Goal: Task Accomplishment & Management: Complete application form

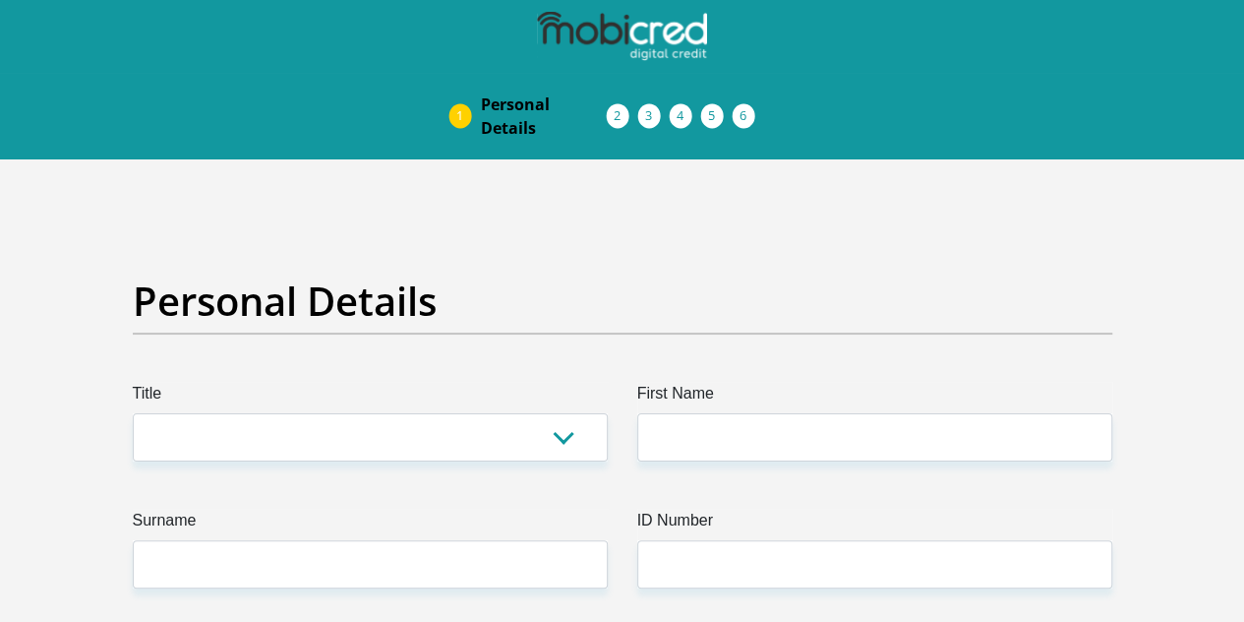
click at [208, 382] on label "Title" at bounding box center [370, 397] width 475 height 31
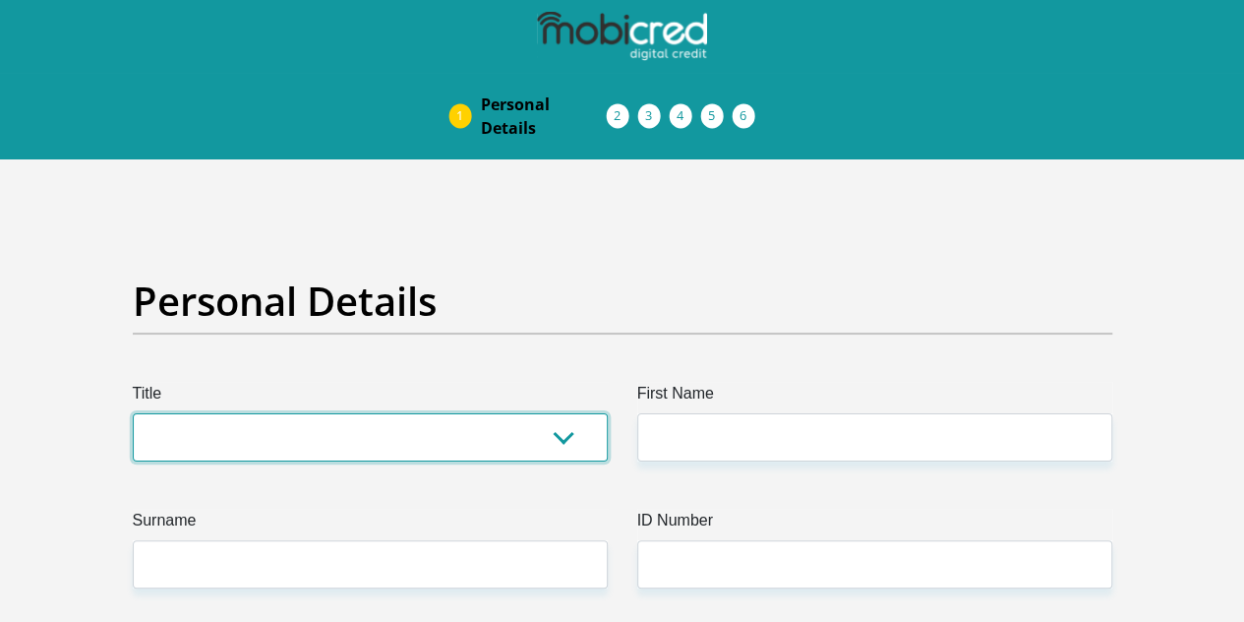
click at [208, 413] on select "Mr Ms Mrs Dr Other" at bounding box center [370, 437] width 475 height 48
click at [311, 413] on select "Mr Ms Mrs Dr Other" at bounding box center [370, 437] width 475 height 48
select select "Mr"
click at [133, 413] on select "Mr Ms Mrs Dr Other" at bounding box center [370, 437] width 475 height 48
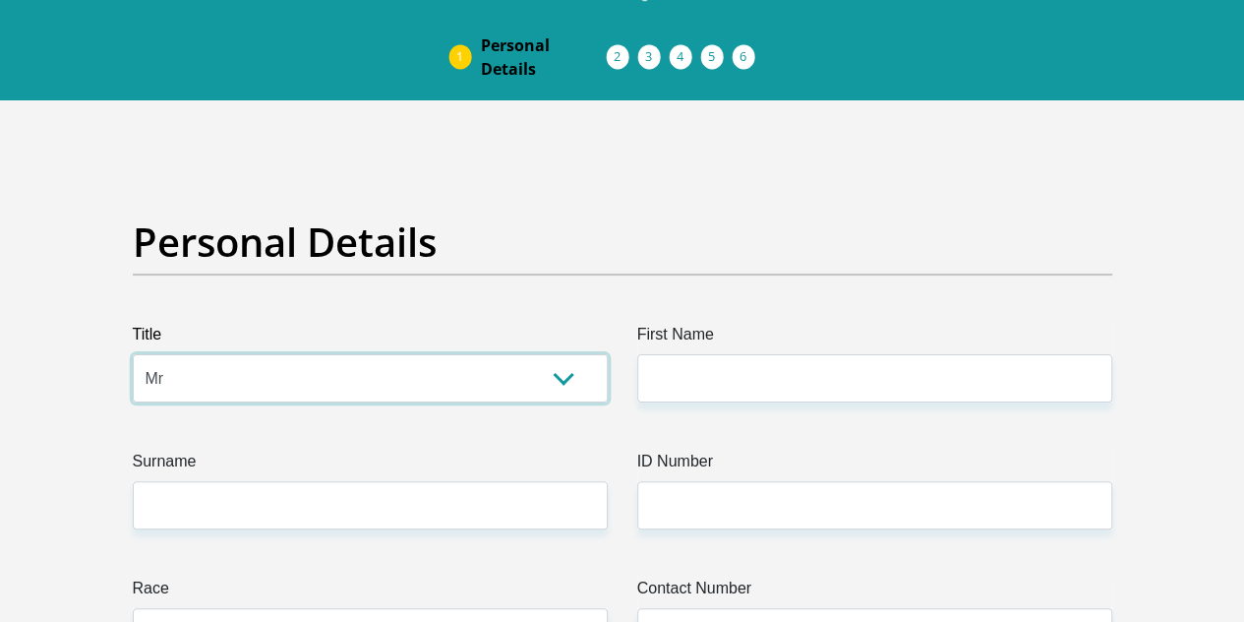
scroll to position [98, 0]
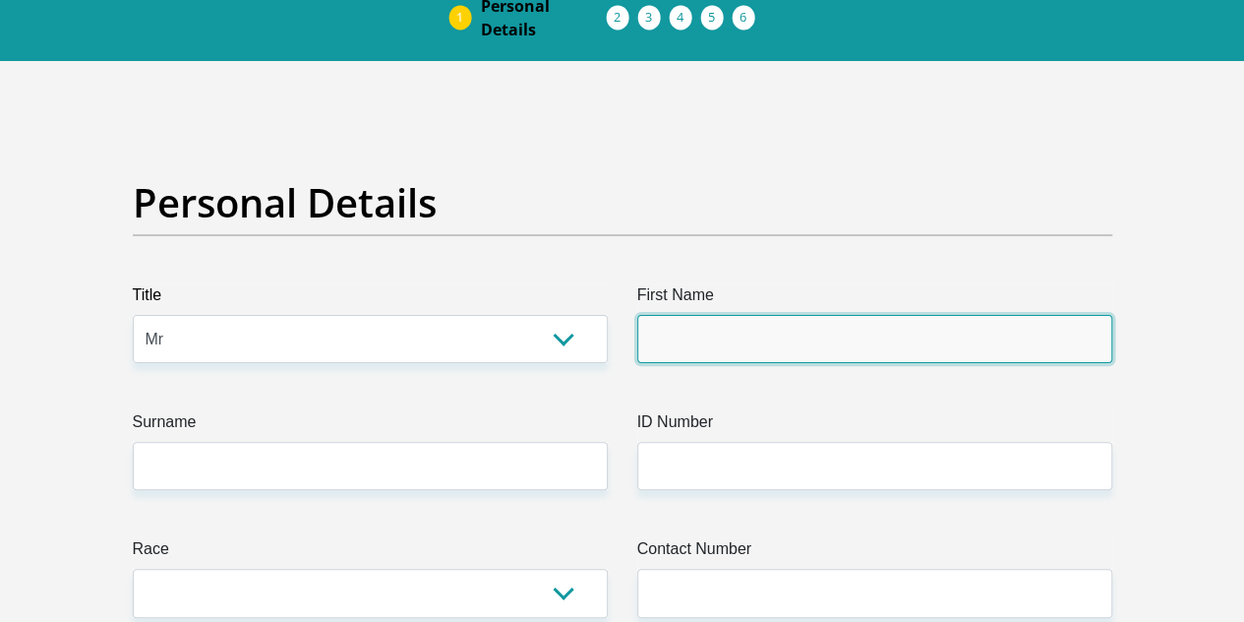
click at [805, 315] on input "First Name" at bounding box center [874, 339] width 475 height 48
type input "DENVERFRANKLIN"
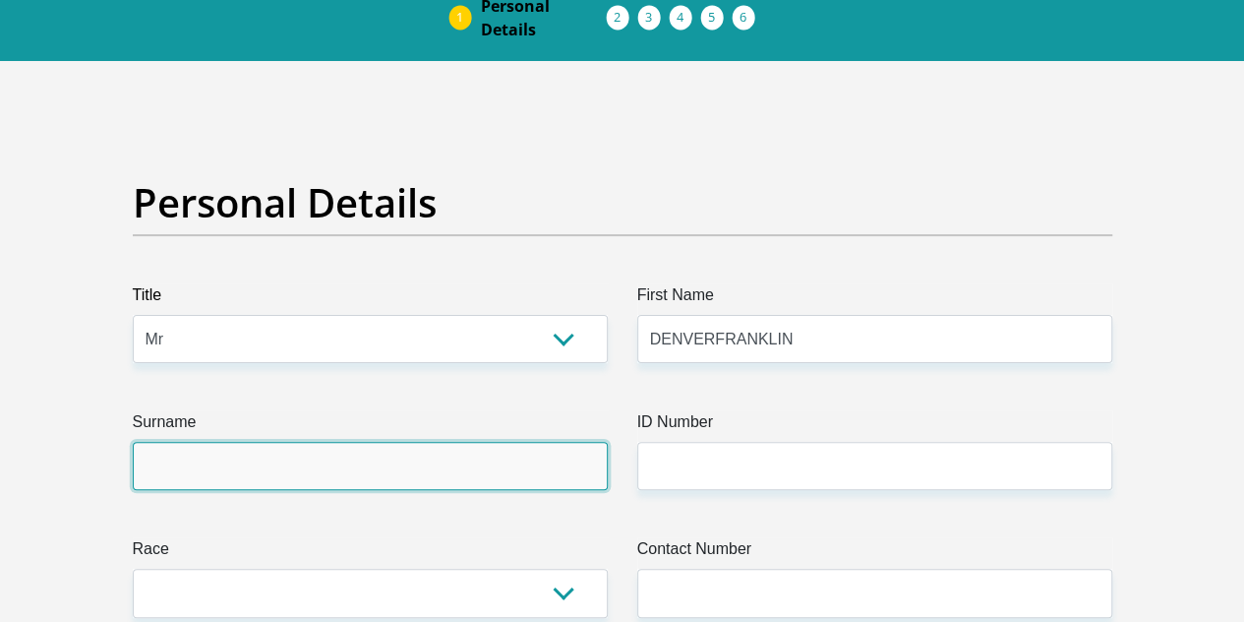
type input "MOEZAK"
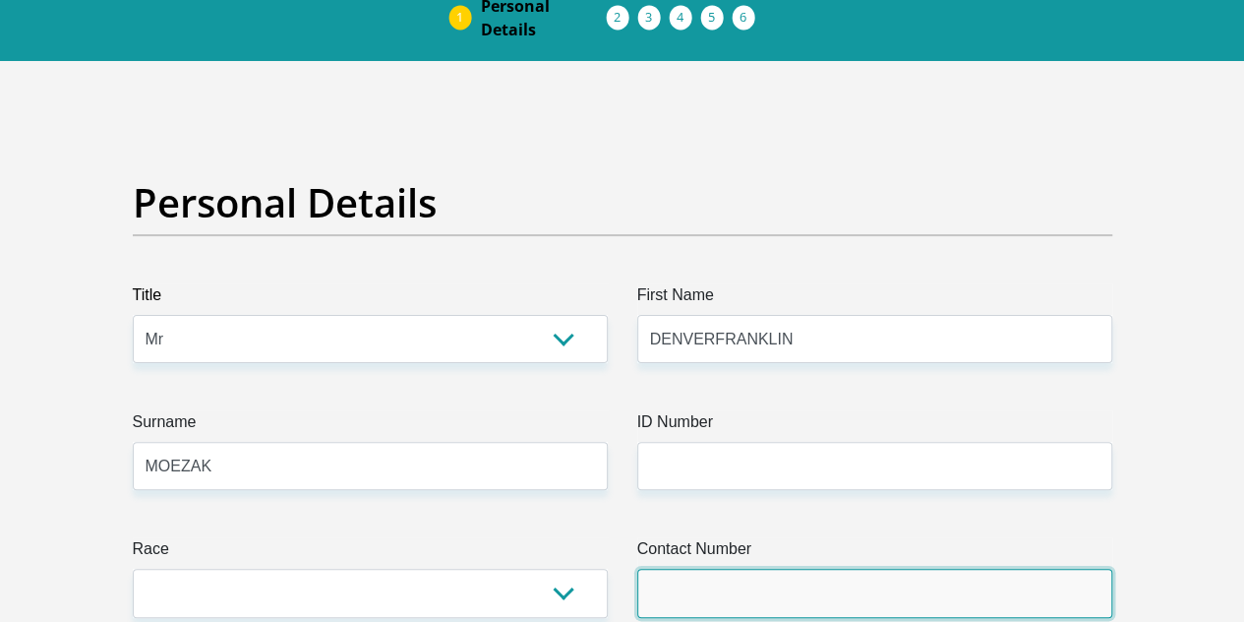
type input "0784928557"
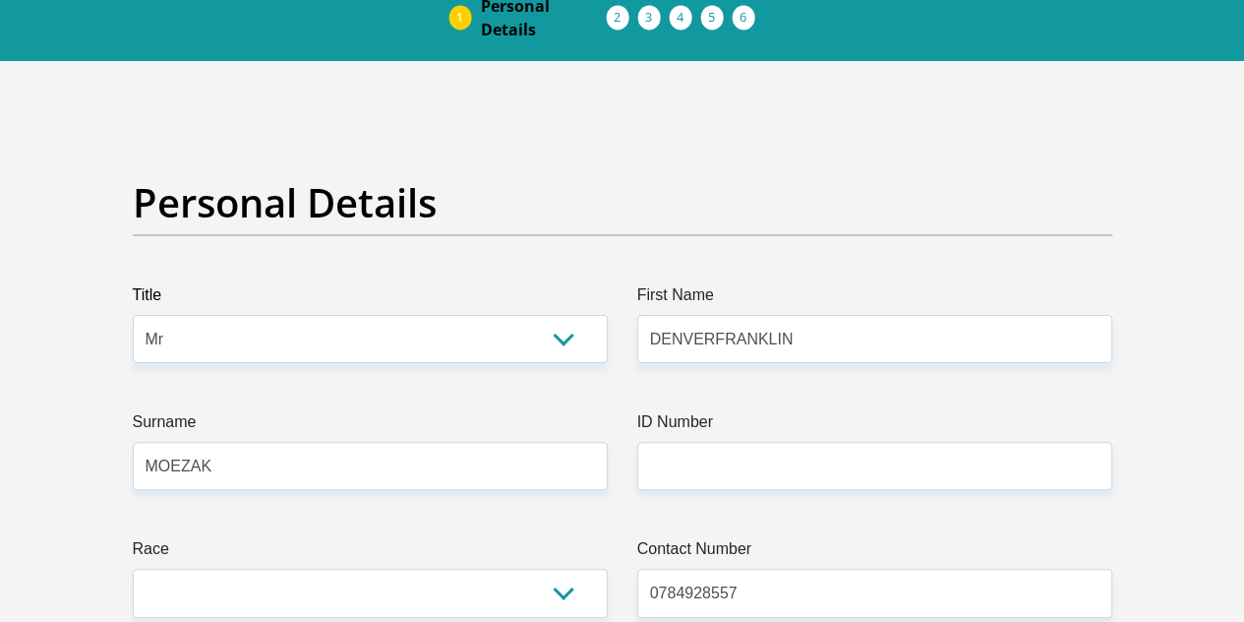
select select "ZAF"
type input "[STREET_ADDRESS]"
type input "SAME"
type input "[GEOGRAPHIC_DATA]"
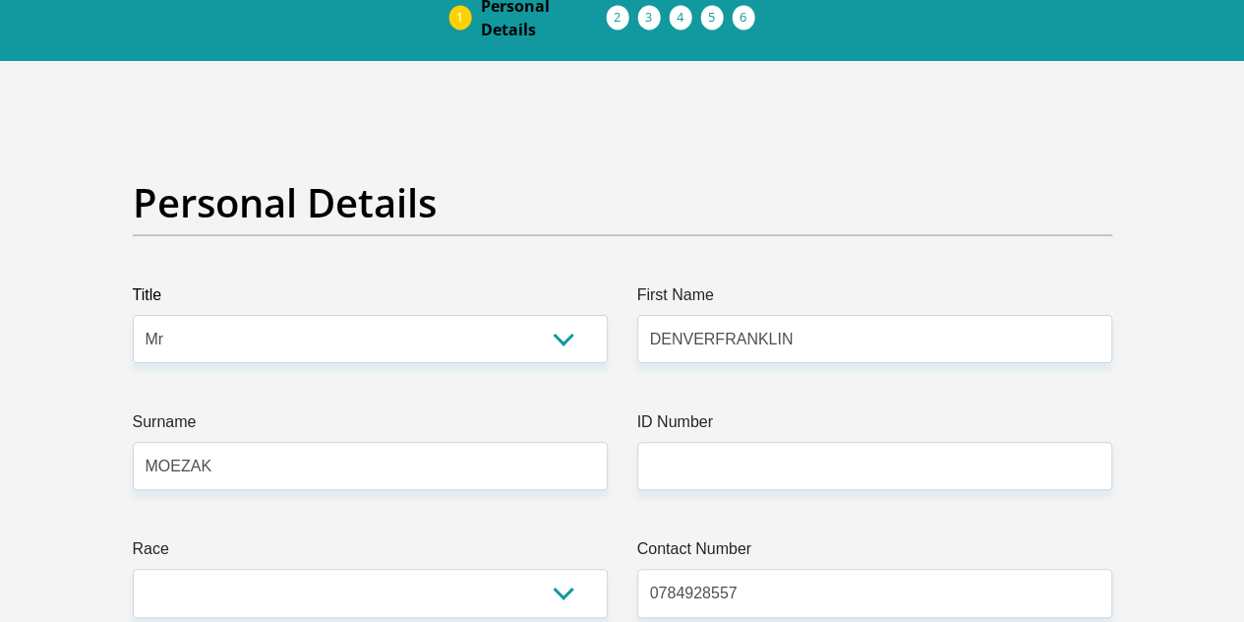
type input "[GEOGRAPHIC_DATA]"
type input "7493"
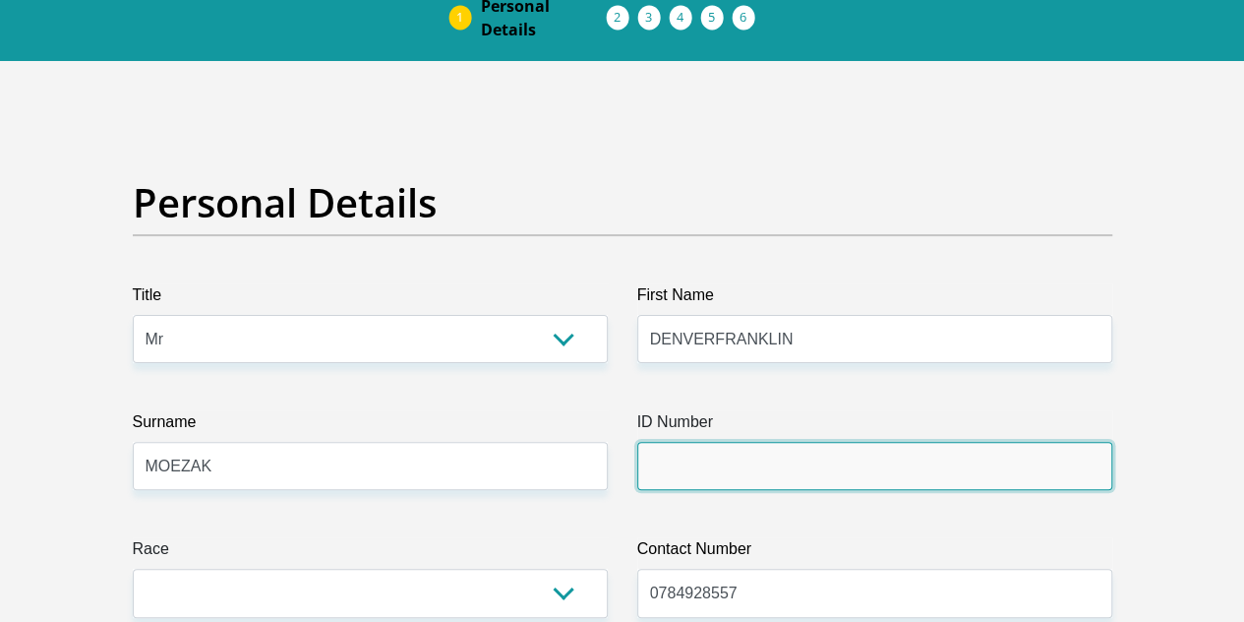
click at [710, 442] on input "ID Number" at bounding box center [874, 466] width 475 height 48
type input "8005085165083"
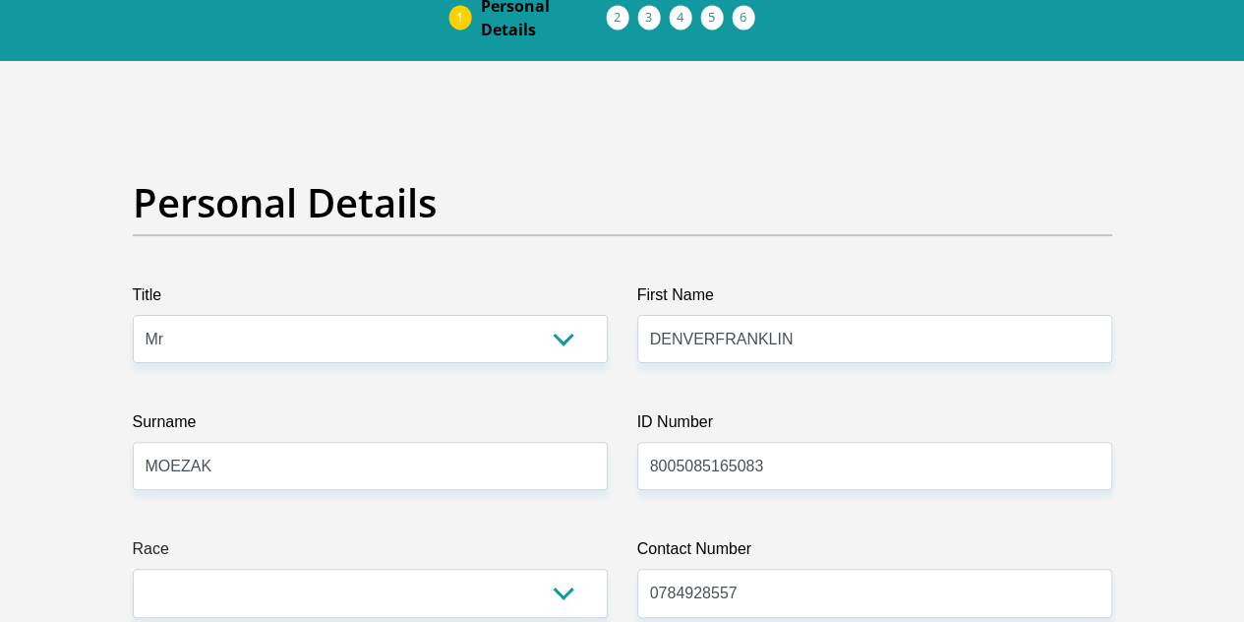
click at [303, 537] on label "Race" at bounding box center [370, 552] width 475 height 31
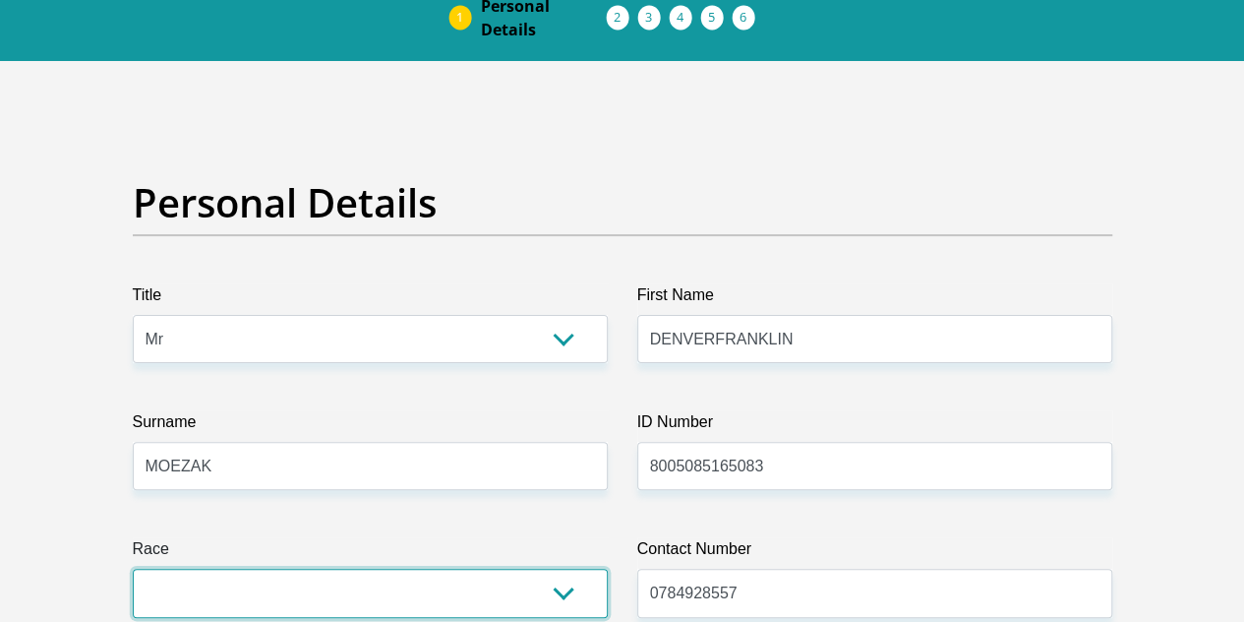
click at [303, 569] on select "Black Coloured Indian White Other" at bounding box center [370, 593] width 475 height 48
click at [288, 569] on select "Black Coloured Indian White Other" at bounding box center [370, 593] width 475 height 48
select select "2"
click at [133, 569] on select "Black Coloured Indian White Other" at bounding box center [370, 593] width 475 height 48
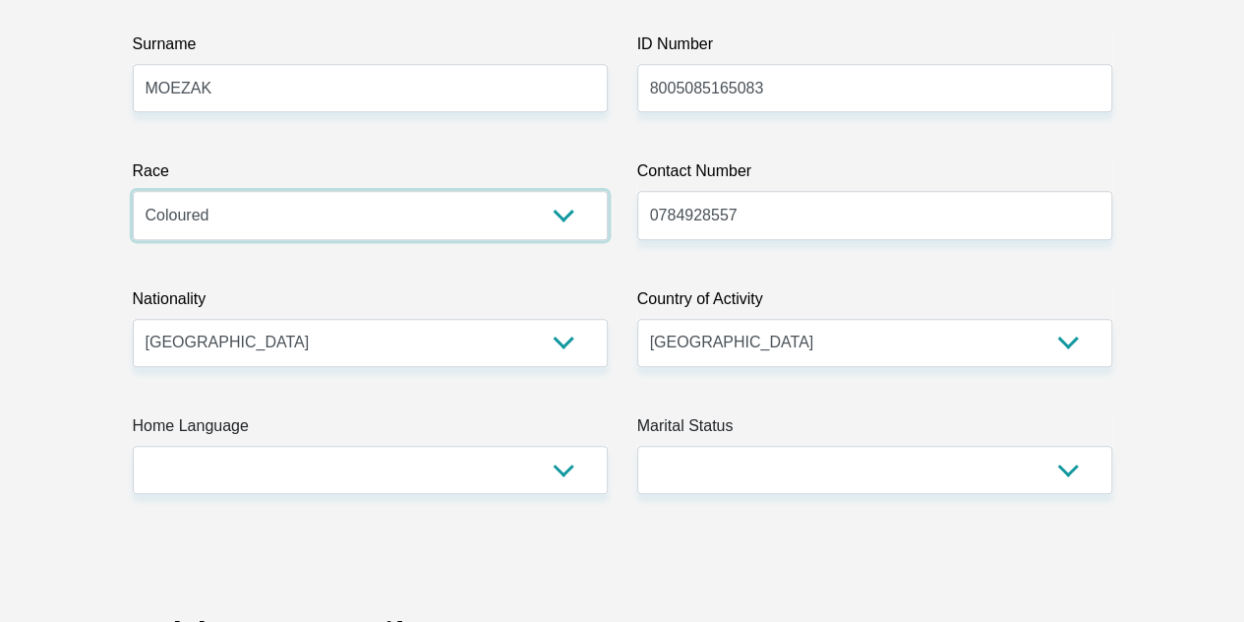
scroll to position [492, 0]
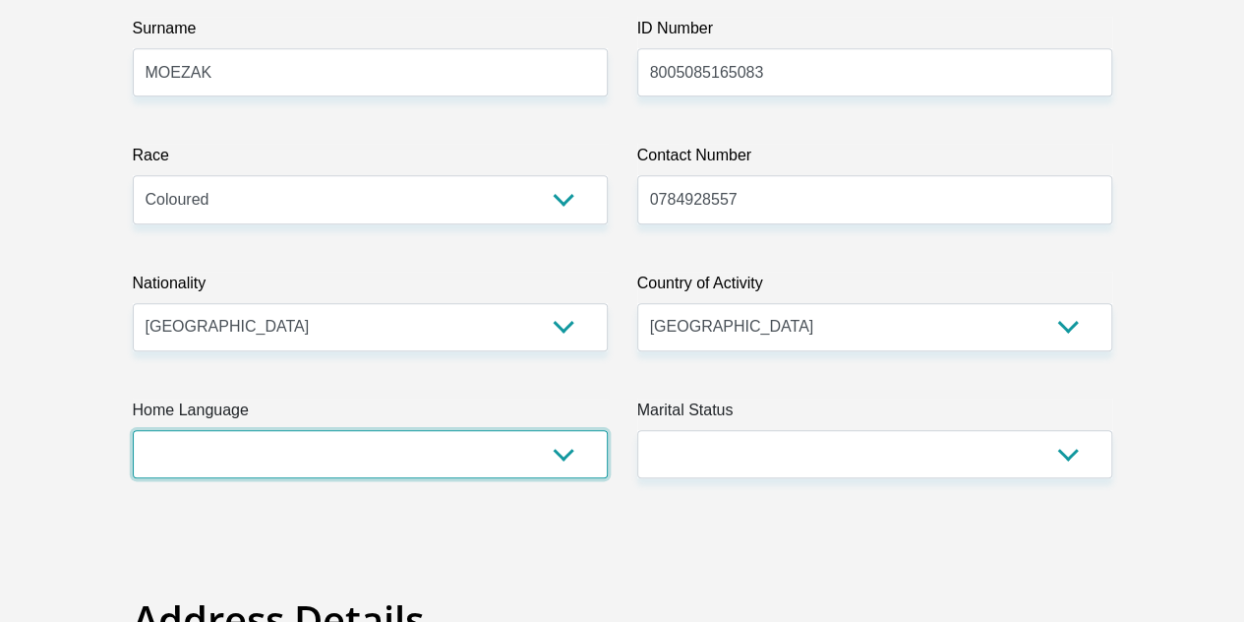
click at [317, 430] on select "Afrikaans English Sepedi South Ndebele Southern Sotho Swati Tsonga Tswana Venda…" at bounding box center [370, 454] width 475 height 48
select select "eng"
click at [133, 430] on select "Afrikaans English Sepedi South Ndebele Southern Sotho Swati Tsonga Tswana Venda…" at bounding box center [370, 454] width 475 height 48
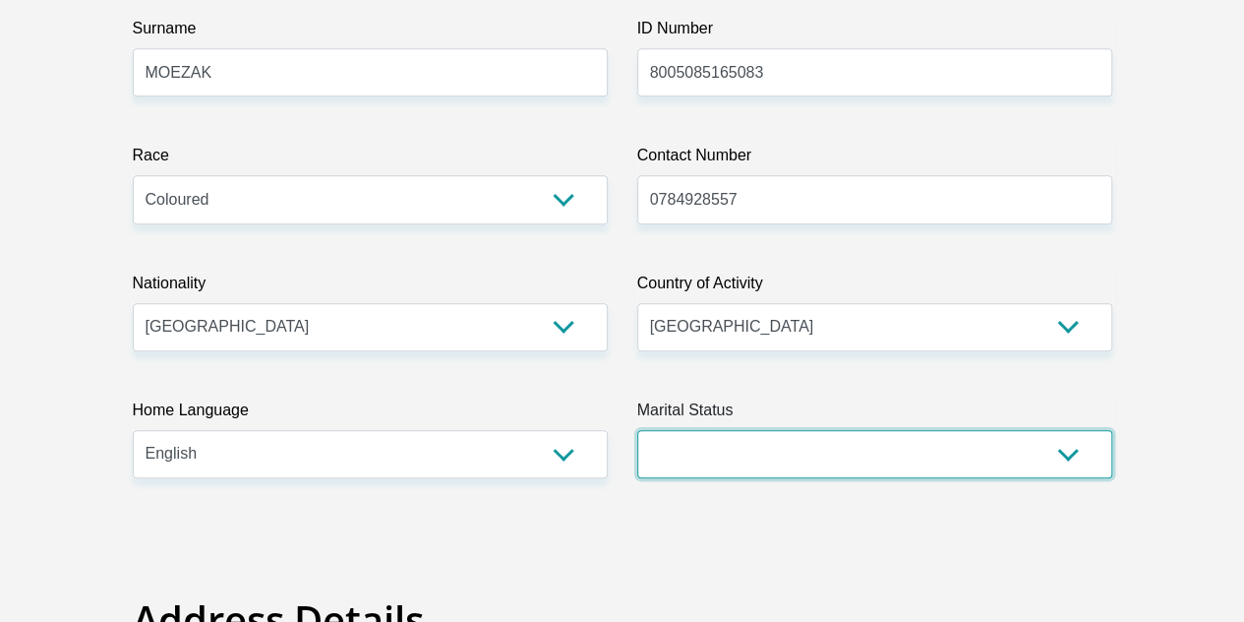
click at [875, 430] on select "Married ANC Single Divorced Widowed Married COP or Customary Law" at bounding box center [874, 454] width 475 height 48
select select "1"
click at [637, 430] on select "Married ANC Single Divorced Widowed Married COP or Customary Law" at bounding box center [874, 454] width 475 height 48
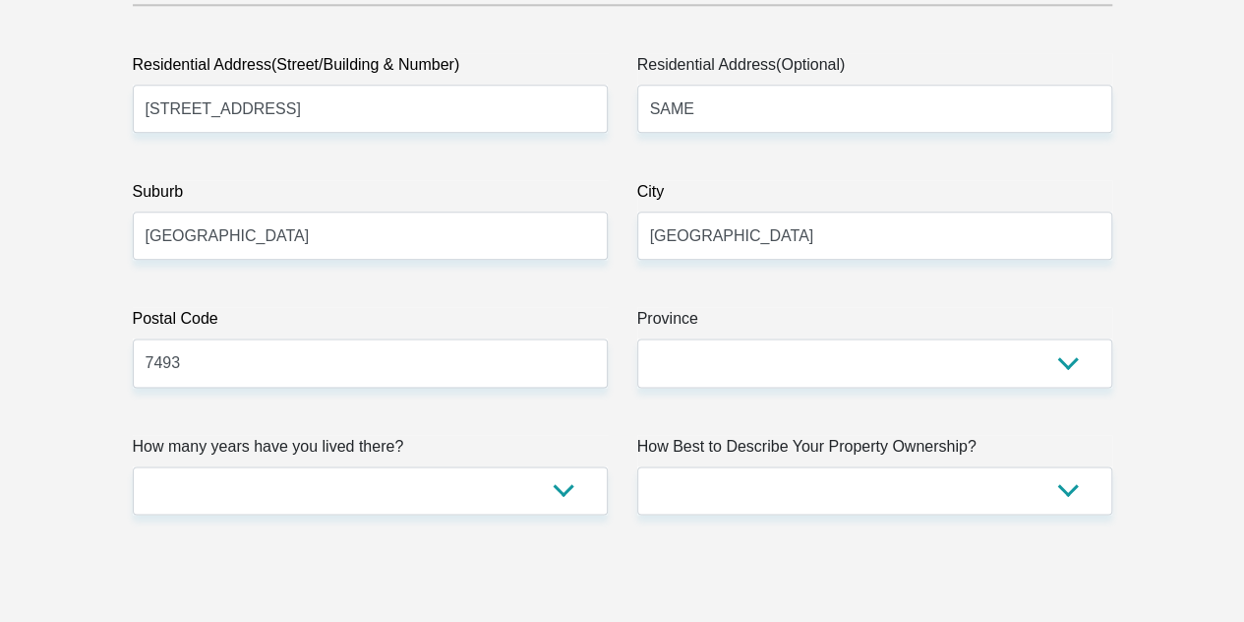
scroll to position [1180, 0]
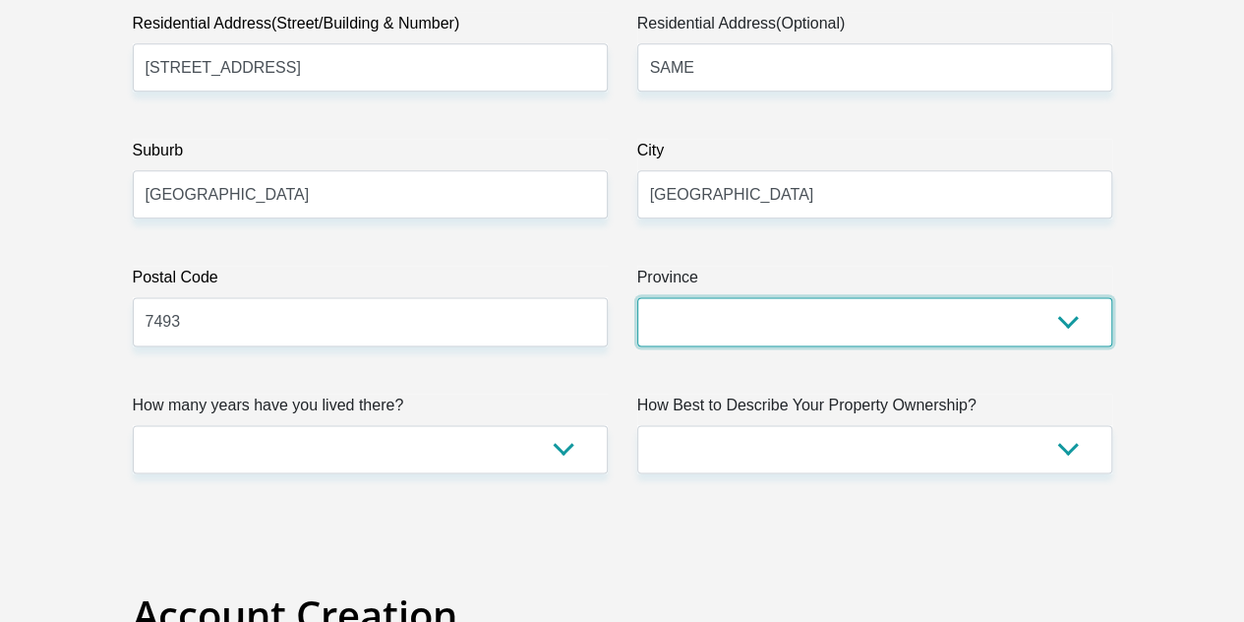
click at [763, 297] on select "Eastern Cape Free State Gauteng KwaZulu-Natal Limpopo Mpumalanga Northern Cape …" at bounding box center [874, 321] width 475 height 48
select select "Western Cape"
click at [637, 297] on select "Eastern Cape Free State Gauteng KwaZulu-Natal Limpopo Mpumalanga Northern Cape …" at bounding box center [874, 321] width 475 height 48
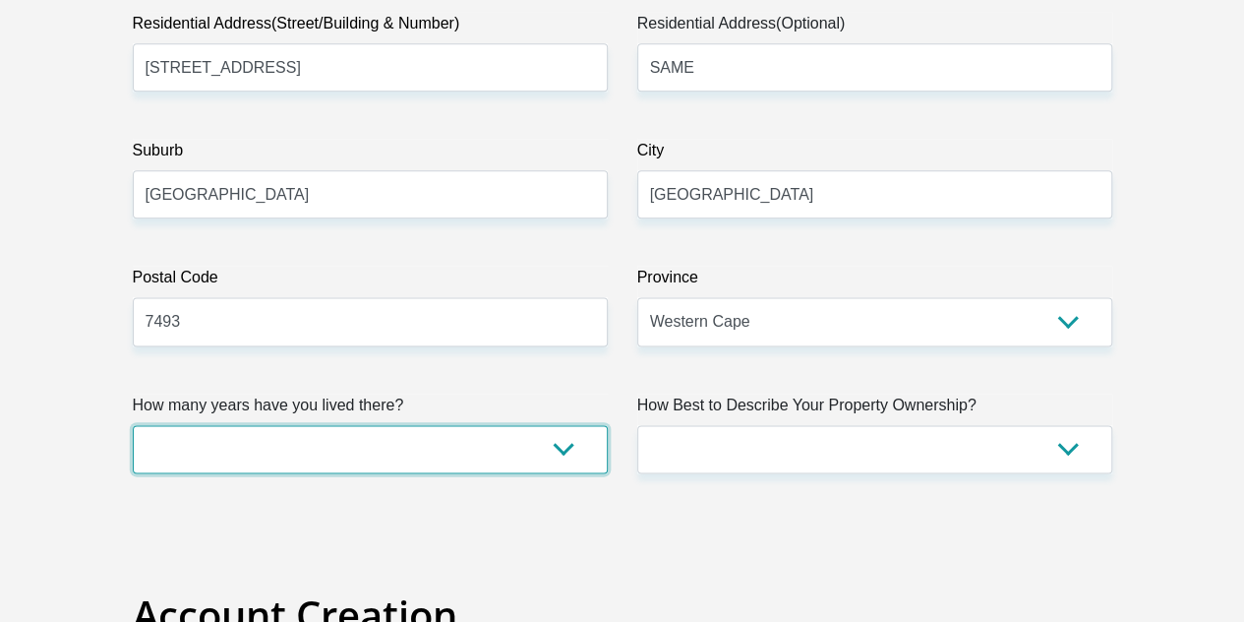
click at [256, 425] on select "less than 1 year 1-3 years 3-5 years 5+ years" at bounding box center [370, 449] width 475 height 48
select select "4"
click at [133, 425] on select "less than 1 year 1-3 years 3-5 years 5+ years" at bounding box center [370, 449] width 475 height 48
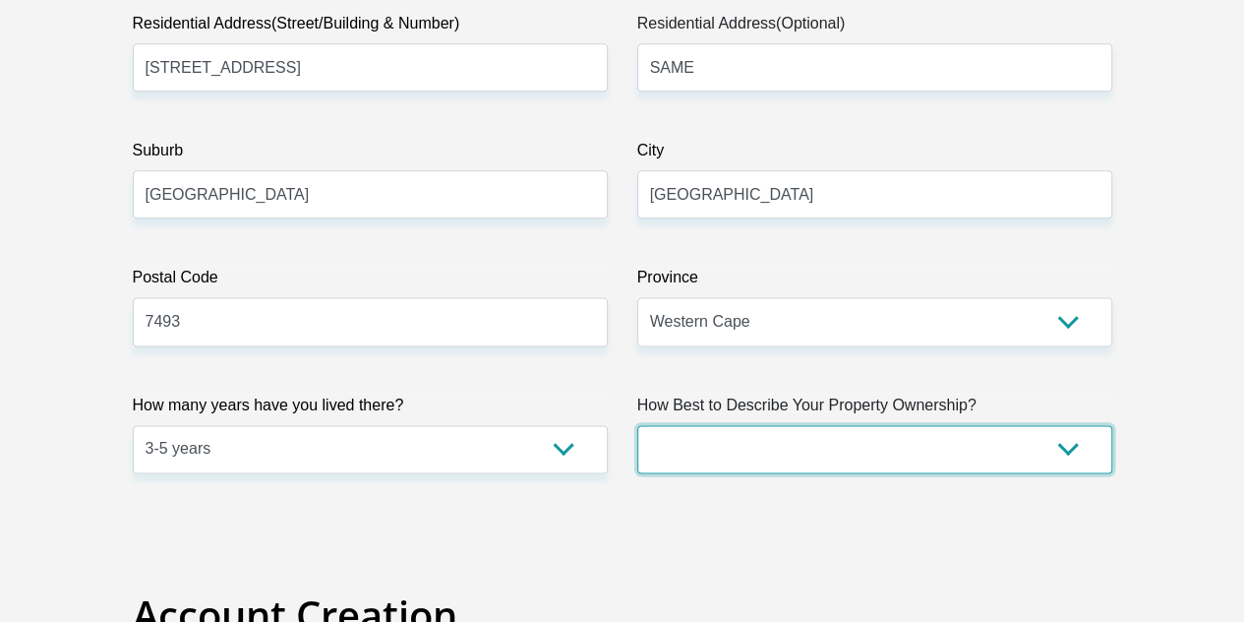
click at [706, 425] on select "Owned Rented Family Owned Company Dwelling" at bounding box center [874, 449] width 475 height 48
select select "Rented"
click at [637, 425] on select "Owned Rented Family Owned Company Dwelling" at bounding box center [874, 449] width 475 height 48
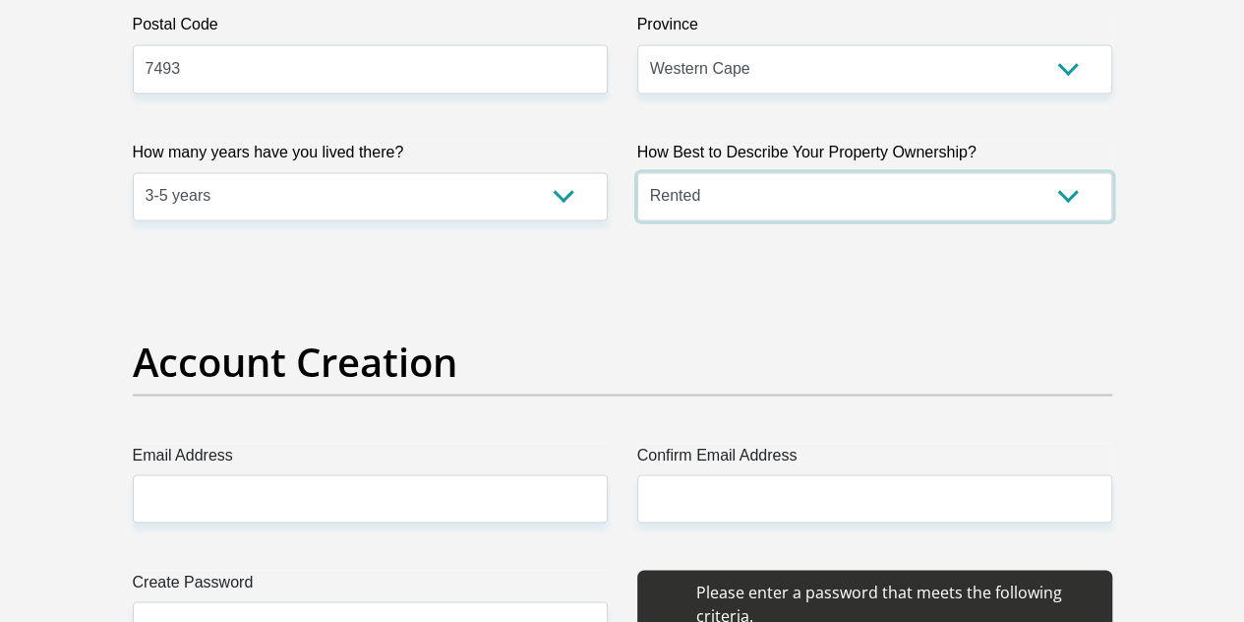
scroll to position [1475, 0]
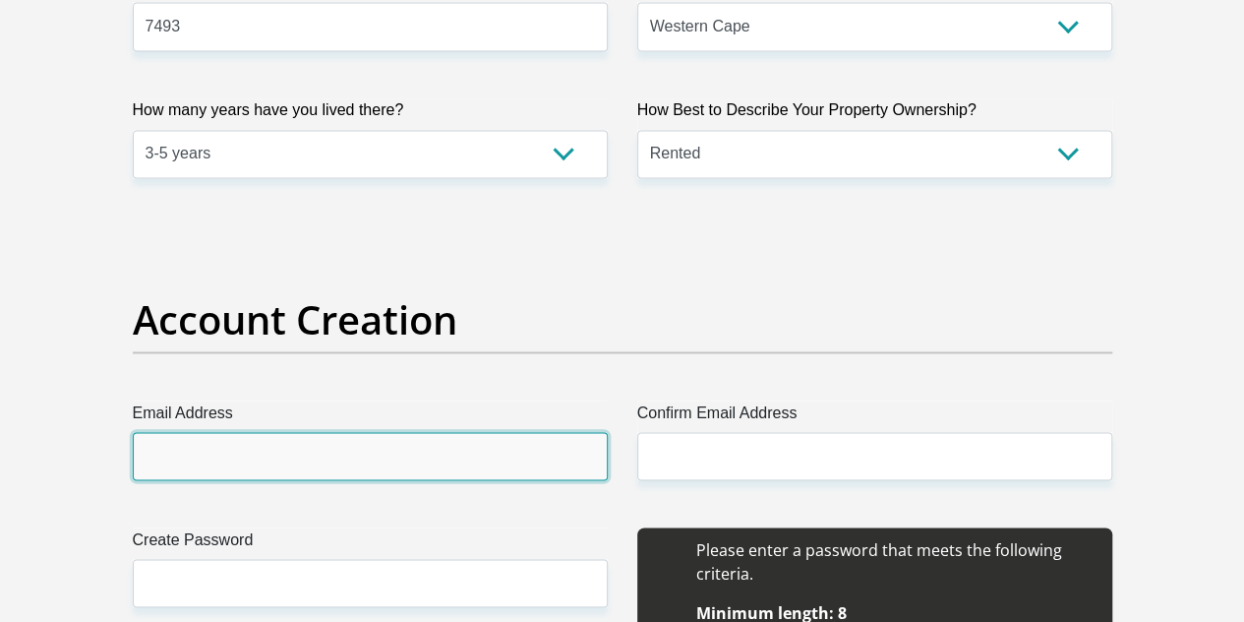
click at [159, 432] on input "Email Address" at bounding box center [370, 456] width 475 height 48
type input "[EMAIL_ADDRESS][DOMAIN_NAME]"
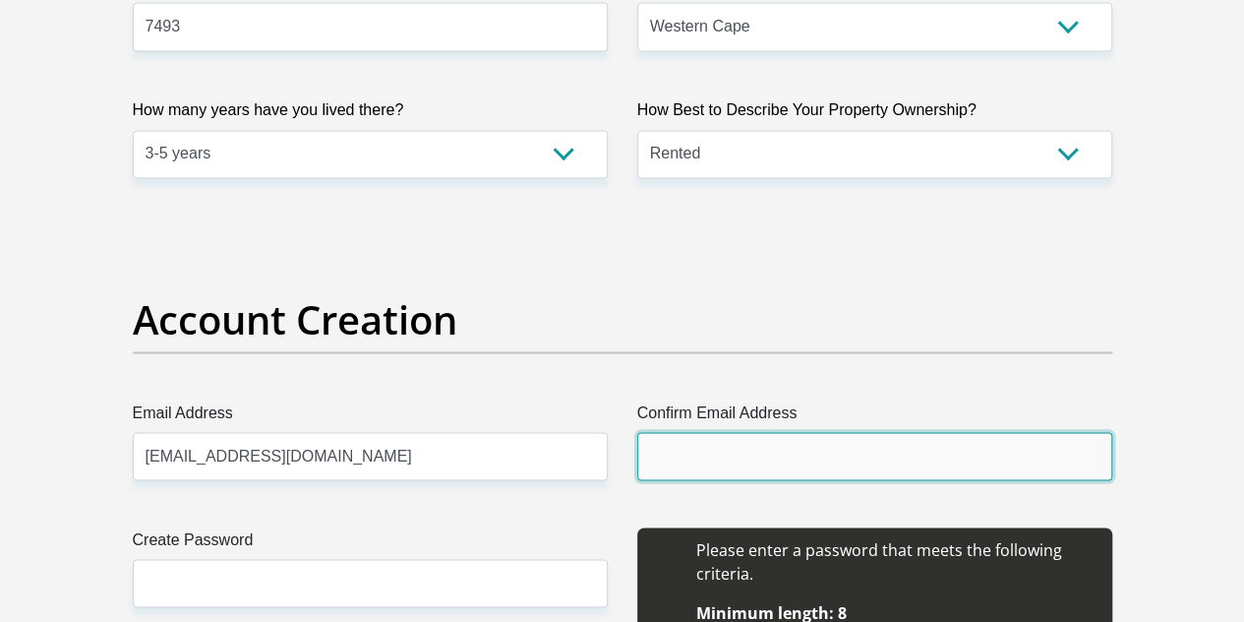
type input "[EMAIL_ADDRESS][DOMAIN_NAME]"
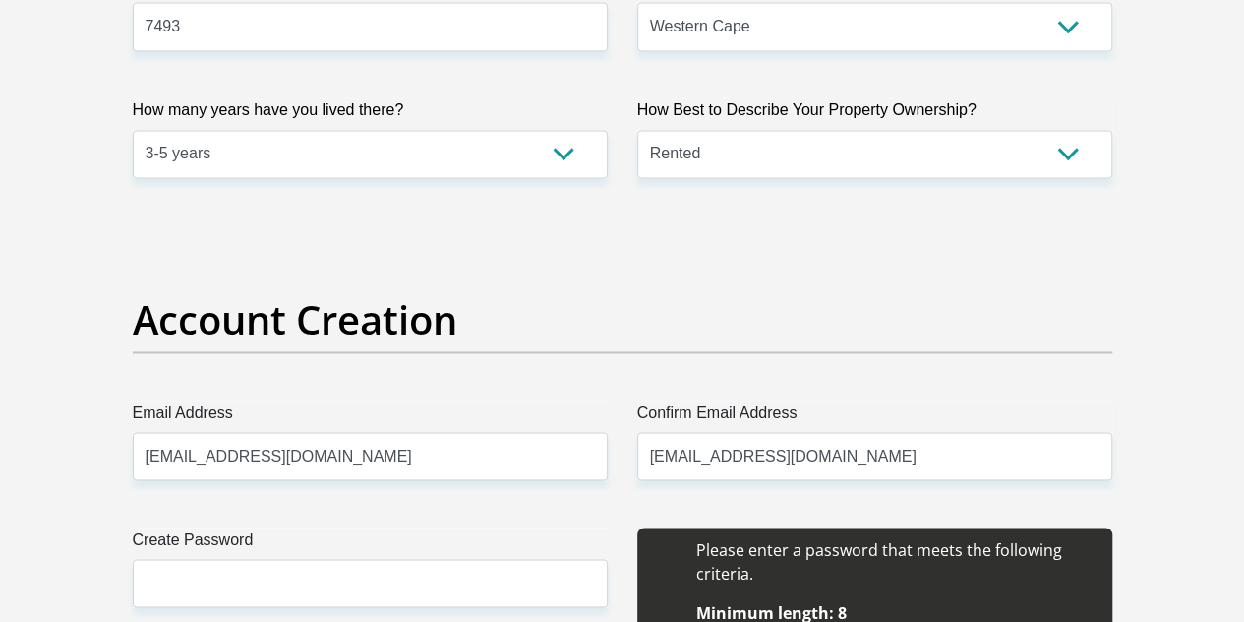
type input "[PERSON_NAME]"
type input "MOEZAK"
type input "0784928557"
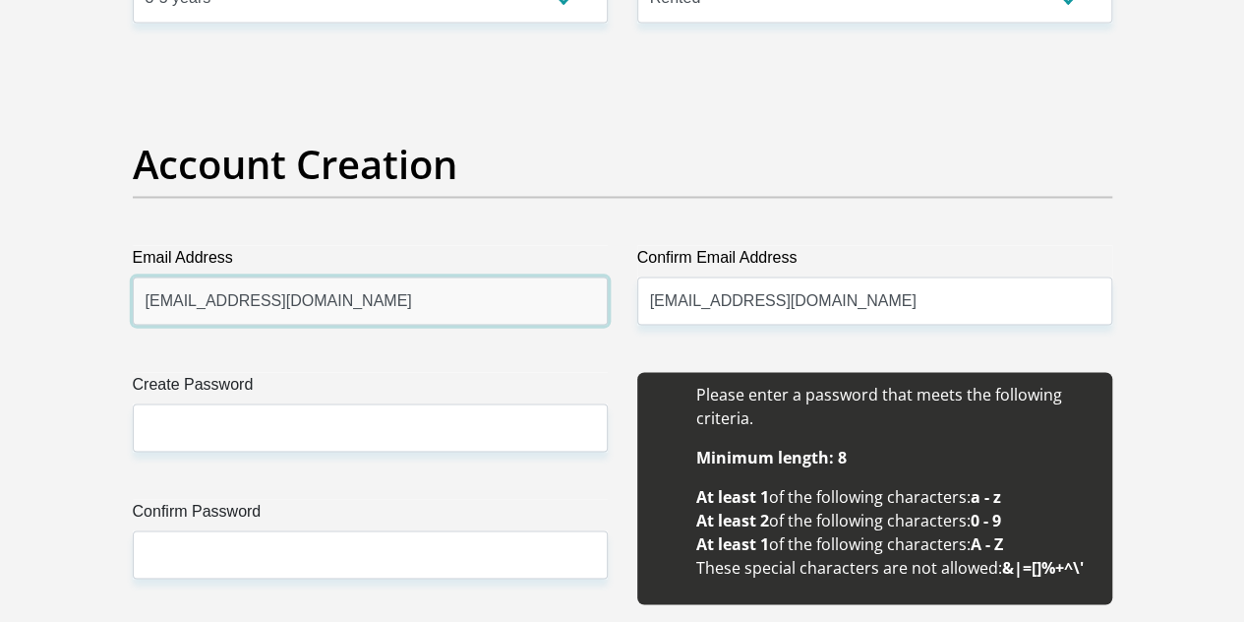
scroll to position [1672, 0]
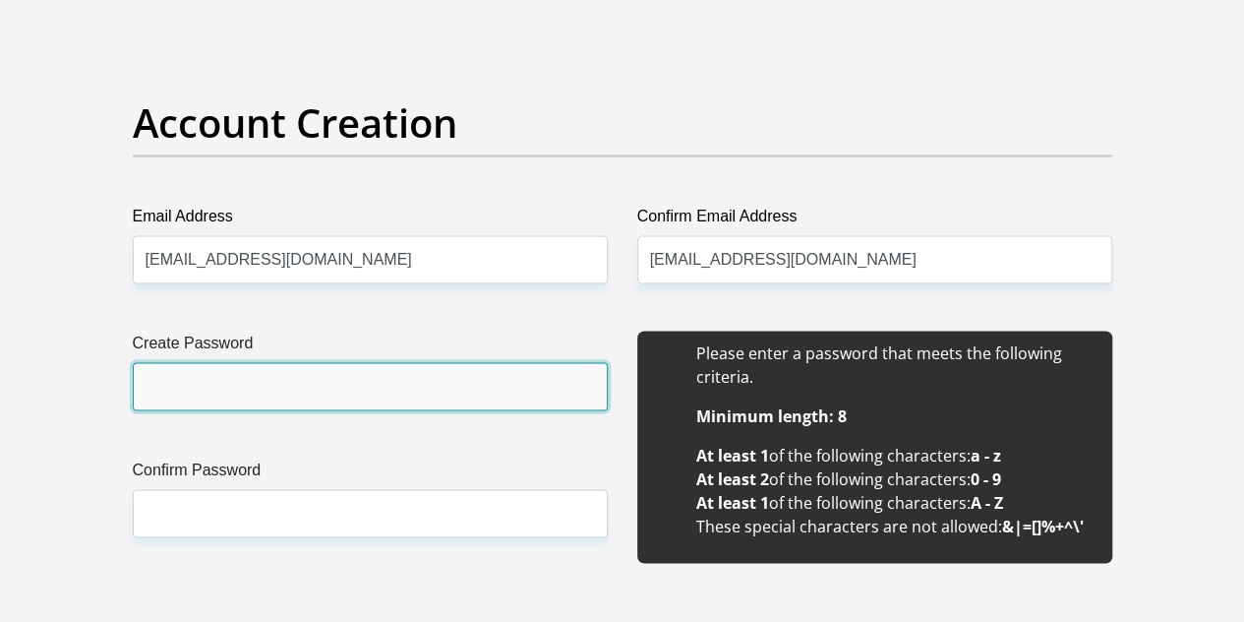
click at [229, 362] on input "Create Password" at bounding box center [370, 386] width 475 height 48
type input "SkyHhm2881#"
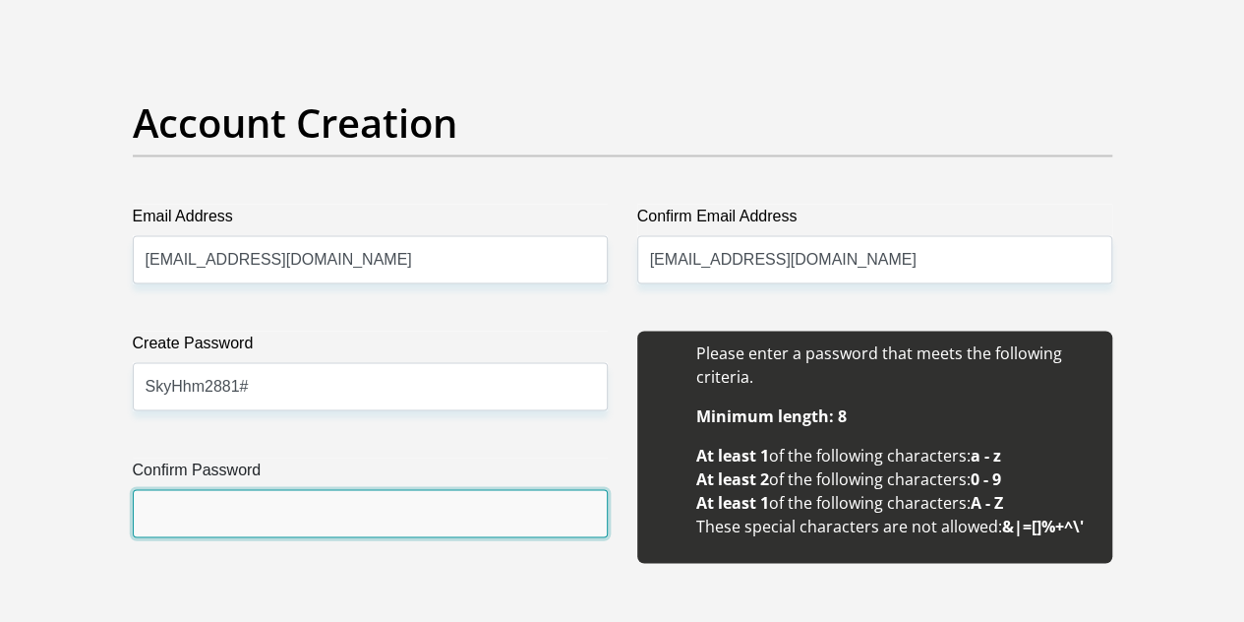
click at [203, 489] on input "Confirm Password" at bounding box center [370, 513] width 475 height 48
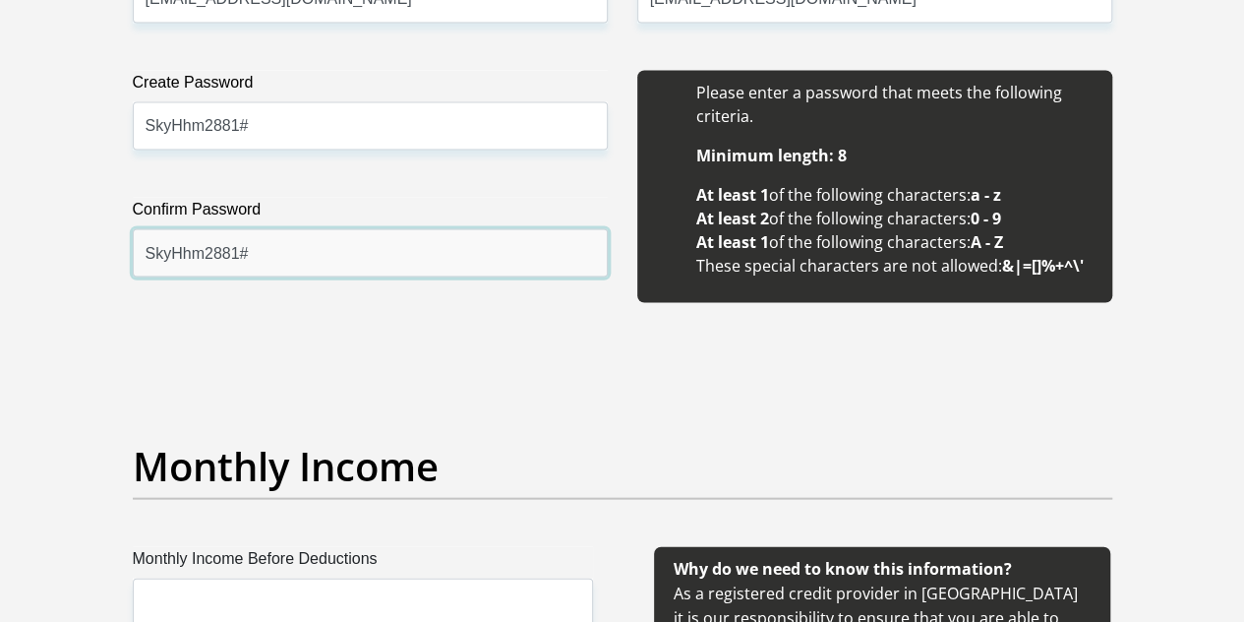
scroll to position [1967, 0]
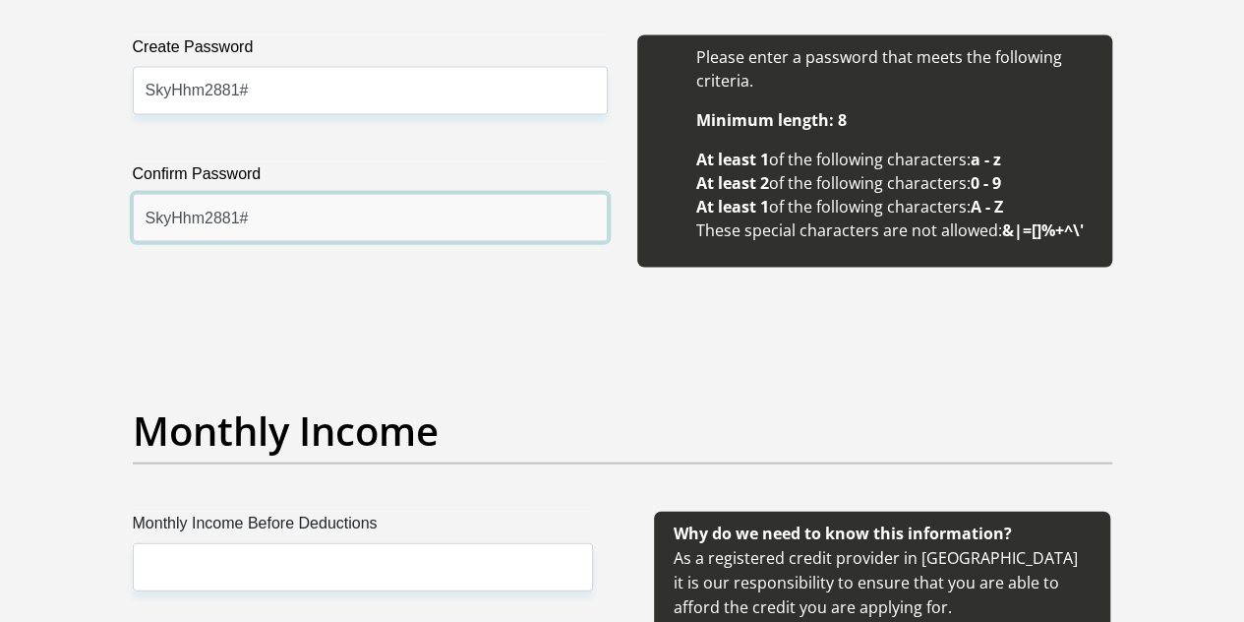
type input "SkyHhm2881#"
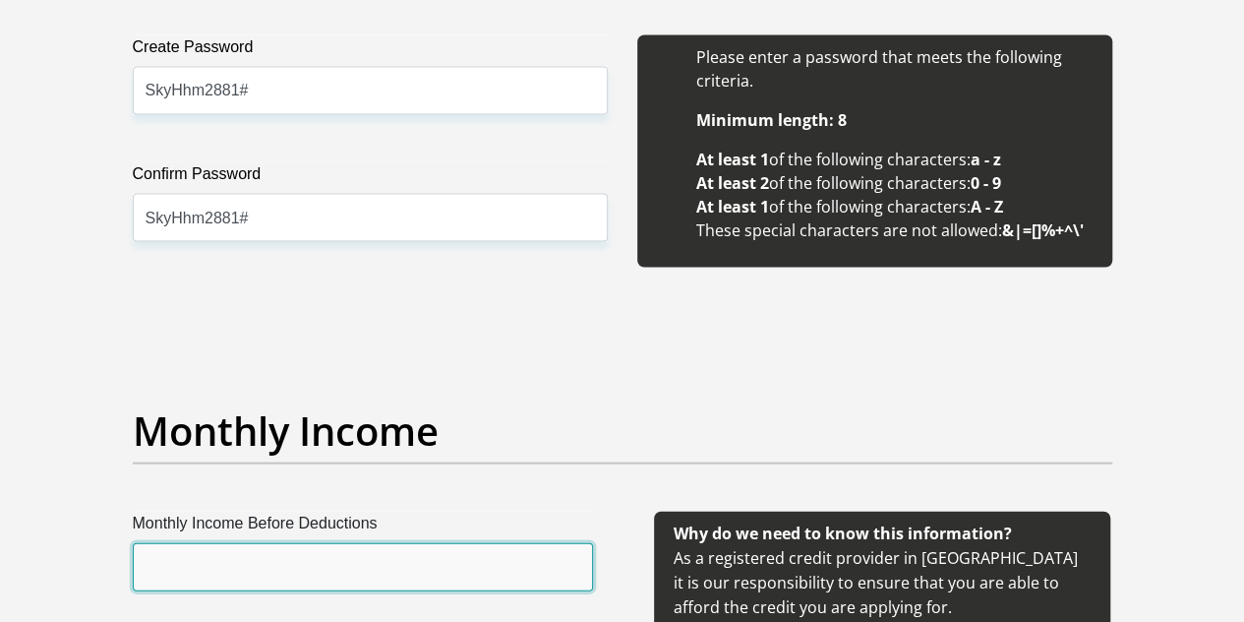
click at [251, 543] on input "Monthly Income Before Deductions" at bounding box center [363, 567] width 460 height 48
type input "7400"
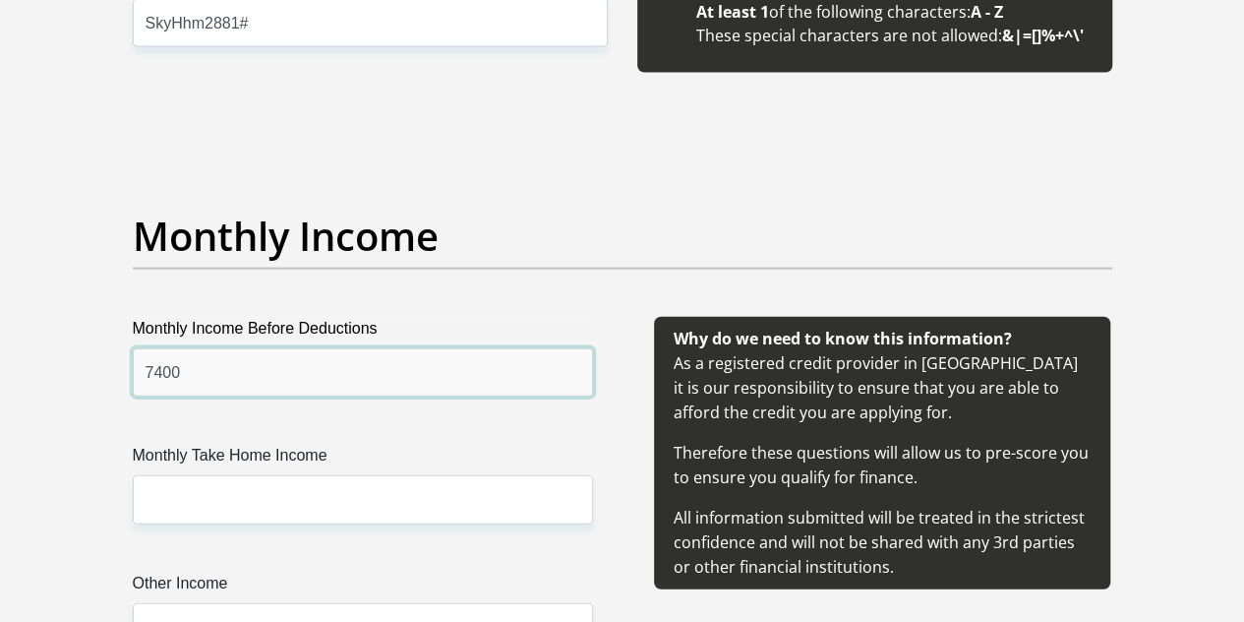
scroll to position [2164, 0]
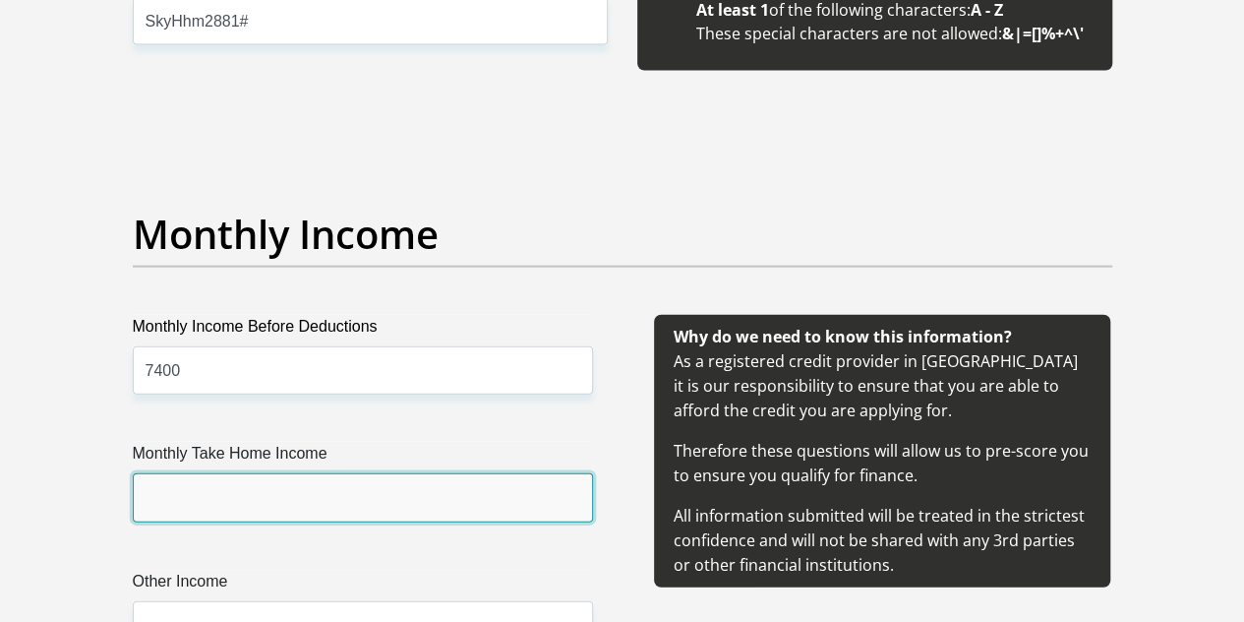
click at [218, 473] on input "Monthly Take Home Income" at bounding box center [363, 497] width 460 height 48
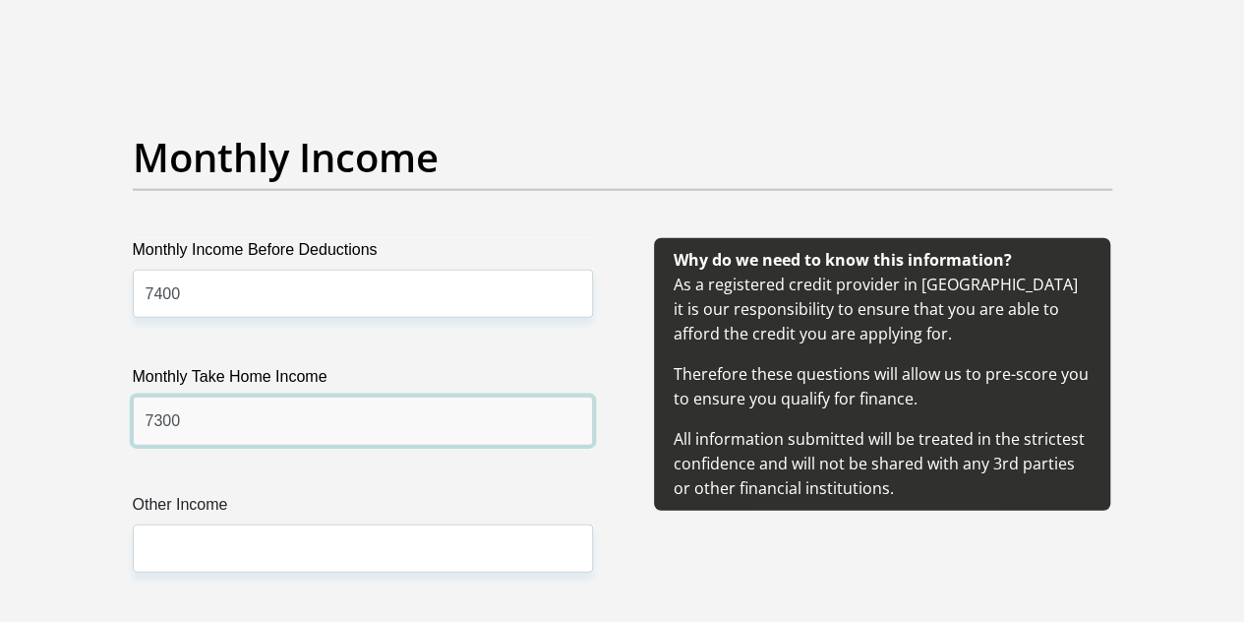
scroll to position [2361, 0]
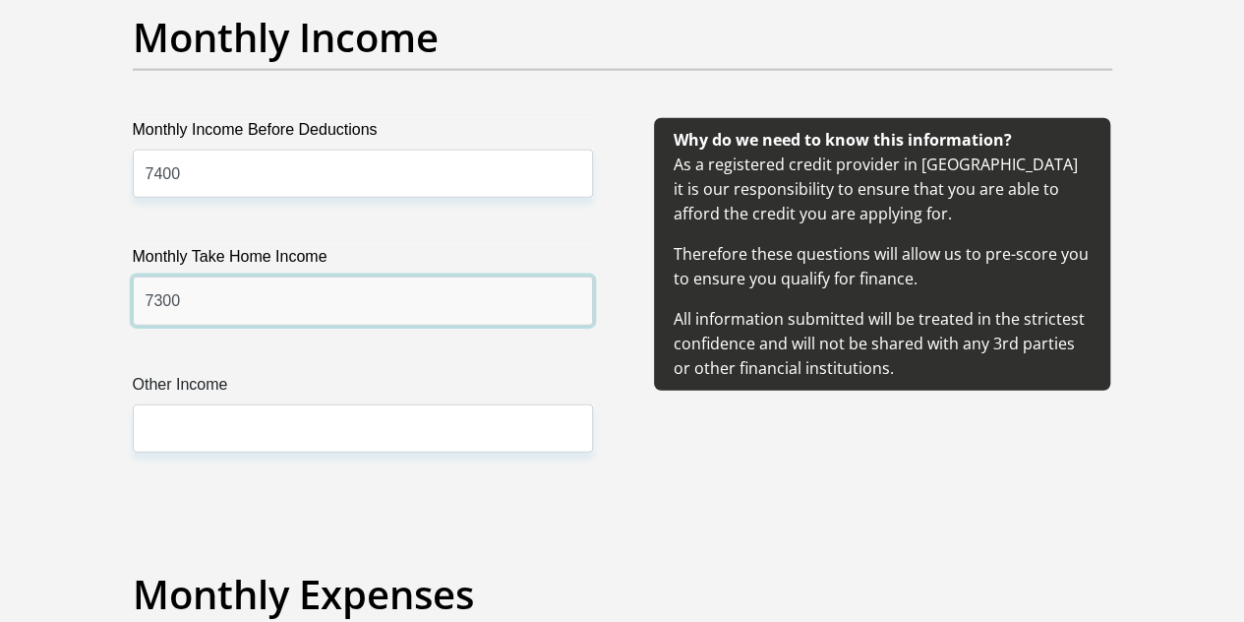
type input "7300"
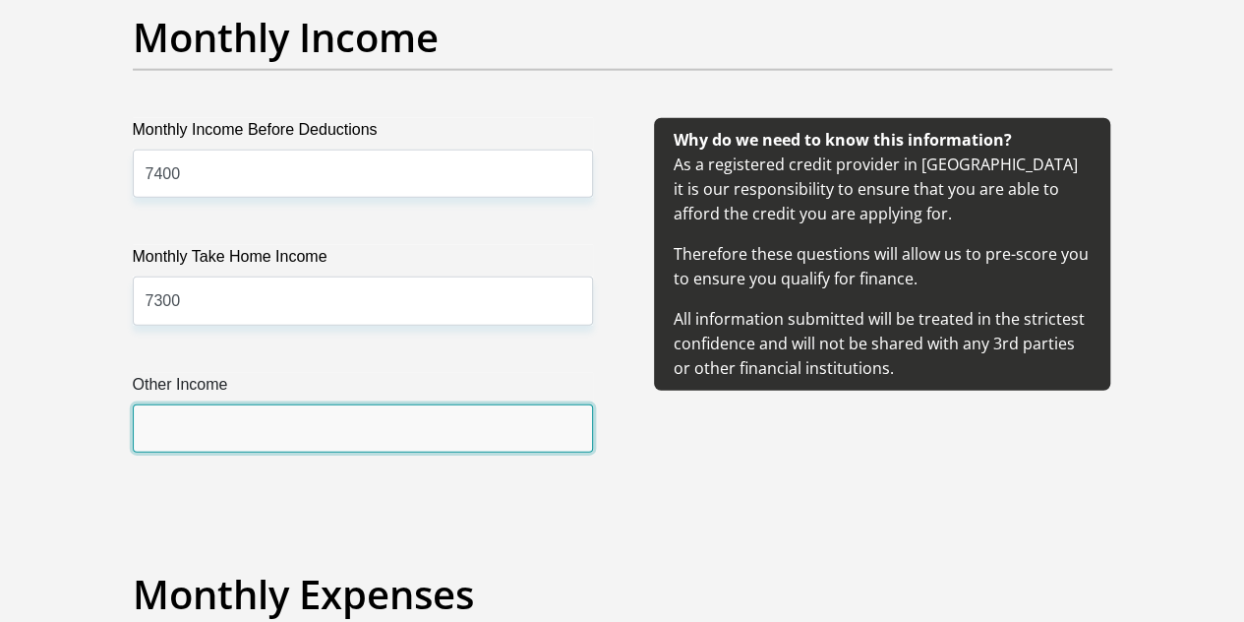
click at [227, 404] on input "Other Income" at bounding box center [363, 428] width 460 height 48
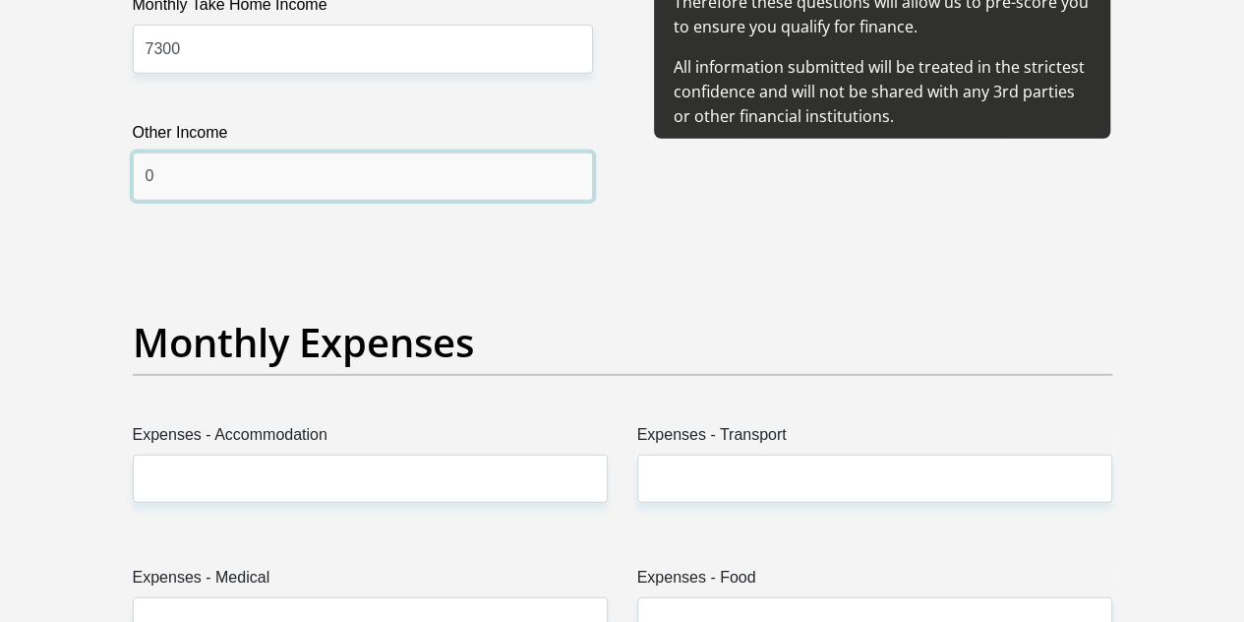
scroll to position [2656, 0]
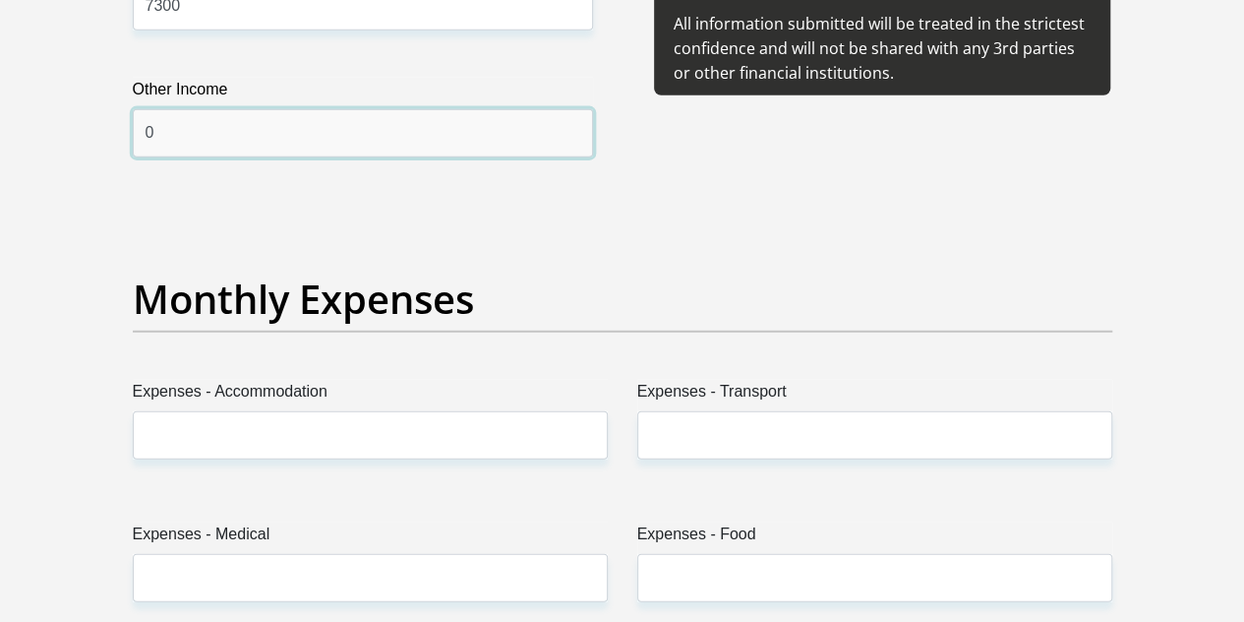
type input "0"
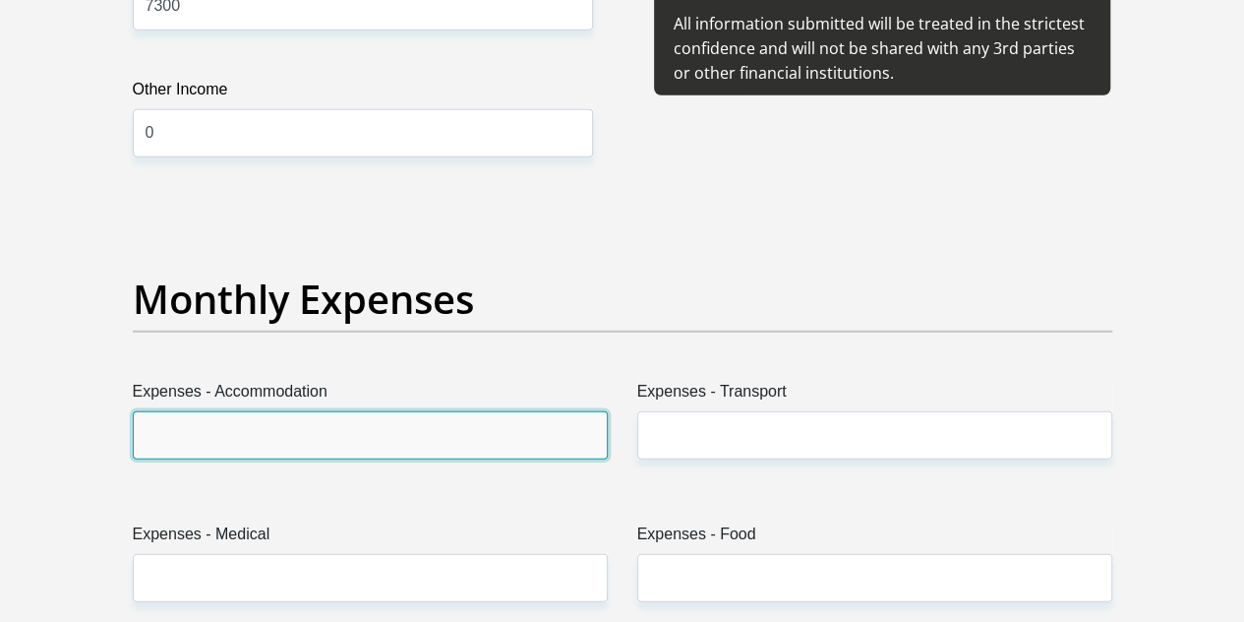
click at [275, 411] on input "Expenses - Accommodation" at bounding box center [370, 435] width 475 height 48
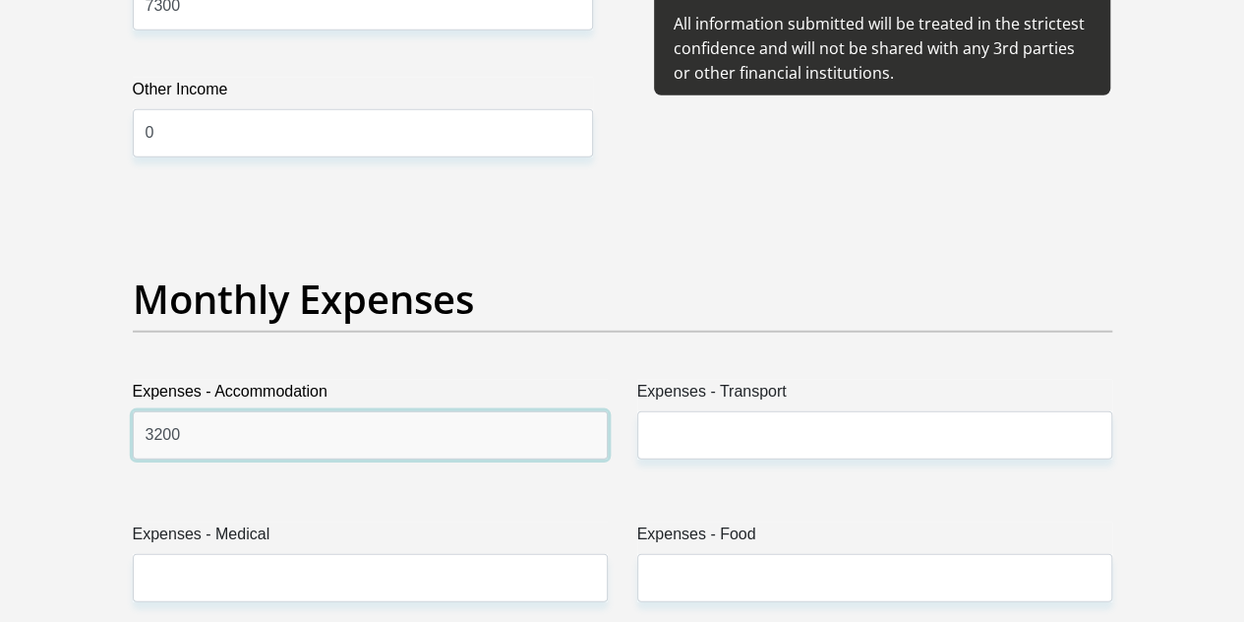
type input "3200"
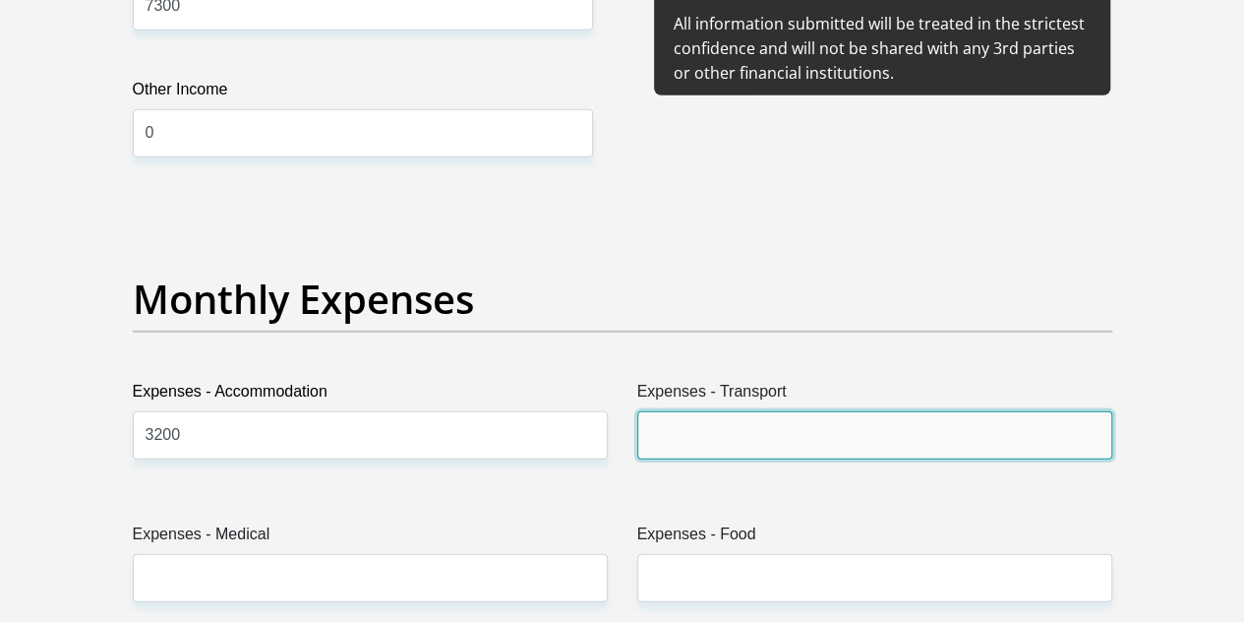
click at [774, 411] on input "Expenses - Transport" at bounding box center [874, 435] width 475 height 48
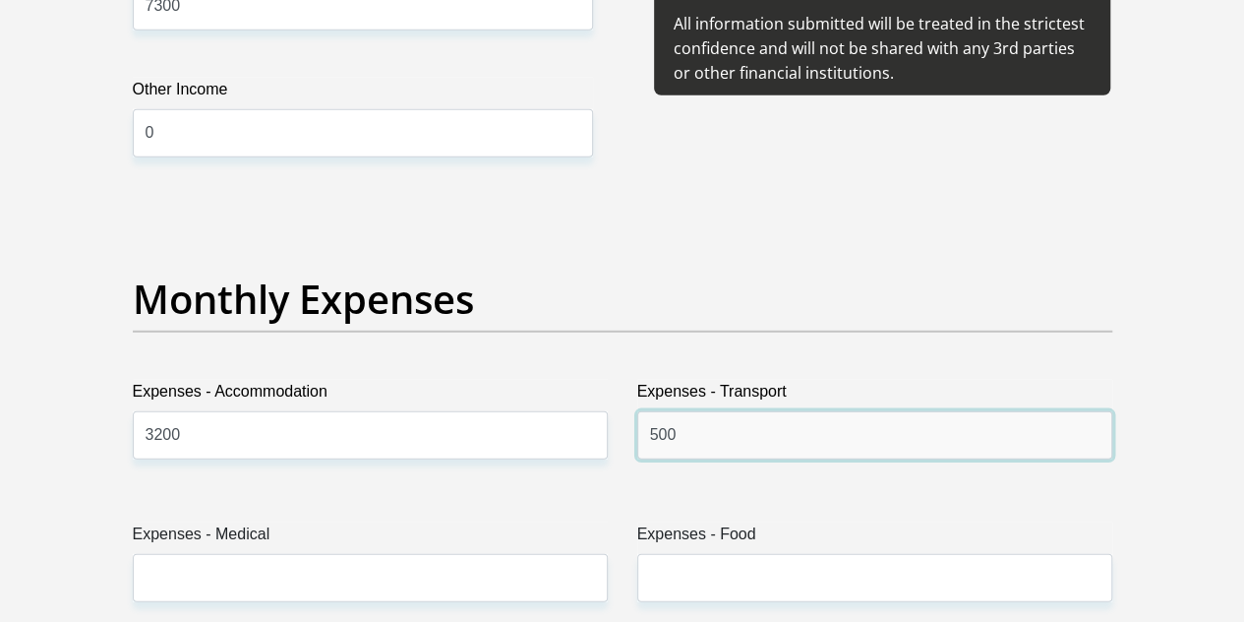
type input "500"
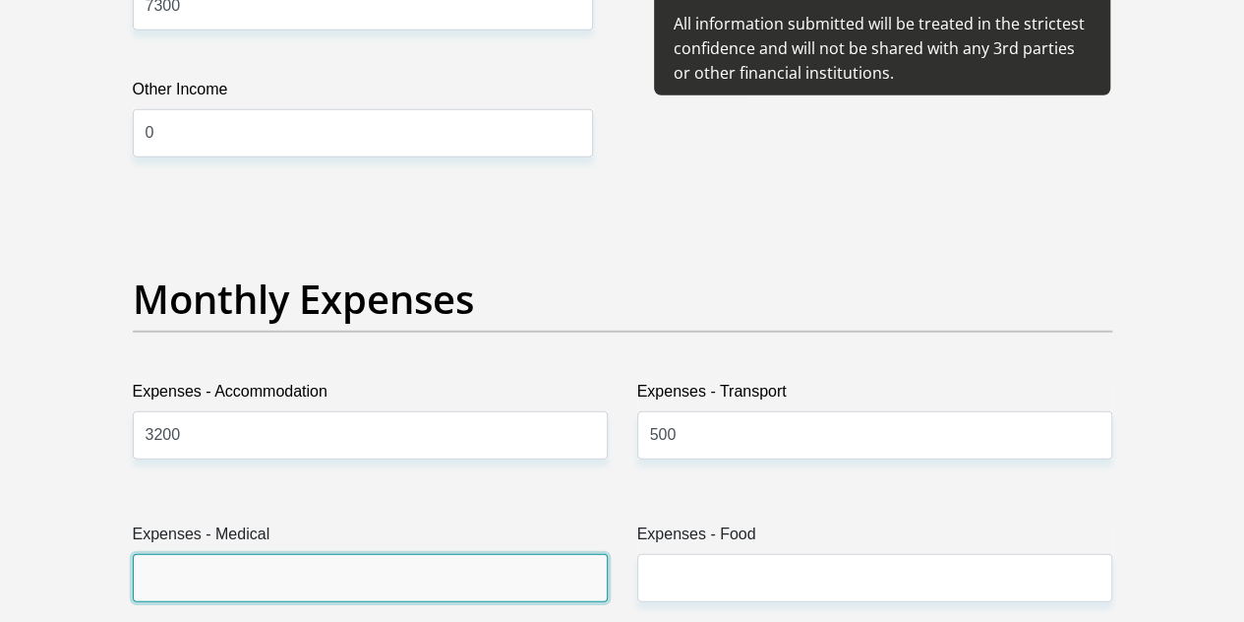
click at [377, 554] on input "Expenses - Medical" at bounding box center [370, 578] width 475 height 48
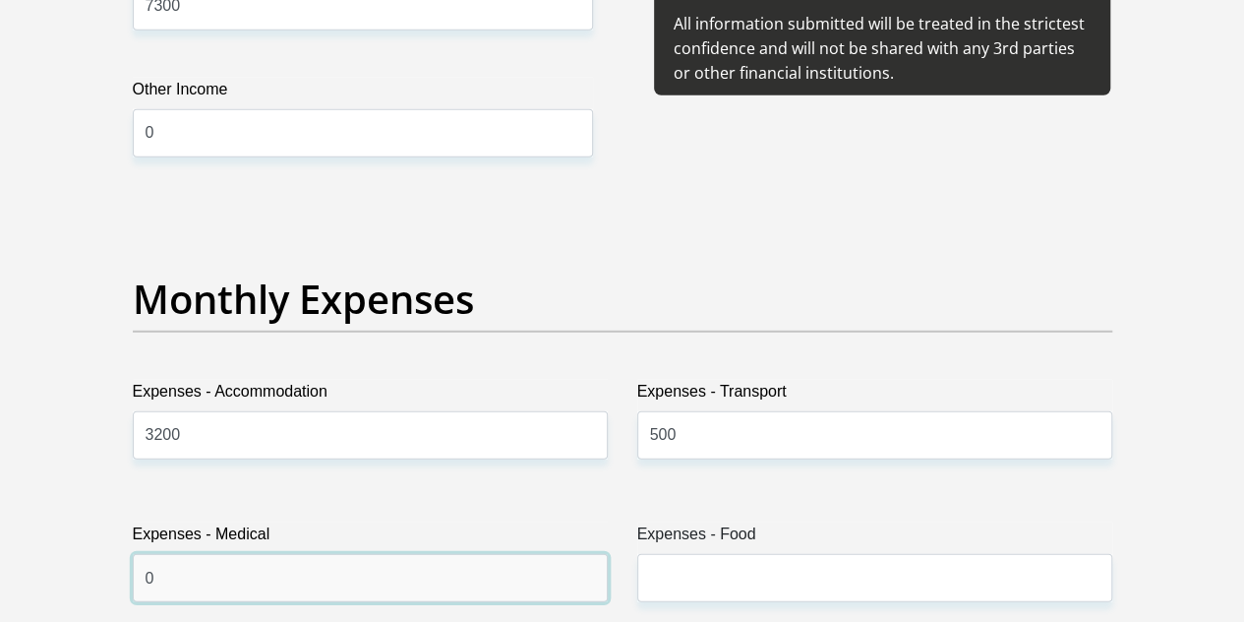
type input "0"
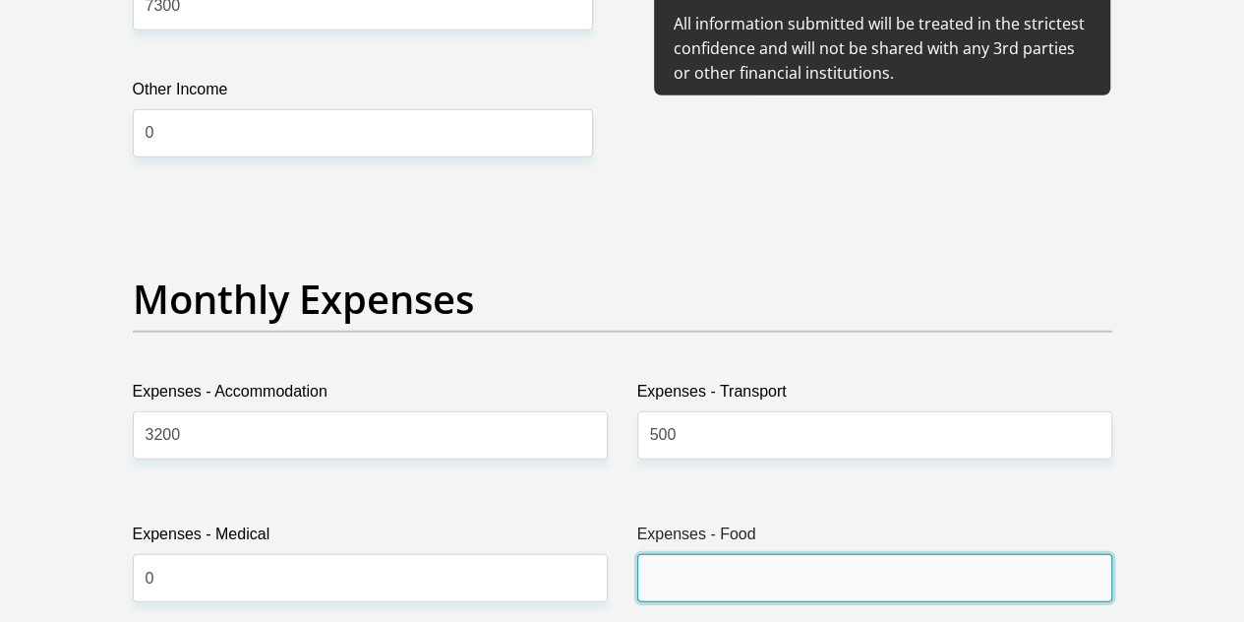
click at [691, 554] on input "Expenses - Food" at bounding box center [874, 578] width 475 height 48
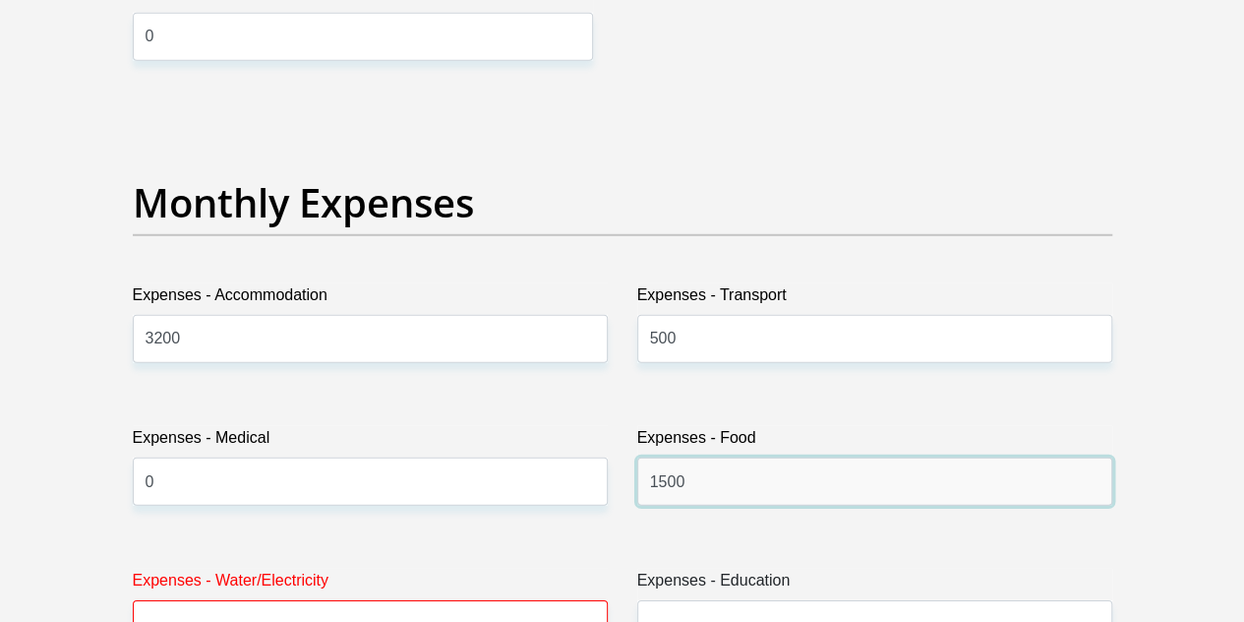
scroll to position [2951, 0]
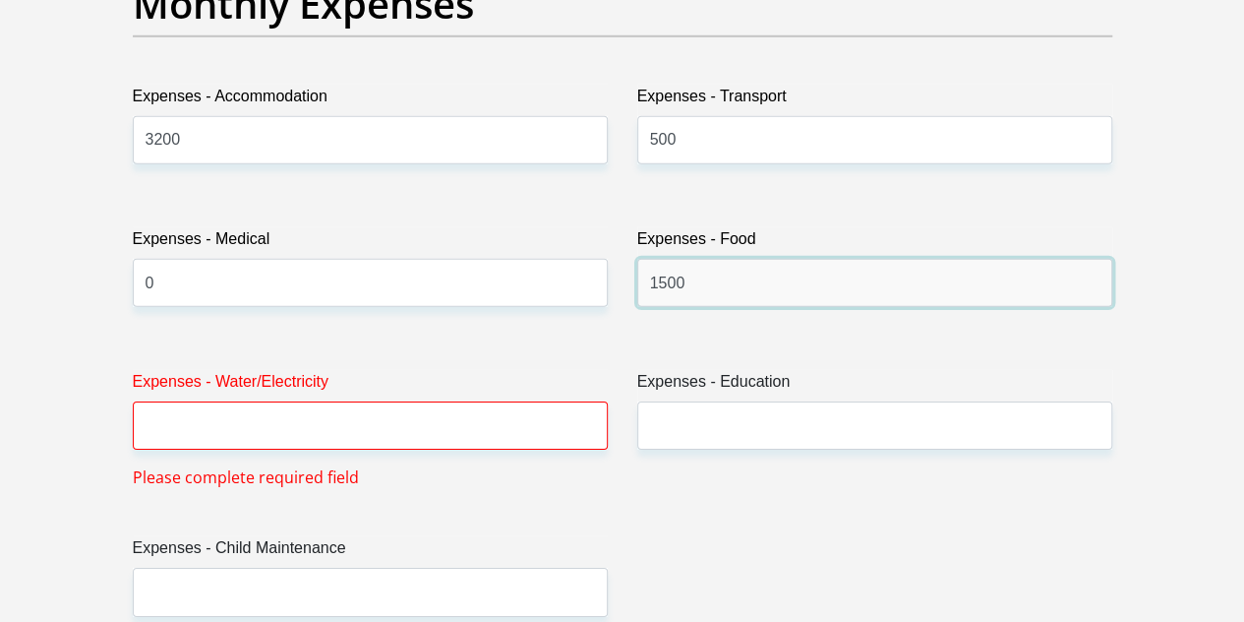
type input "1500"
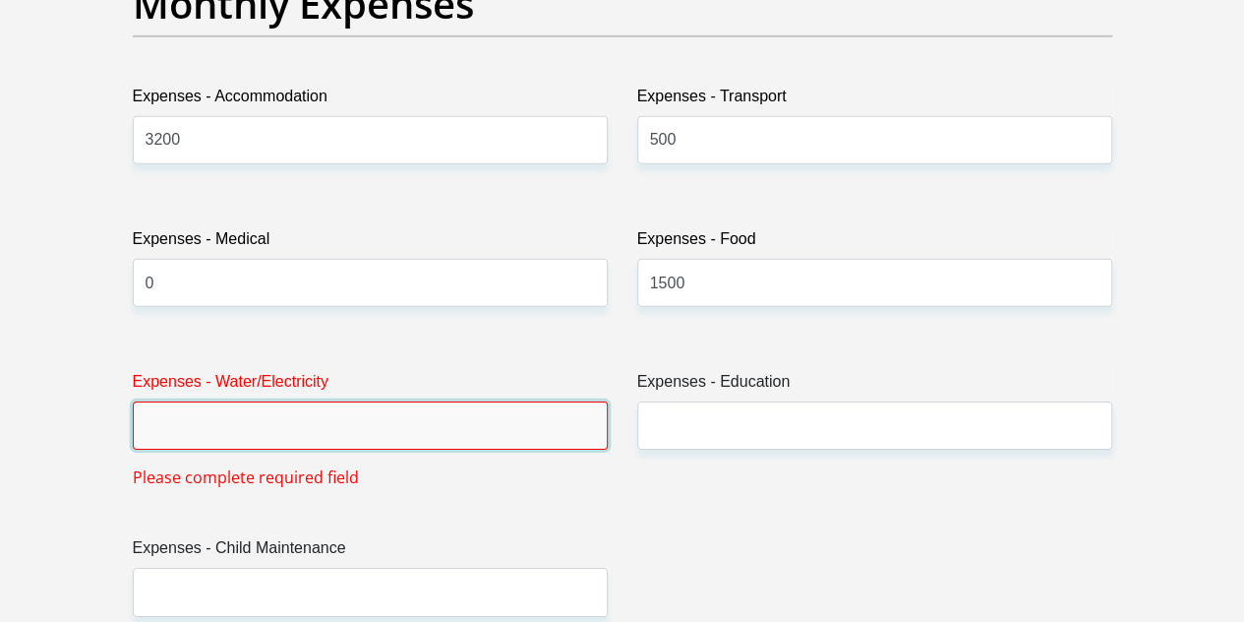
click at [257, 401] on input "Expenses - Water/Electricity" at bounding box center [370, 425] width 475 height 48
click at [345, 401] on input "Expenses - Water/Electricity" at bounding box center [370, 425] width 475 height 48
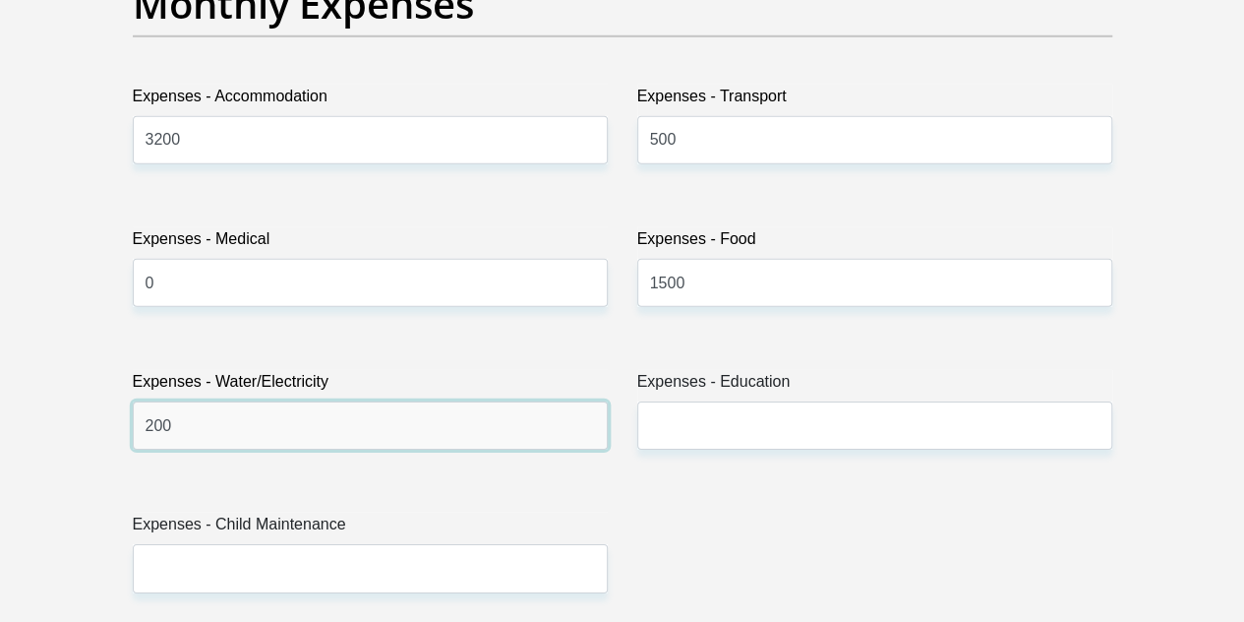
type input "200"
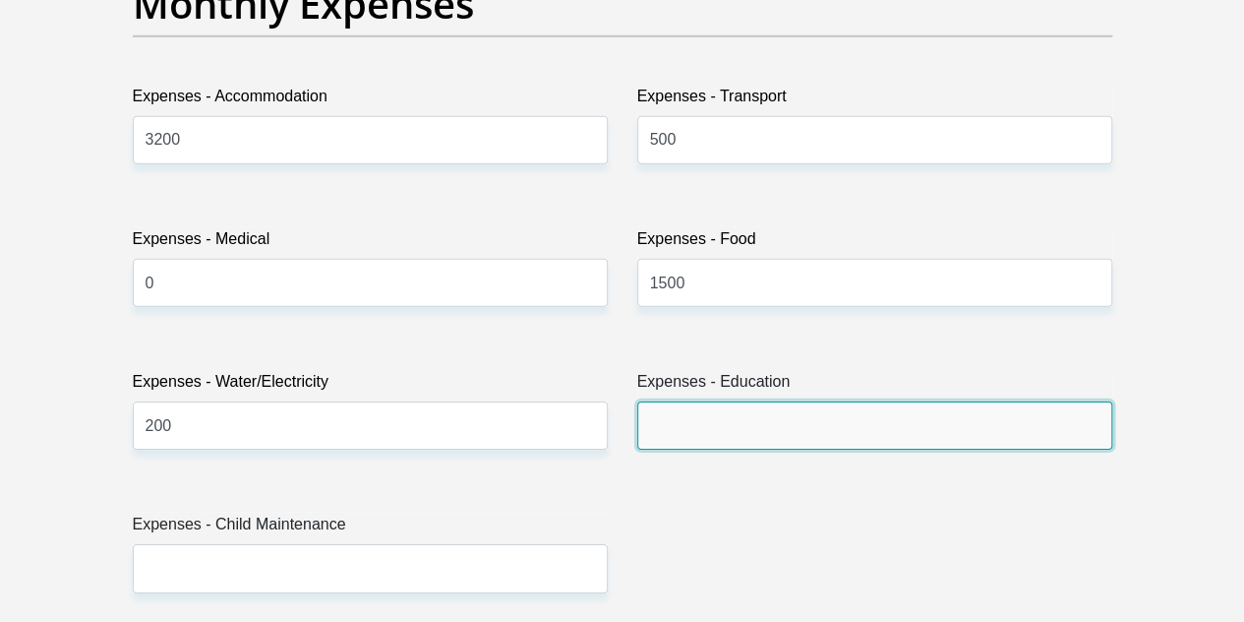
click at [769, 401] on input "Expenses - Education" at bounding box center [874, 425] width 475 height 48
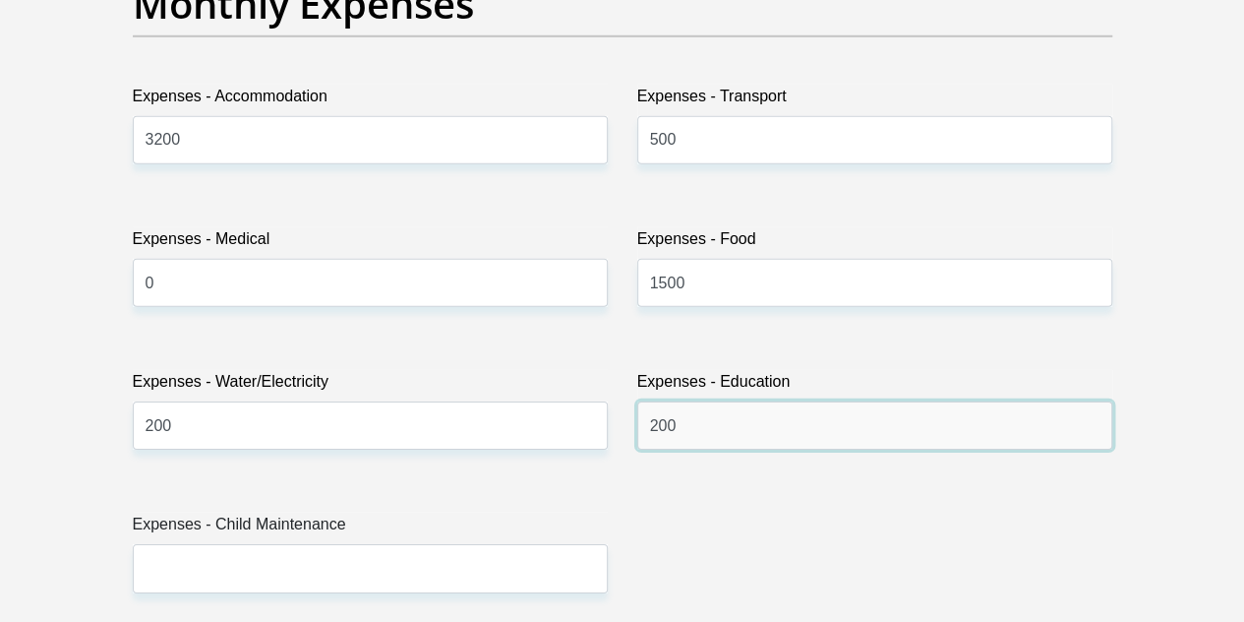
type input "200"
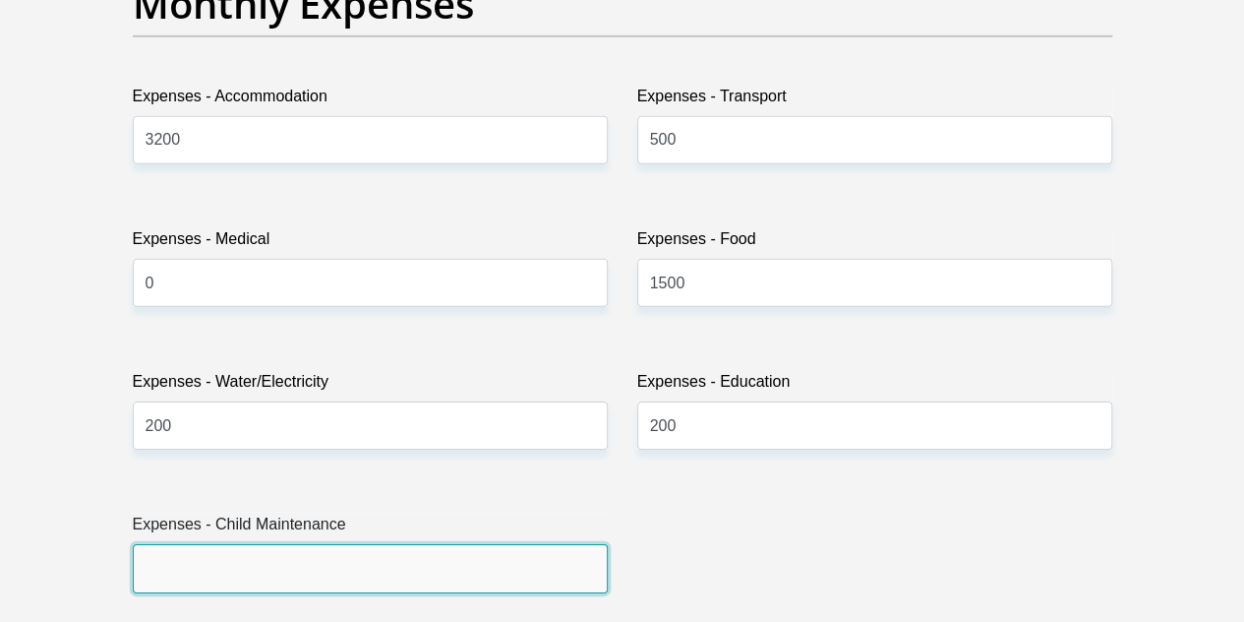
click at [212, 544] on input "Expenses - Child Maintenance" at bounding box center [370, 568] width 475 height 48
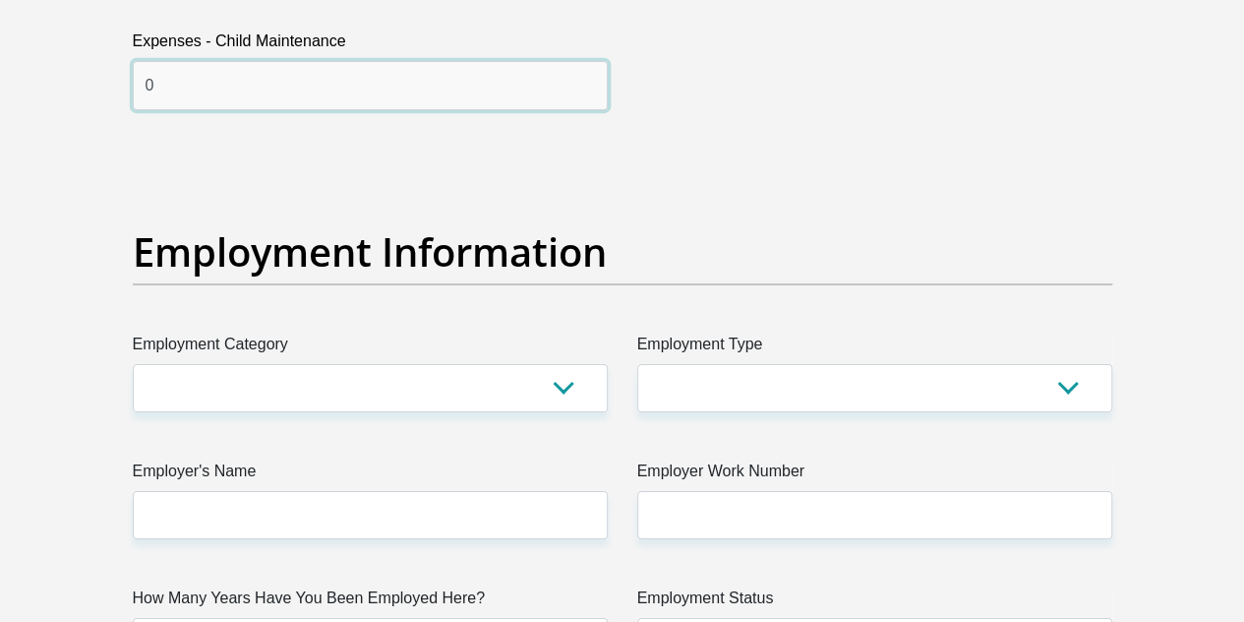
scroll to position [3443, 0]
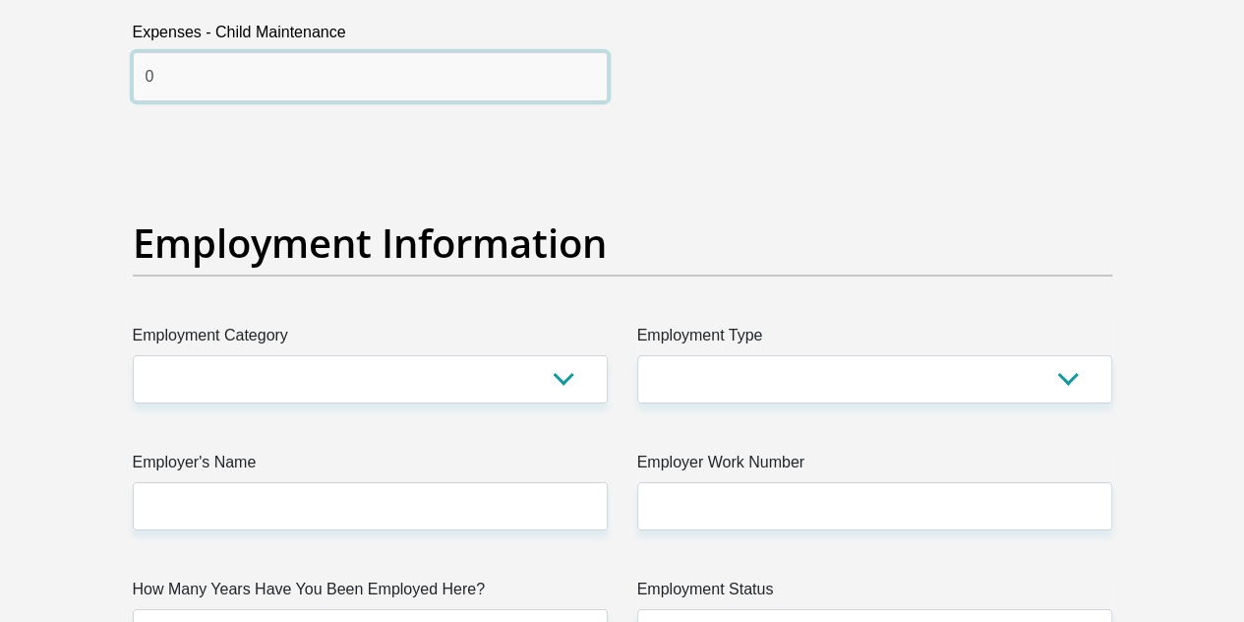
type input "0"
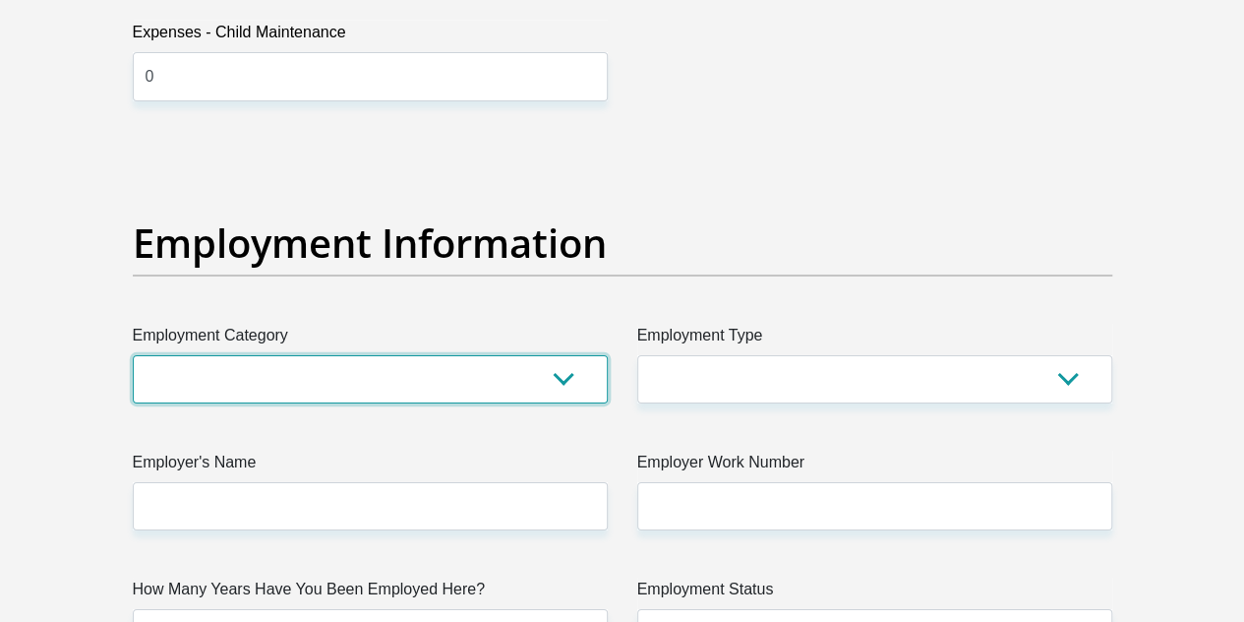
click at [188, 355] on select "AGRICULTURE ALCOHOL & TOBACCO CONSTRUCTION MATERIALS METALLURGY EQUIPMENT FOR R…" at bounding box center [370, 379] width 475 height 48
select select "14"
click at [133, 355] on select "AGRICULTURE ALCOHOL & TOBACCO CONSTRUCTION MATERIALS METALLURGY EQUIPMENT FOR R…" at bounding box center [370, 379] width 475 height 48
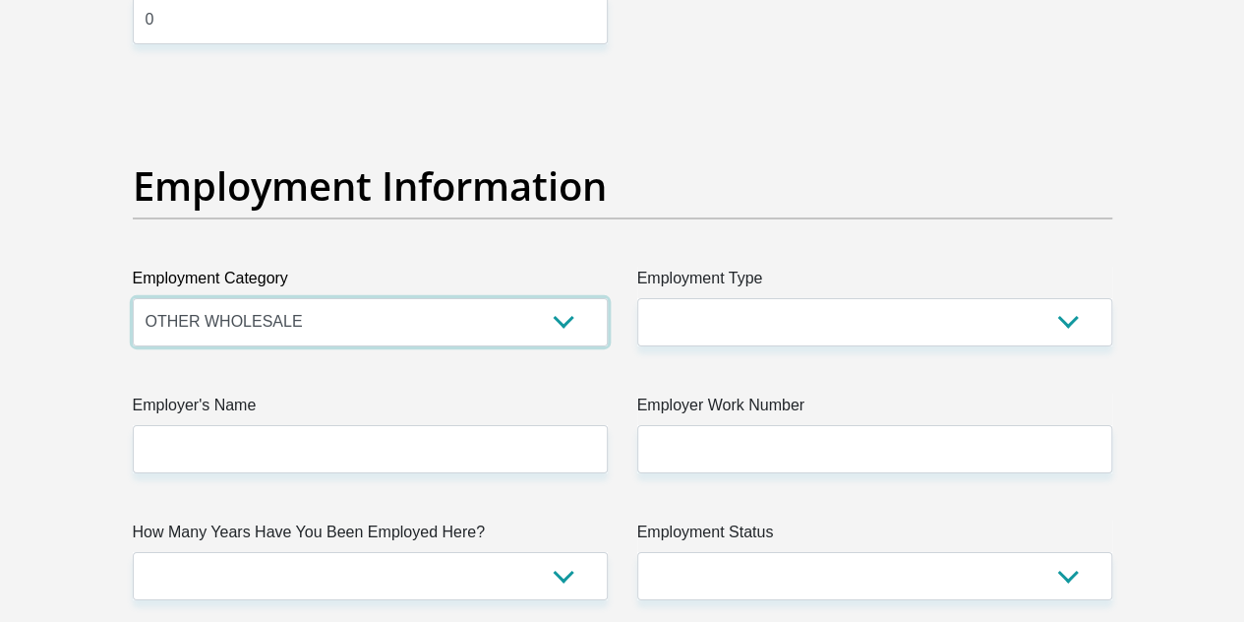
scroll to position [3541, 0]
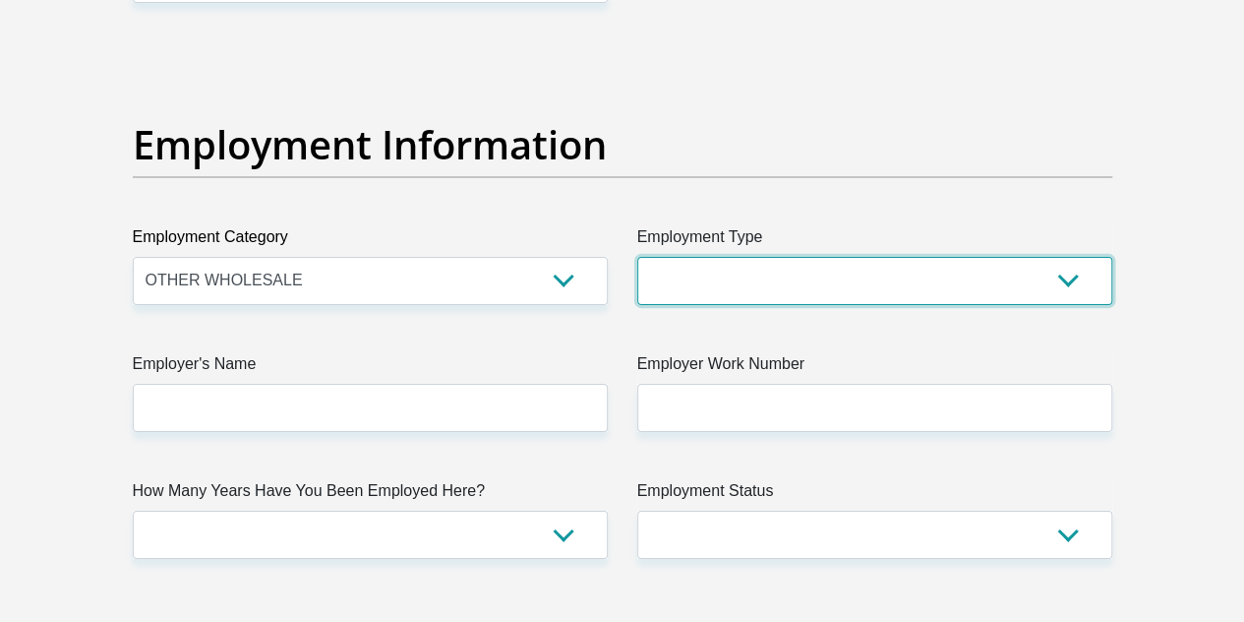
click at [746, 257] on select "College/Lecturer Craft Seller Creative Driver Executive Farmer Forces - Non Com…" at bounding box center [874, 281] width 475 height 48
select select "Office Staff/Clerk"
click at [637, 257] on select "College/Lecturer Craft Seller Creative Driver Executive Farmer Forces - Non Com…" at bounding box center [874, 281] width 475 height 48
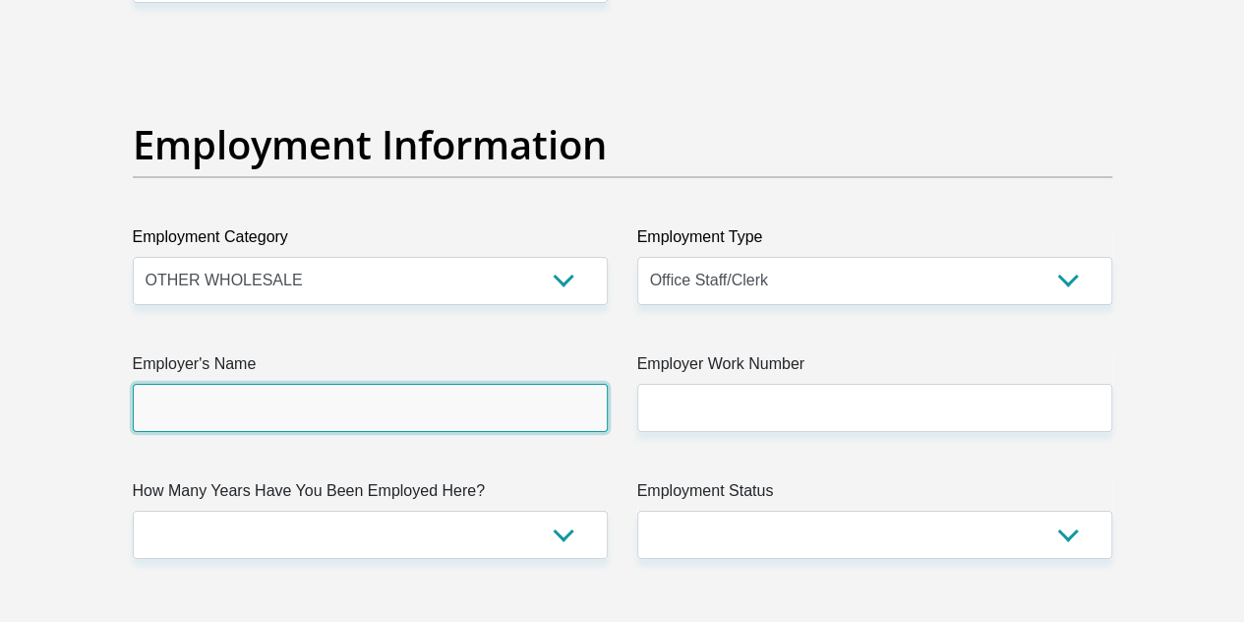
click at [391, 384] on input "Employer's Name" at bounding box center [370, 408] width 475 height 48
type input "kusheshexpress"
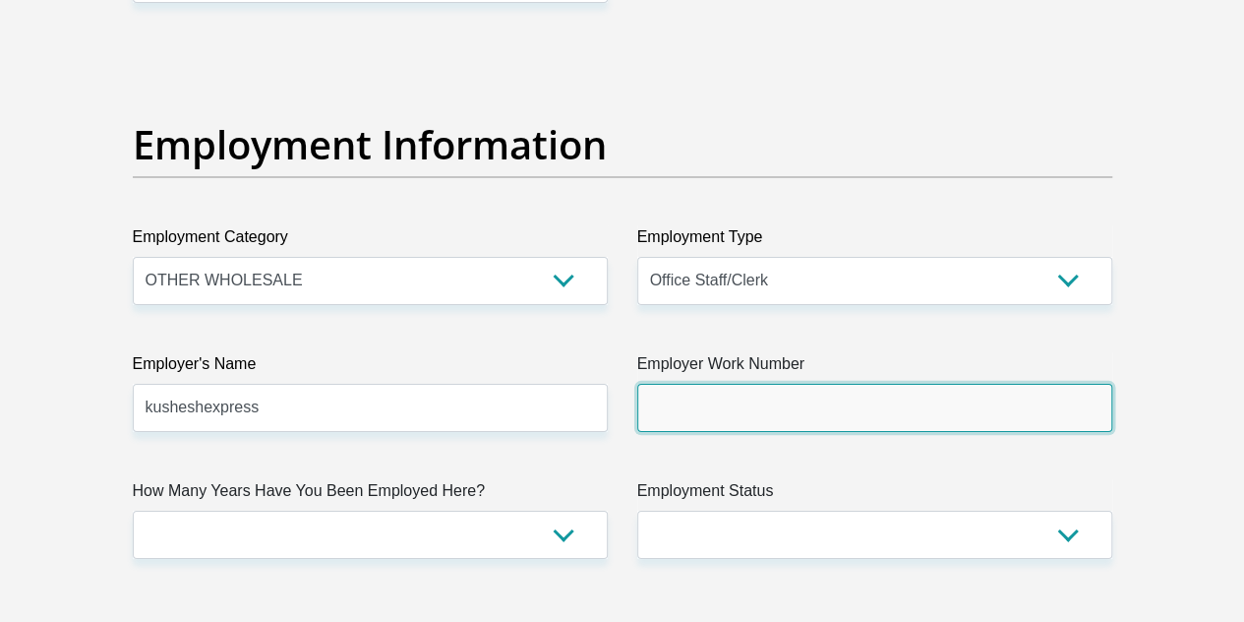
click at [772, 384] on input "Employer Work Number" at bounding box center [874, 408] width 475 height 48
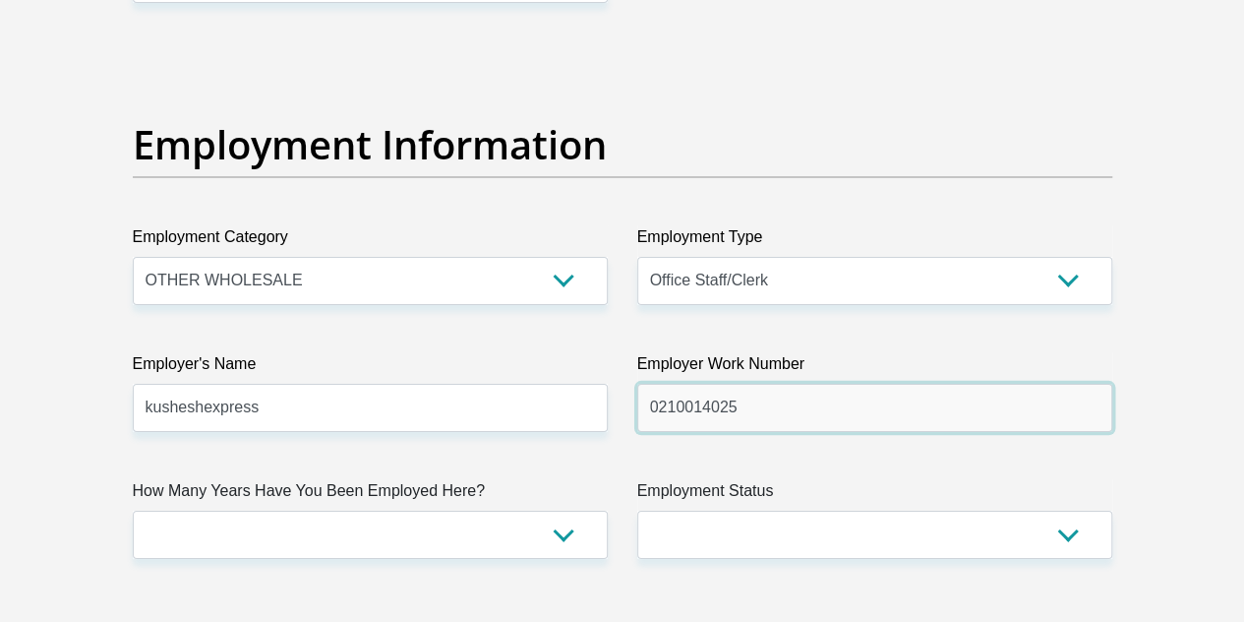
type input "0210014025"
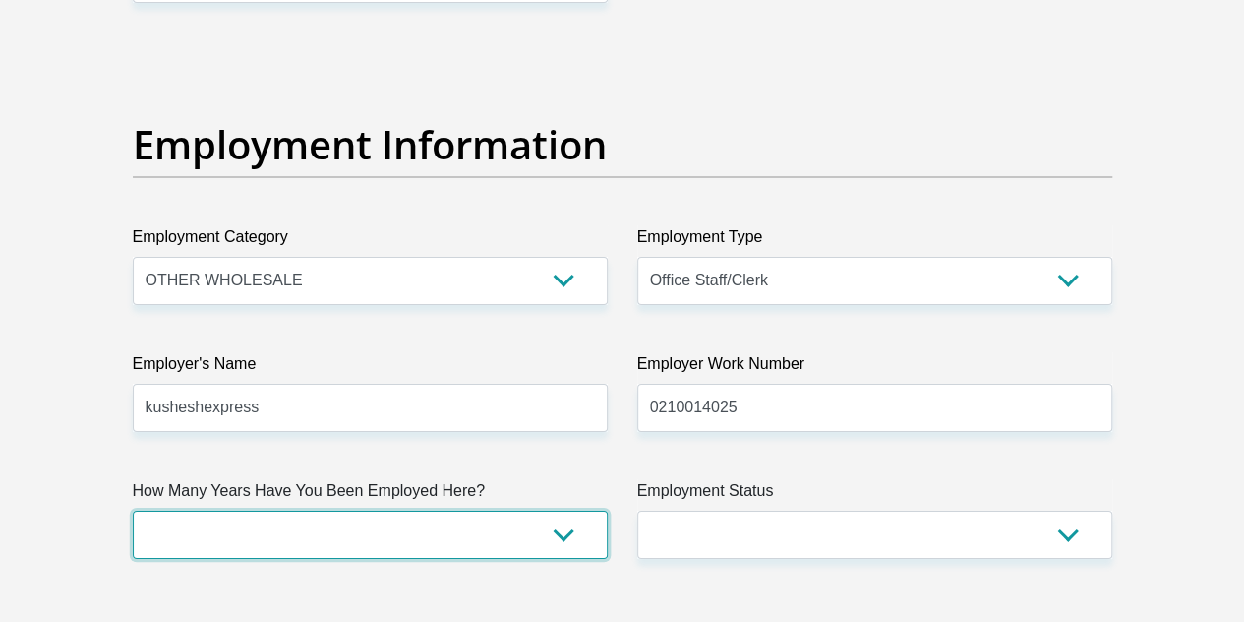
click at [300, 510] on select "less than 1 year 1-3 years 3-5 years 5+ years" at bounding box center [370, 534] width 475 height 48
select select "48"
click at [133, 510] on select "less than 1 year 1-3 years 3-5 years 5+ years" at bounding box center [370, 534] width 475 height 48
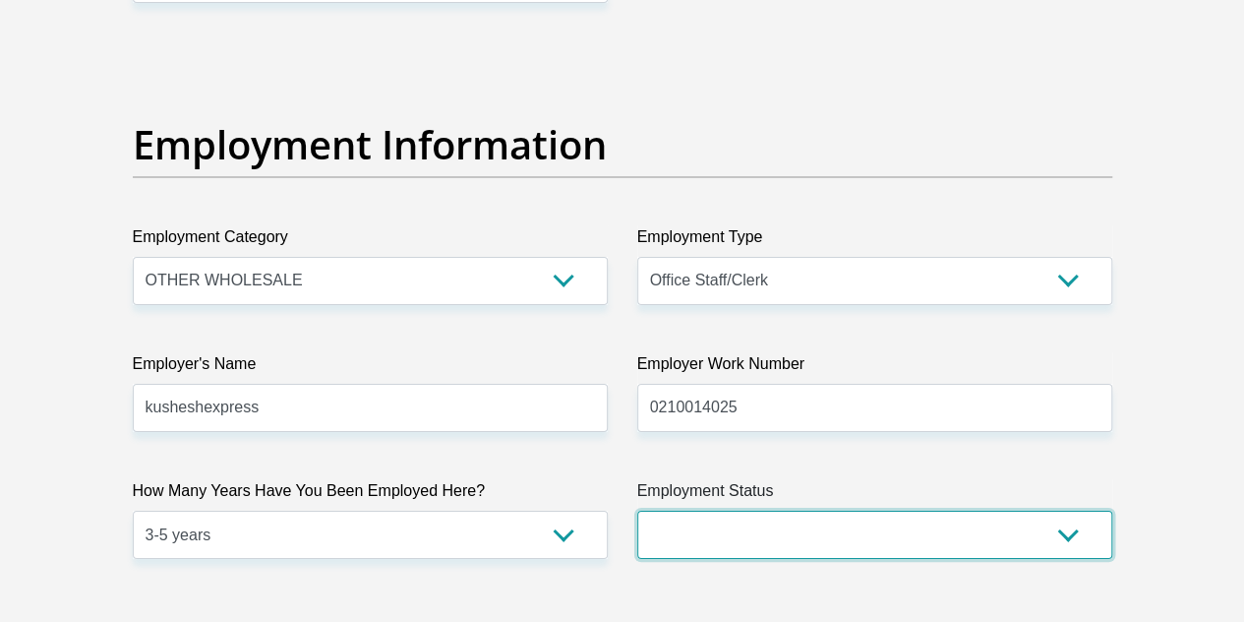
click at [720, 510] on select "Permanent/Full-time Part-time/Casual Contract Worker Self-Employed Housewife Re…" at bounding box center [874, 534] width 475 height 48
select select "1"
click at [637, 510] on select "Permanent/Full-time Part-time/Casual Contract Worker Self-Employed Housewife Re…" at bounding box center [874, 534] width 475 height 48
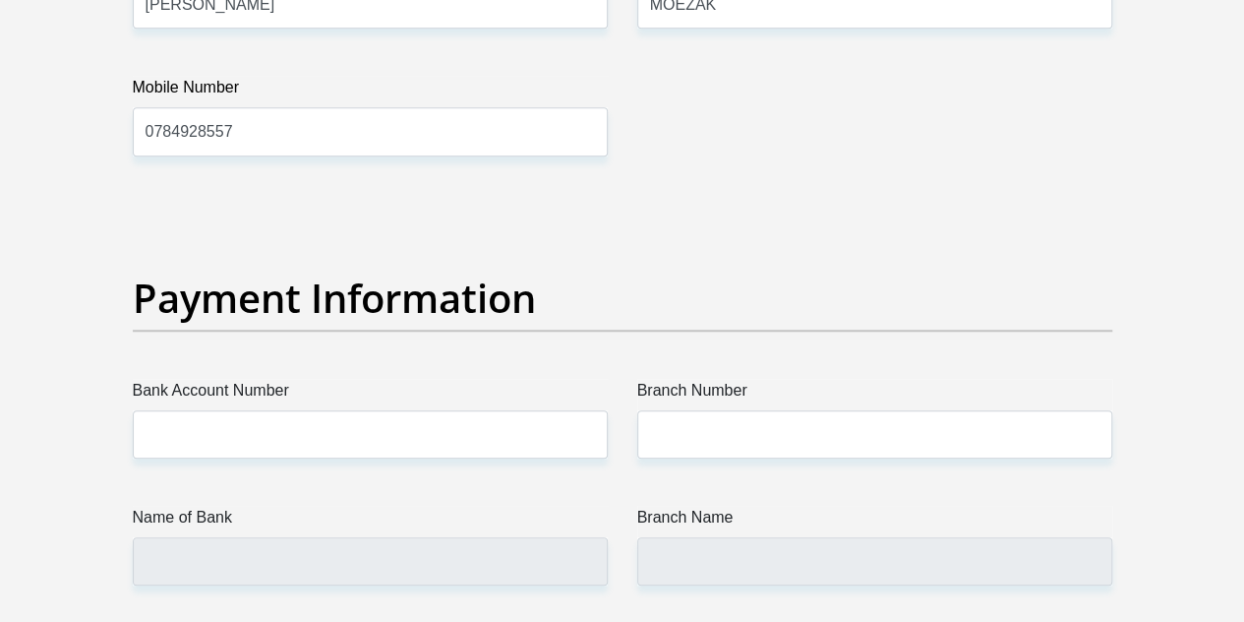
scroll to position [4426, 0]
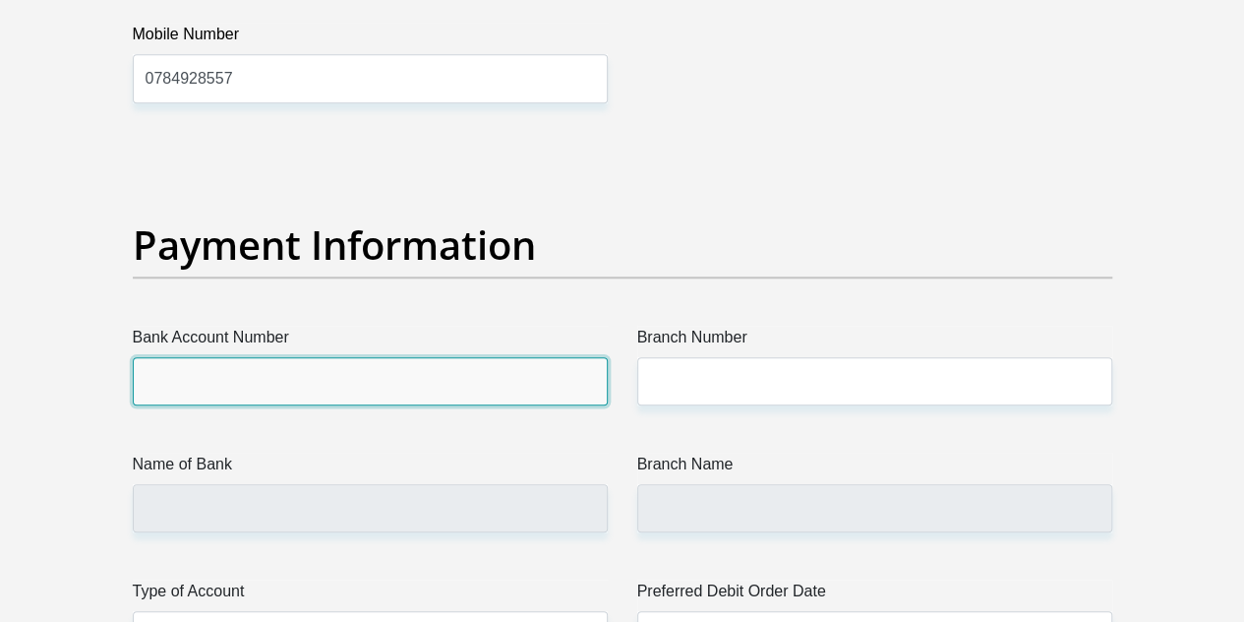
click at [167, 357] on input "Bank Account Number" at bounding box center [370, 381] width 475 height 48
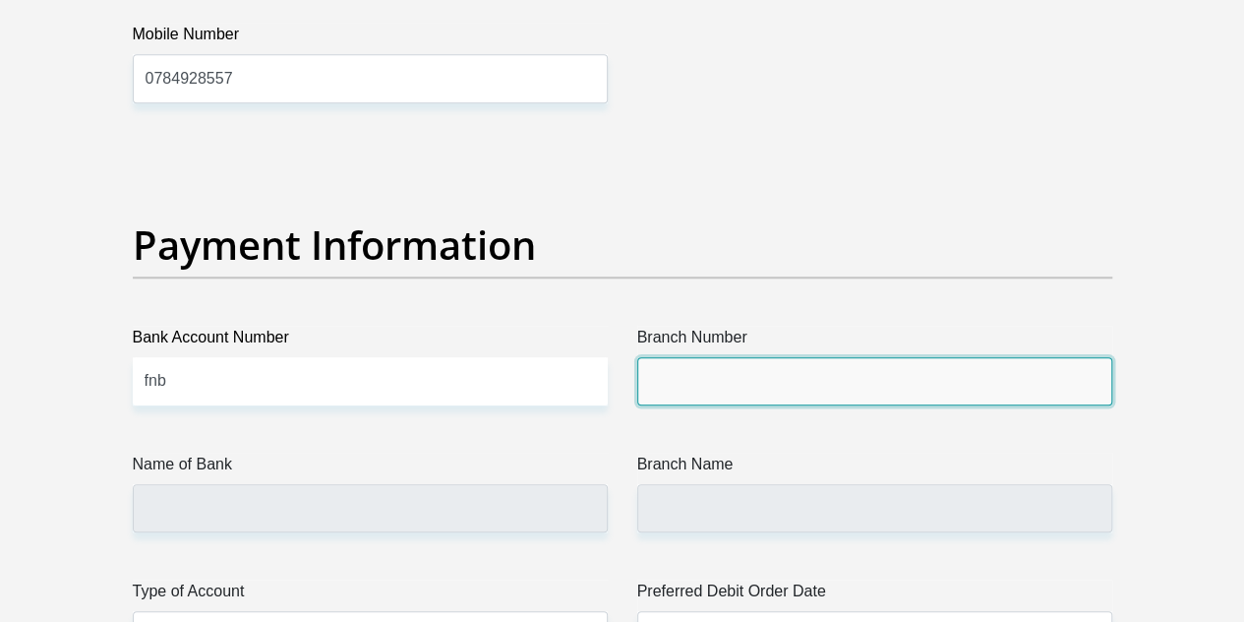
click at [740, 357] on input "Branch Number" at bounding box center [874, 381] width 475 height 48
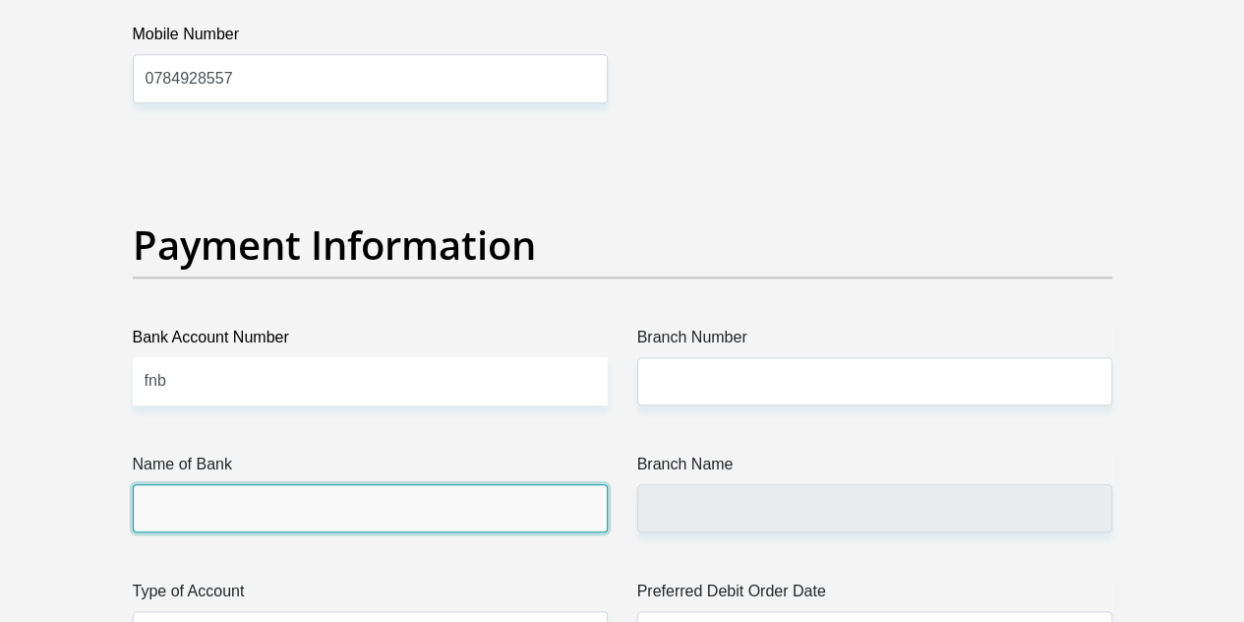
click at [249, 484] on input "Name of Bank" at bounding box center [370, 508] width 475 height 48
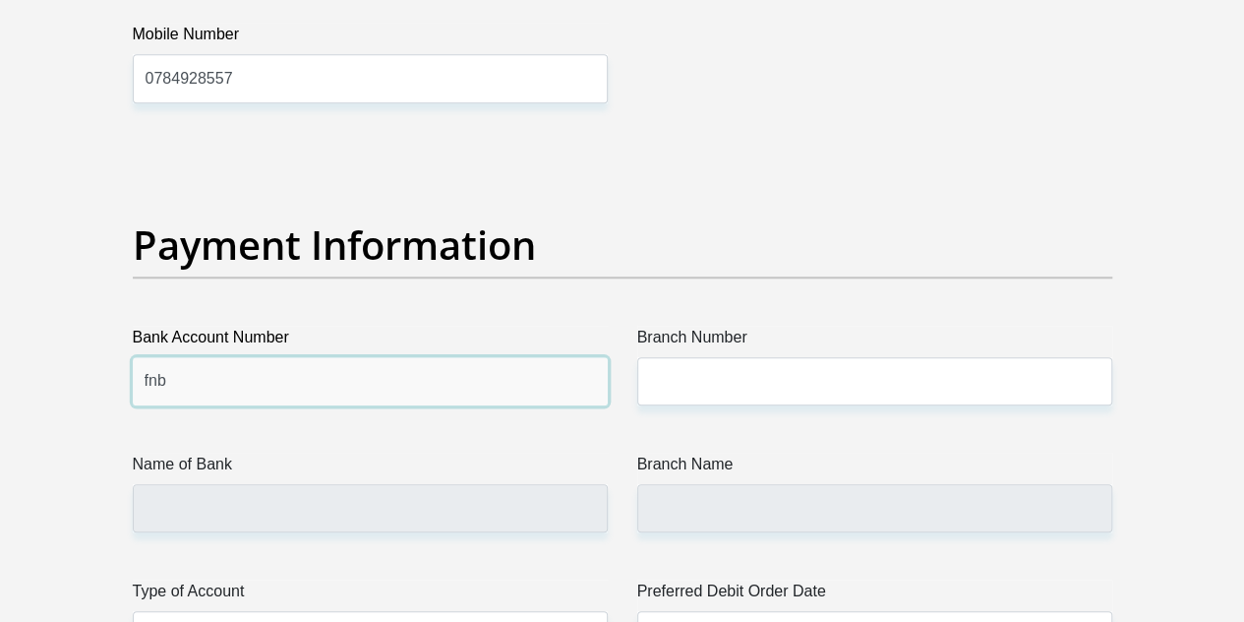
click at [212, 357] on input "fnb" at bounding box center [370, 381] width 475 height 48
type input "f"
type input "d"
type input "[GEOGRAPHIC_DATA]"
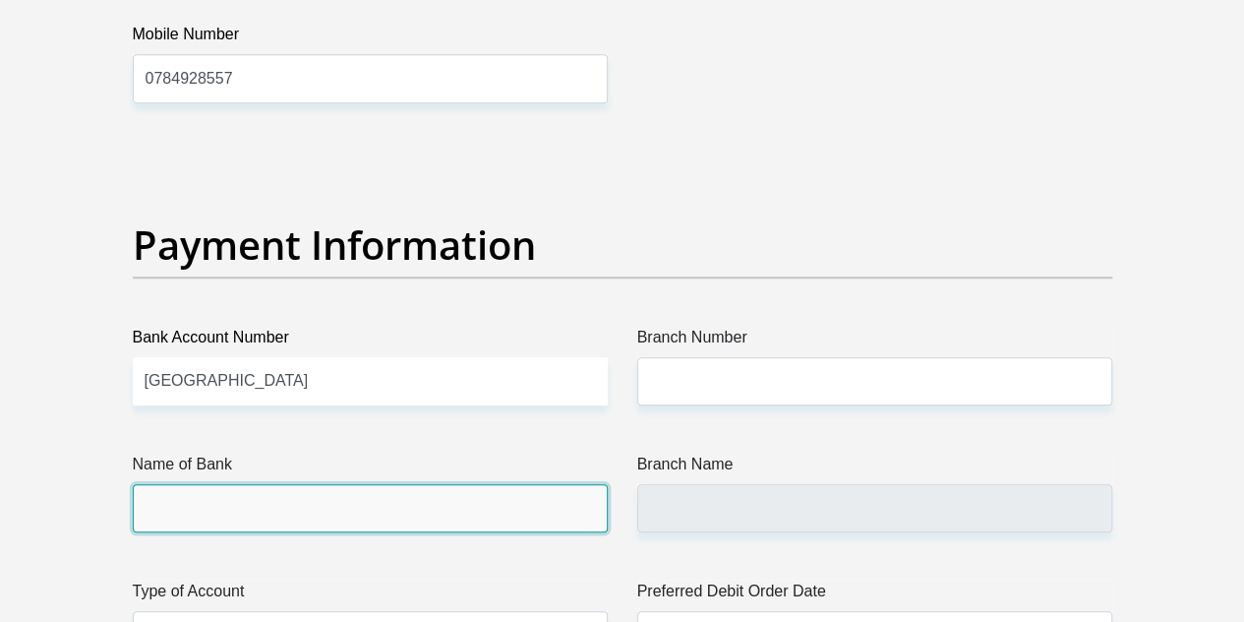
click at [195, 484] on input "Name of Bank" at bounding box center [370, 508] width 475 height 48
click at [194, 484] on input "Name of Bank" at bounding box center [370, 508] width 475 height 48
click at [195, 484] on input "Name of Bank" at bounding box center [370, 508] width 475 height 48
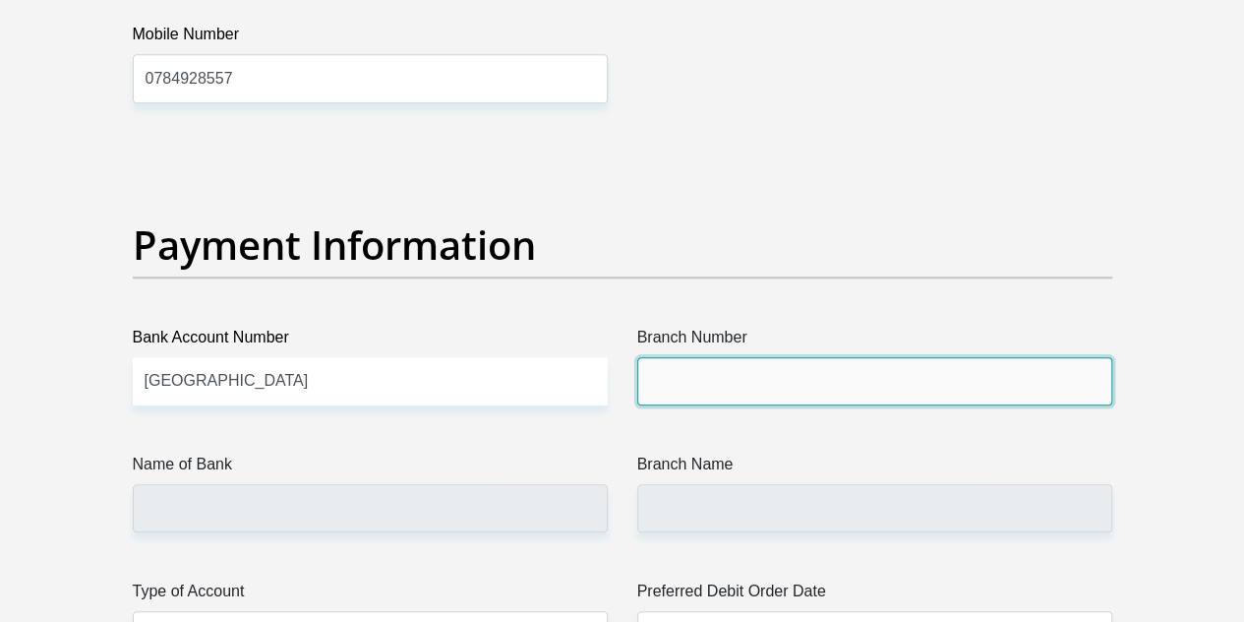
click at [718, 357] on input "Branch Number" at bounding box center [874, 381] width 475 height 48
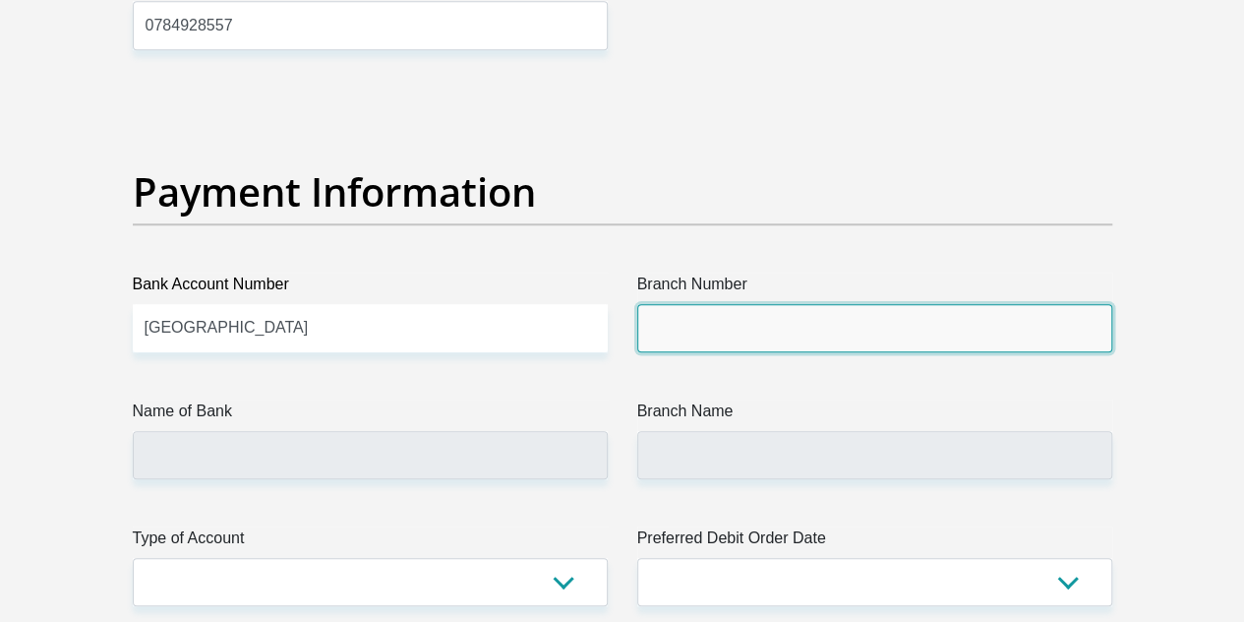
scroll to position [4525, 0]
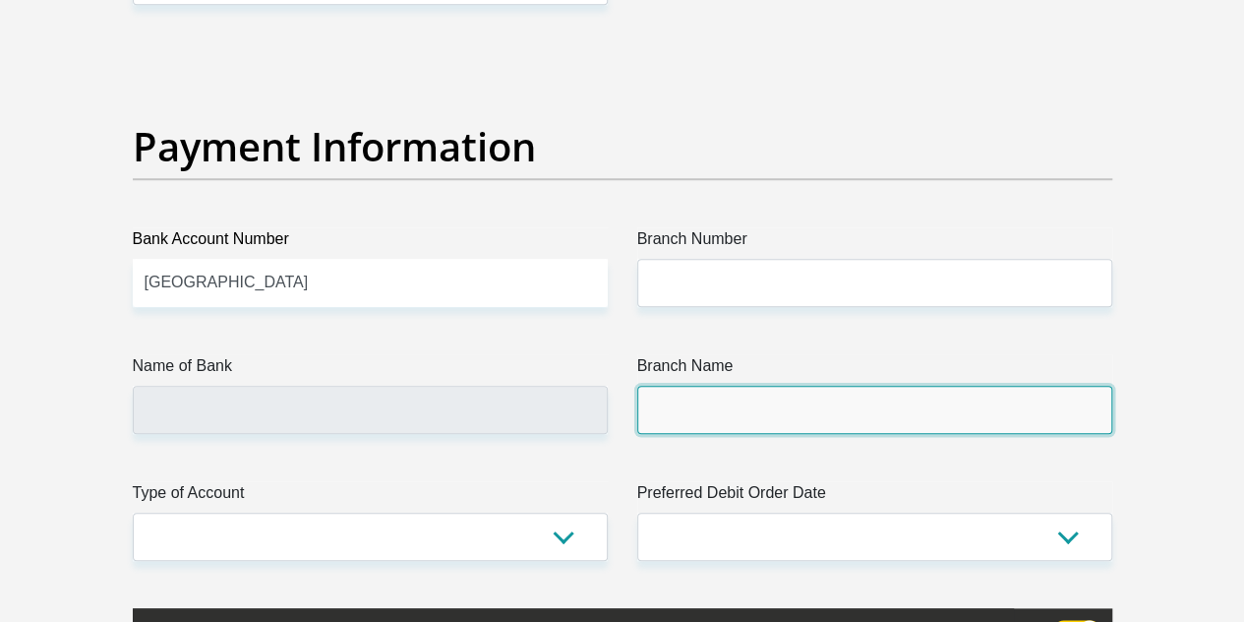
click at [730, 386] on input "Branch Name" at bounding box center [874, 410] width 475 height 48
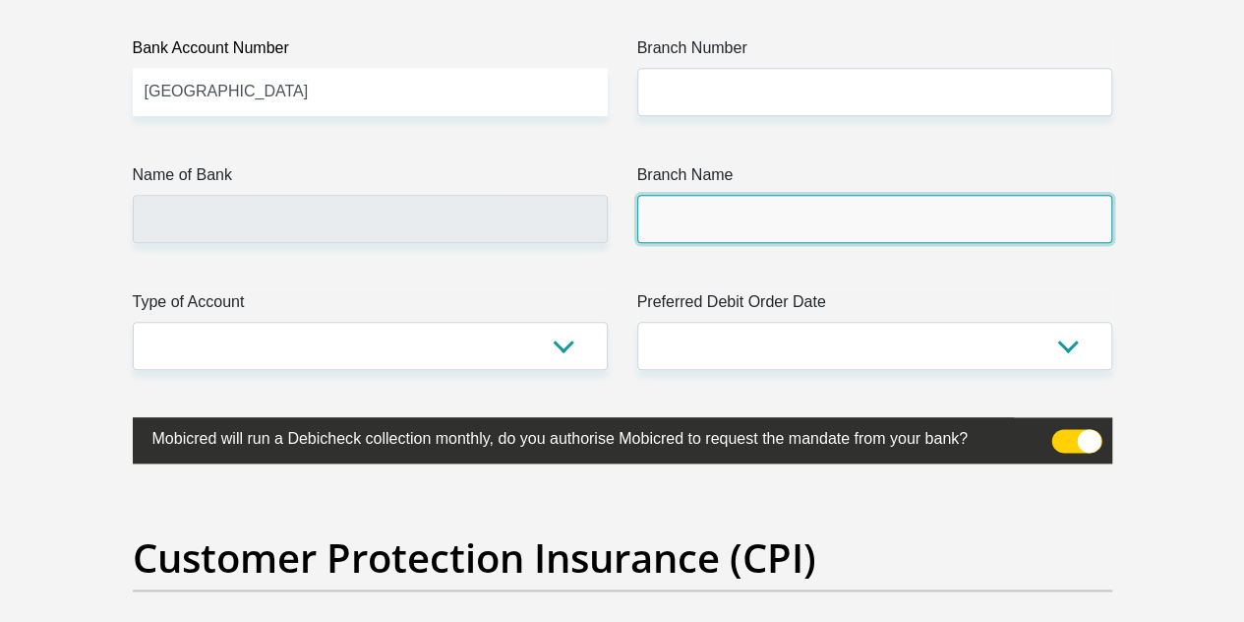
scroll to position [4721, 0]
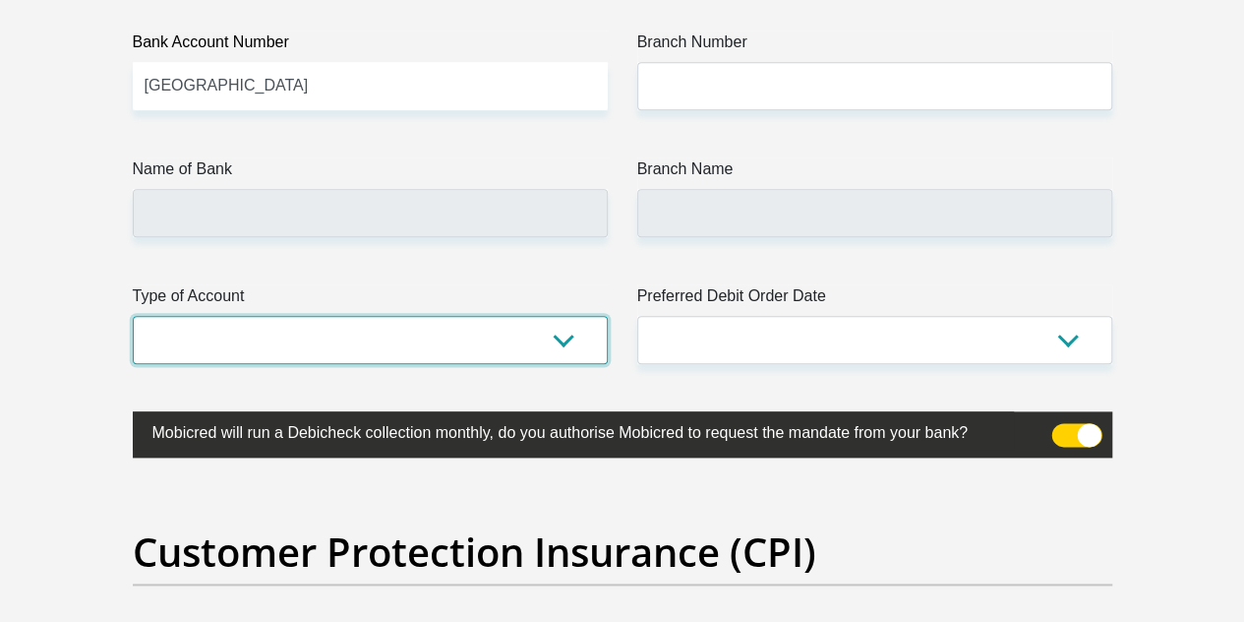
click at [314, 316] on select "Cheque Savings" at bounding box center [370, 340] width 475 height 48
select select "SAV"
click at [133, 316] on select "Cheque Savings" at bounding box center [370, 340] width 475 height 48
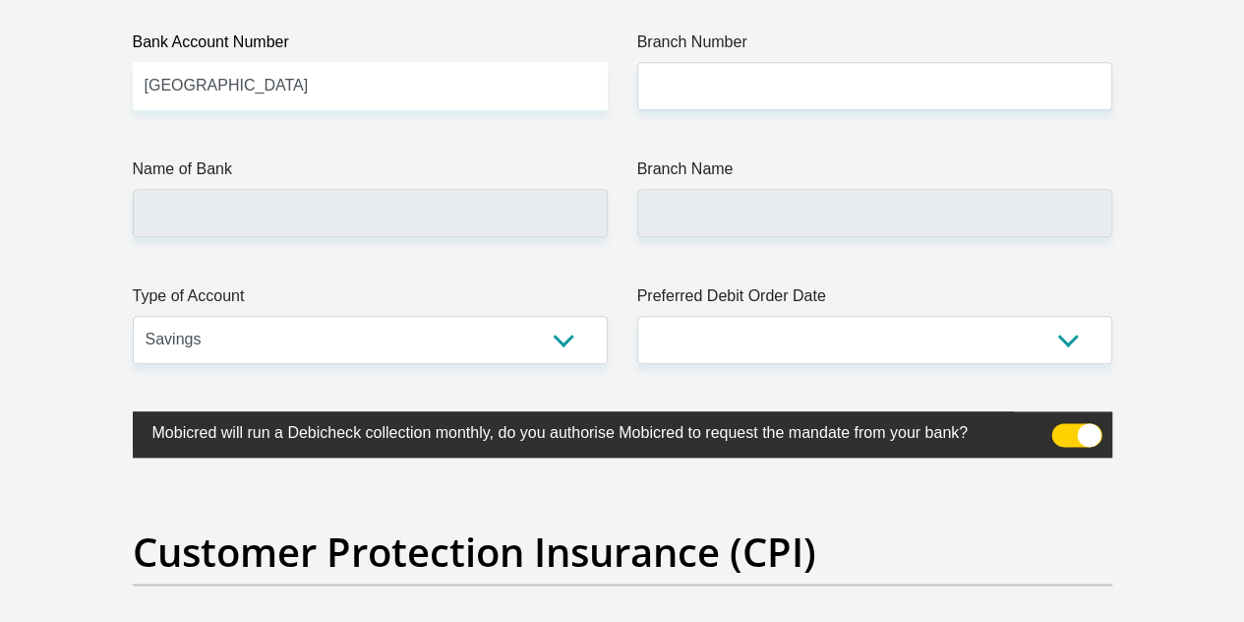
click at [169, 411] on label "Mobicred will run a Debicheck collection monthly, do you authorise Mobicred to …" at bounding box center [573, 430] width 881 height 38
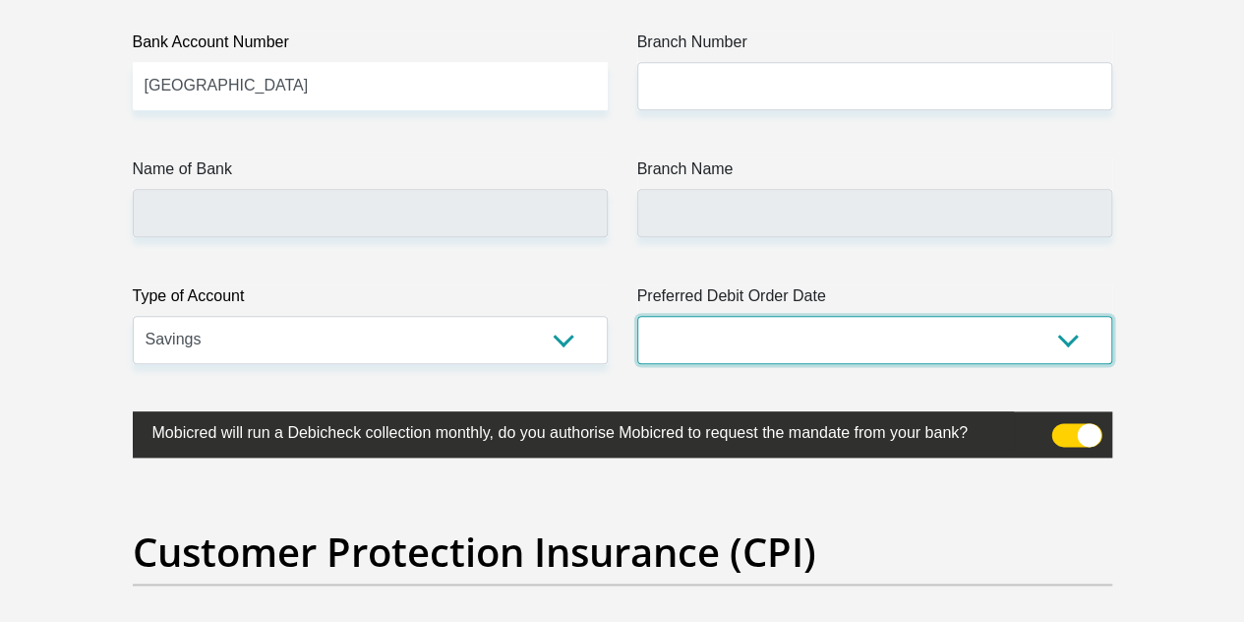
click at [732, 316] on select "1st 2nd 3rd 4th 5th 7th 18th 19th 20th 21st 22nd 23rd 24th 25th 26th 27th 28th …" at bounding box center [874, 340] width 475 height 48
select select "30"
click at [637, 316] on select "1st 2nd 3rd 4th 5th 7th 18th 19th 20th 21st 22nd 23rd 24th 25th 26th 27th 28th …" at bounding box center [874, 340] width 475 height 48
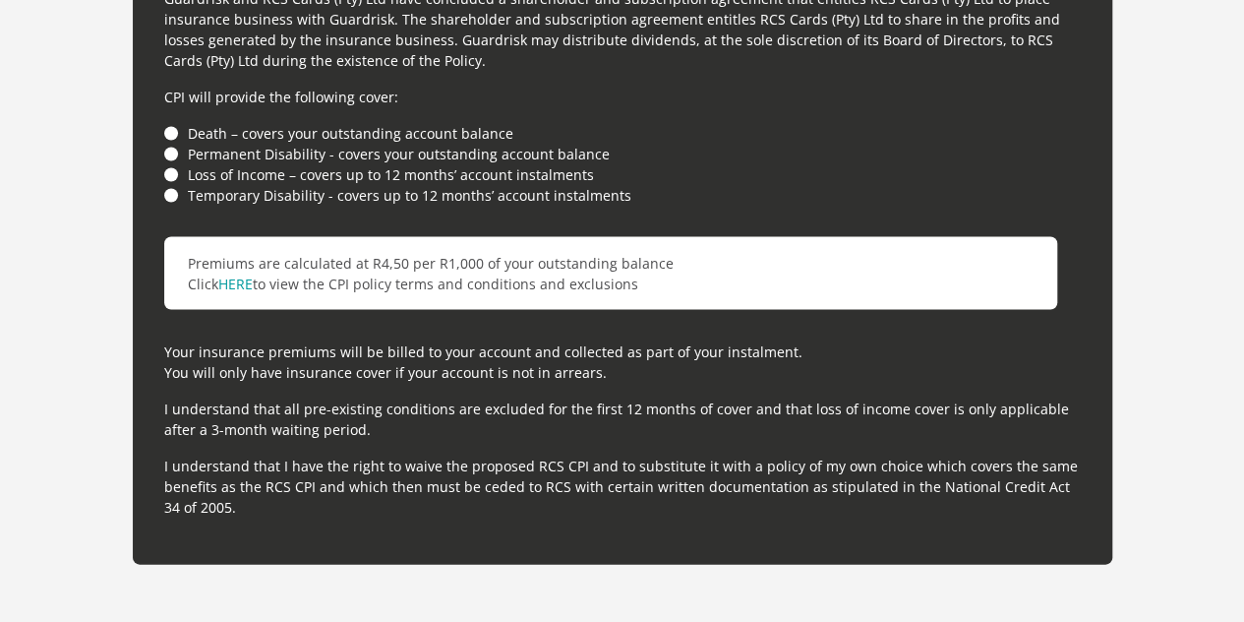
scroll to position [5508, 0]
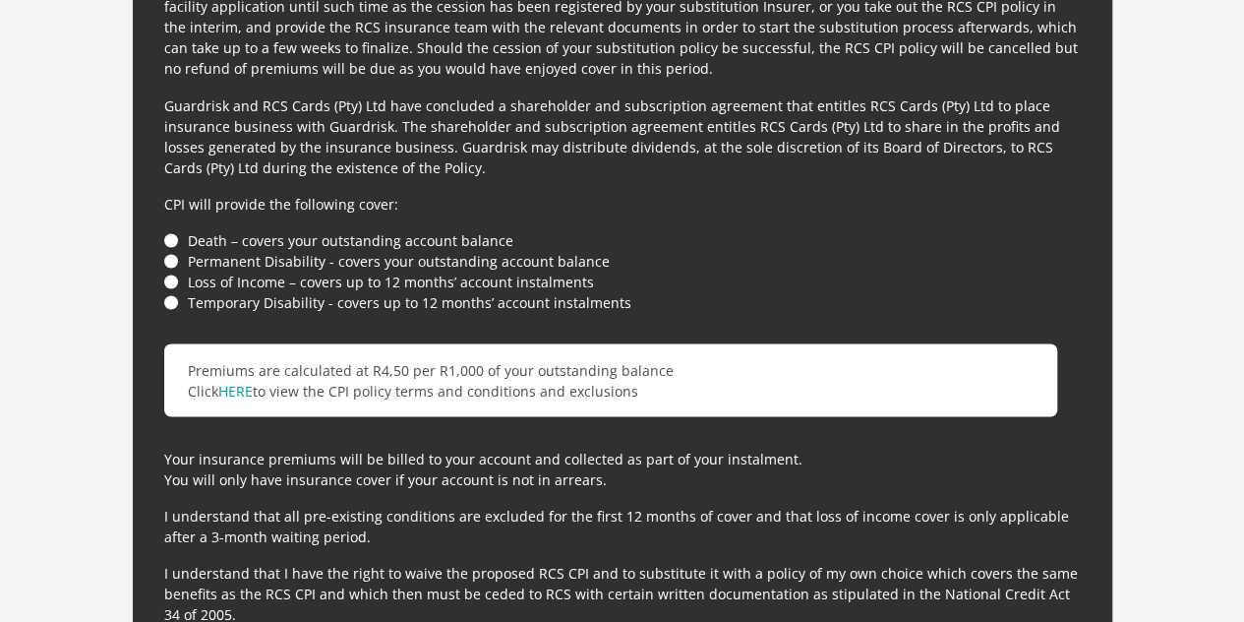
click at [172, 270] on li "Loss of Income – covers up to 12 months’ account instalments" at bounding box center [622, 280] width 917 height 21
click at [171, 270] on li "Loss of Income – covers up to 12 months’ account instalments" at bounding box center [622, 280] width 917 height 21
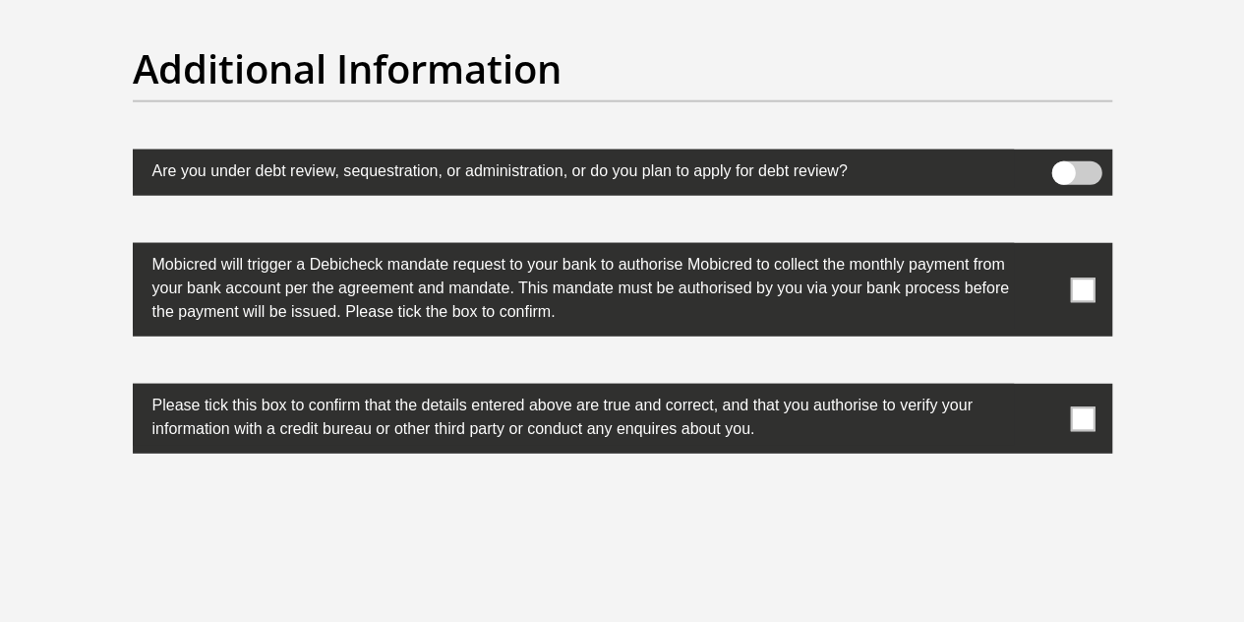
scroll to position [6098, 0]
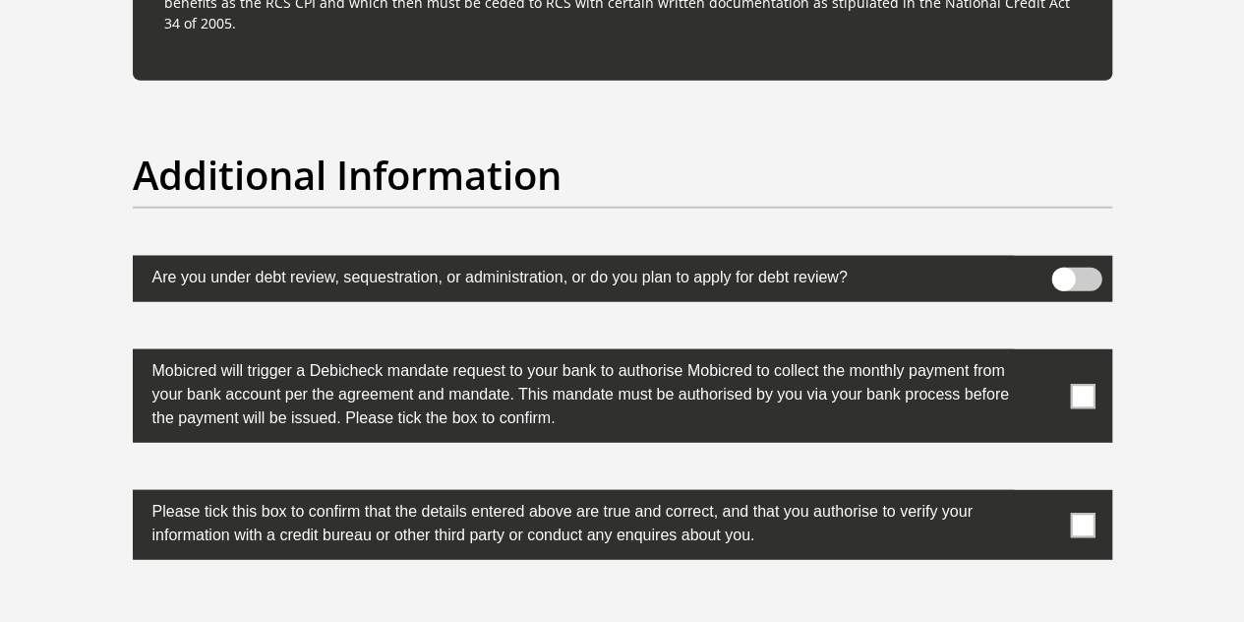
click at [1090, 268] on span at bounding box center [1076, 280] width 50 height 24
click at [1063, 272] on input "checkbox" at bounding box center [1063, 272] width 0 height 0
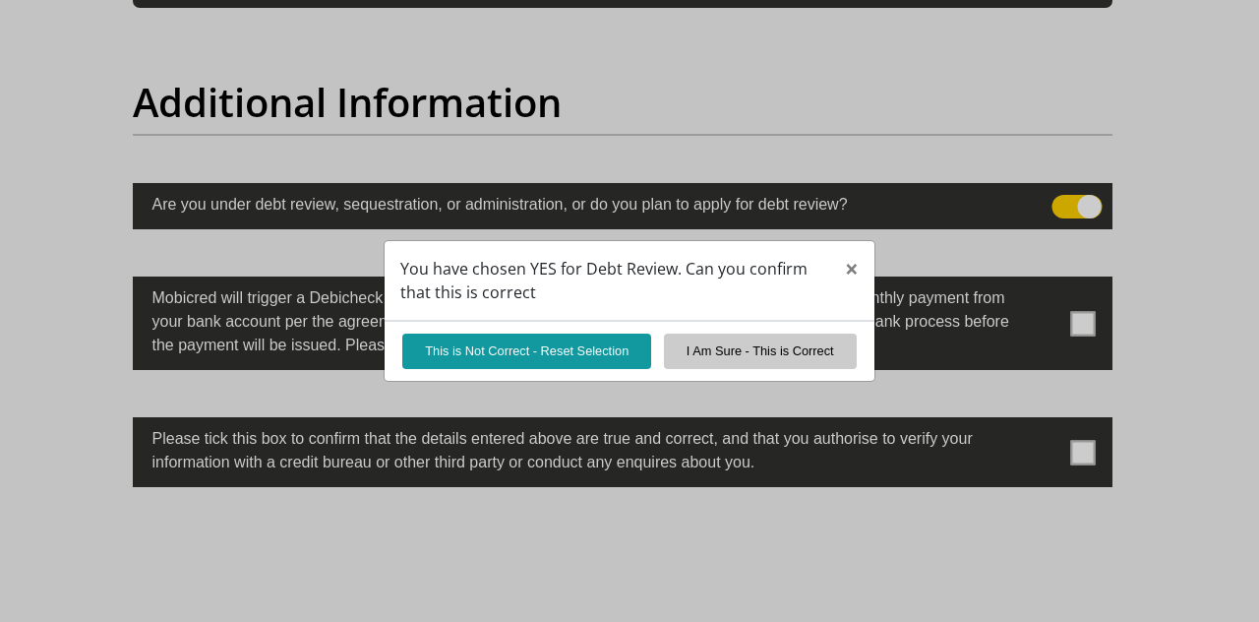
click at [1092, 204] on div "You have chosen YES for Debt Review. Can you confirm that this is correct × Thi…" at bounding box center [629, 311] width 1259 height 622
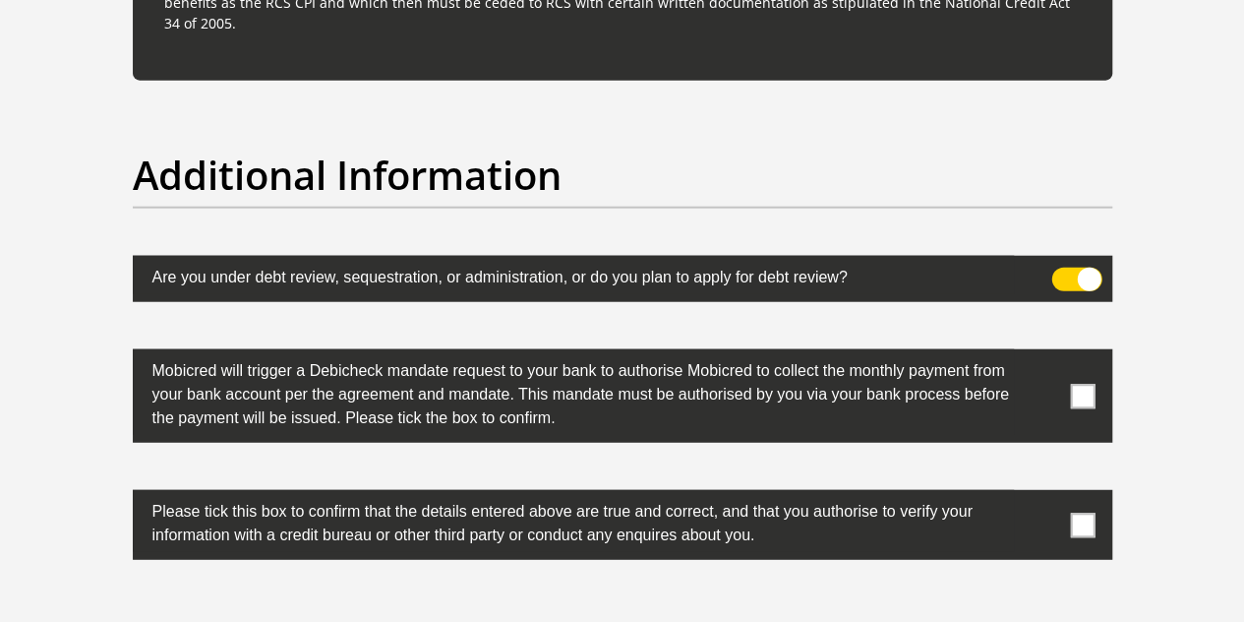
click at [1084, 268] on span at bounding box center [1076, 280] width 50 height 24
click at [1063, 272] on input "checkbox" at bounding box center [1063, 272] width 0 height 0
click at [1082, 384] on span at bounding box center [1082, 396] width 25 height 25
click at [1044, 354] on input "checkbox" at bounding box center [1044, 354] width 0 height 0
click at [1080, 512] on span at bounding box center [1082, 524] width 25 height 25
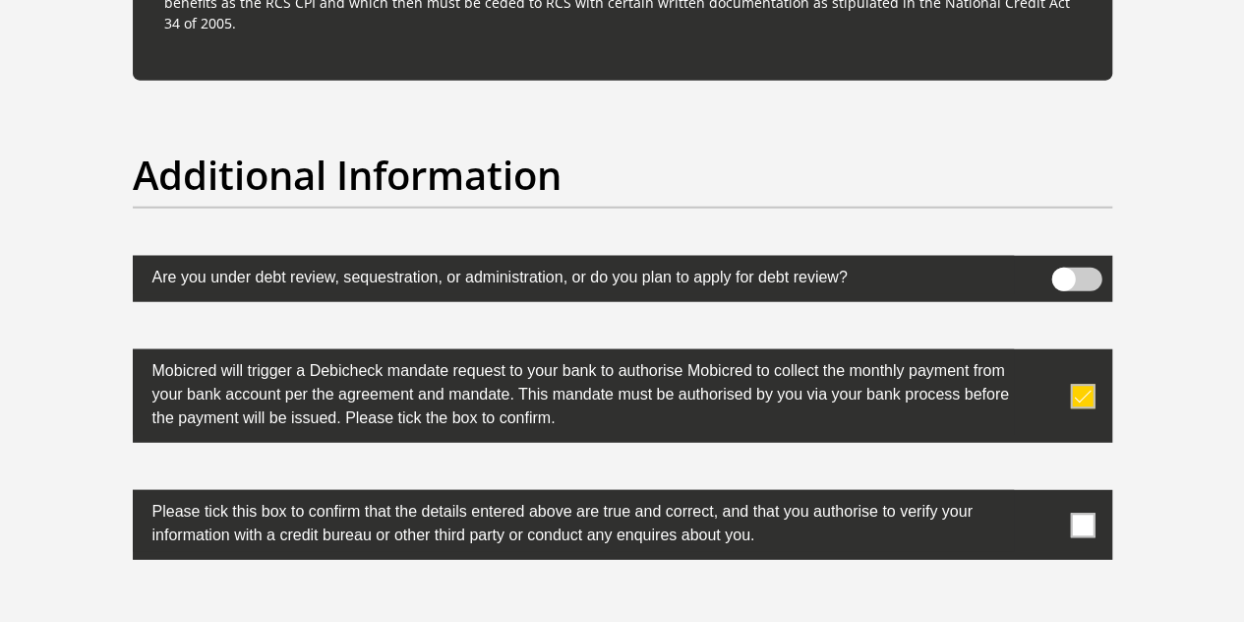
click at [1044, 495] on input "checkbox" at bounding box center [1044, 495] width 0 height 0
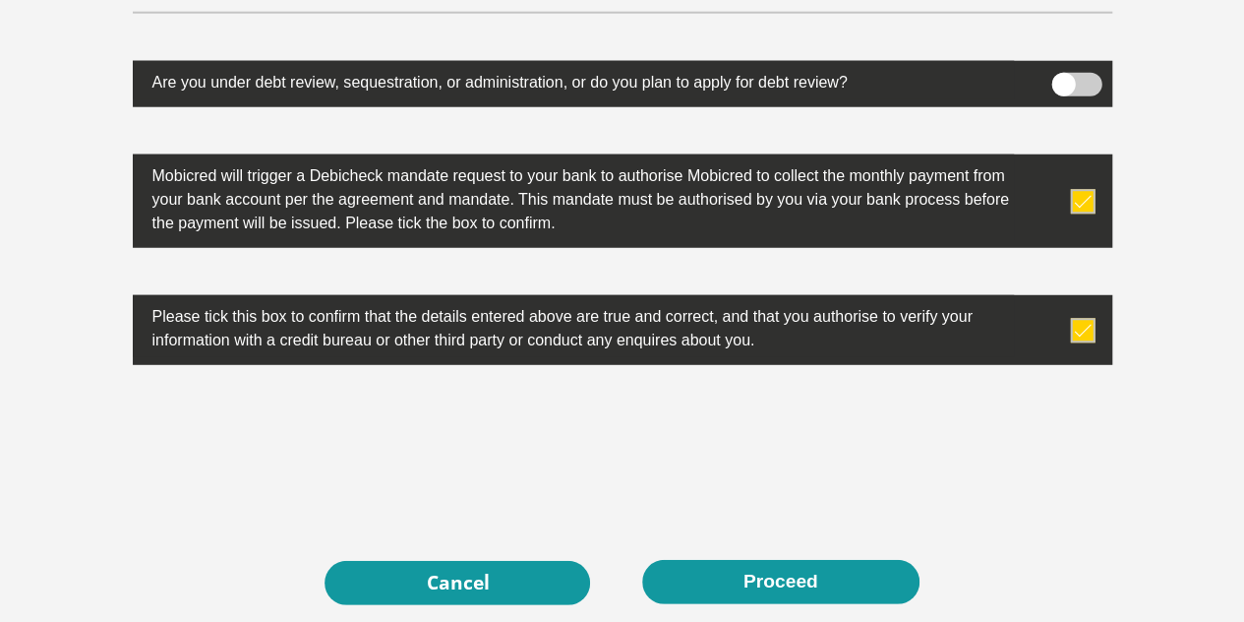
scroll to position [6295, 0]
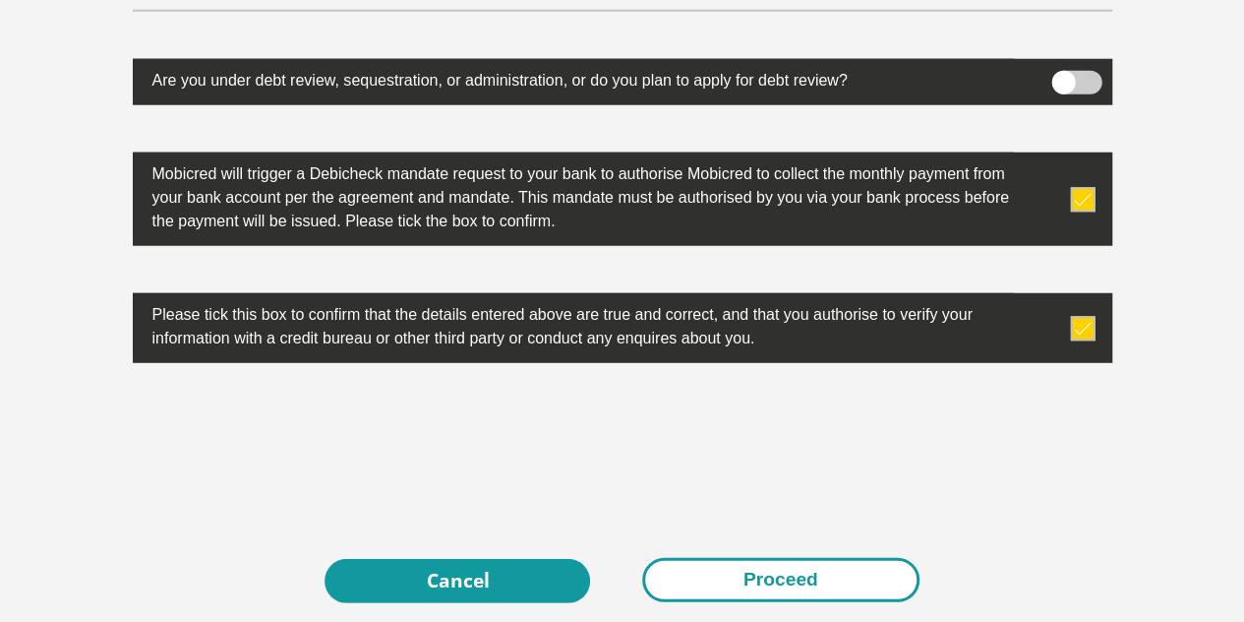
click at [738, 558] on button "Proceed" at bounding box center [780, 580] width 277 height 44
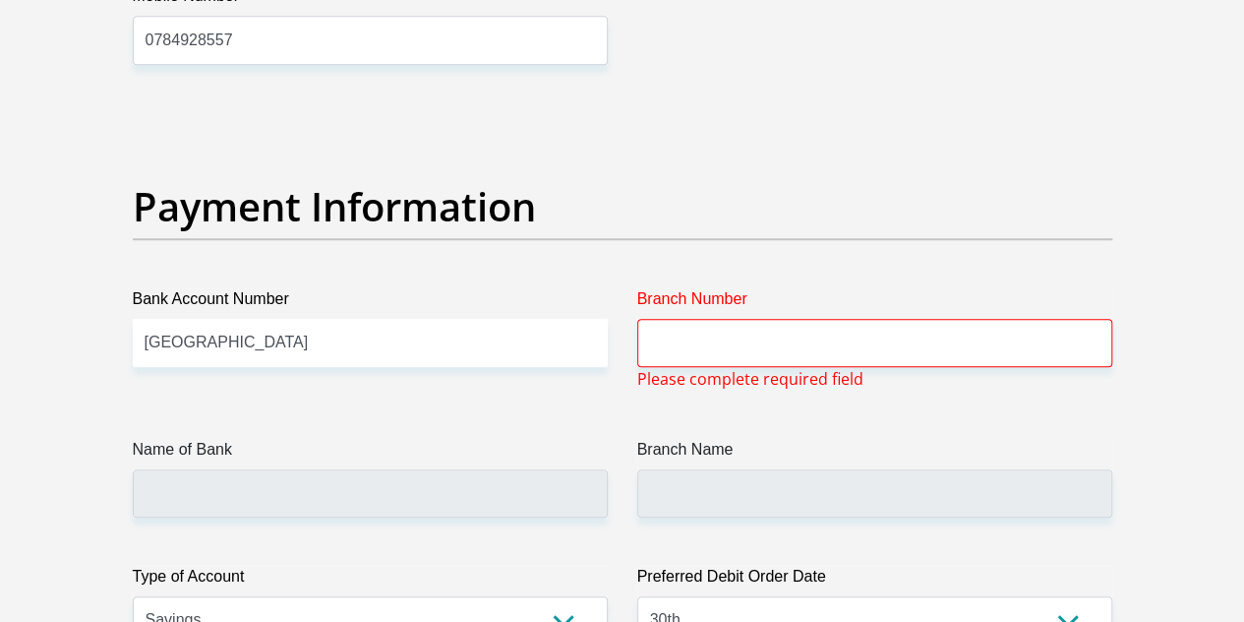
scroll to position [4458, 0]
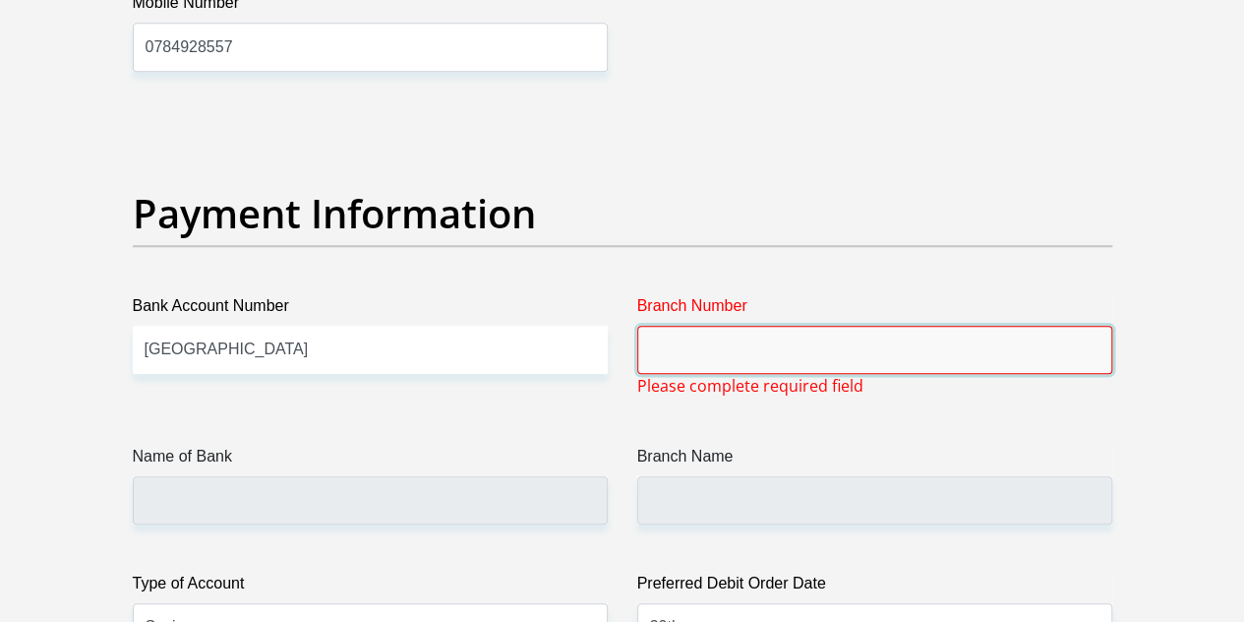
click at [791, 326] on input "Branch Number" at bounding box center [874, 350] width 475 height 48
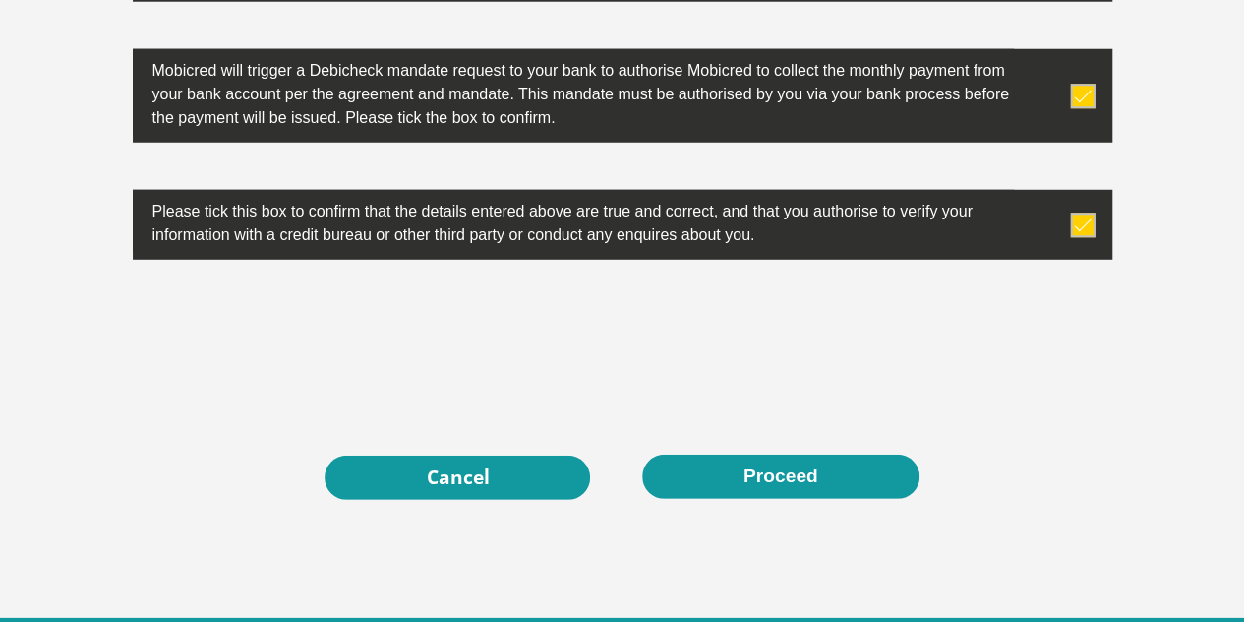
scroll to position [6429, 0]
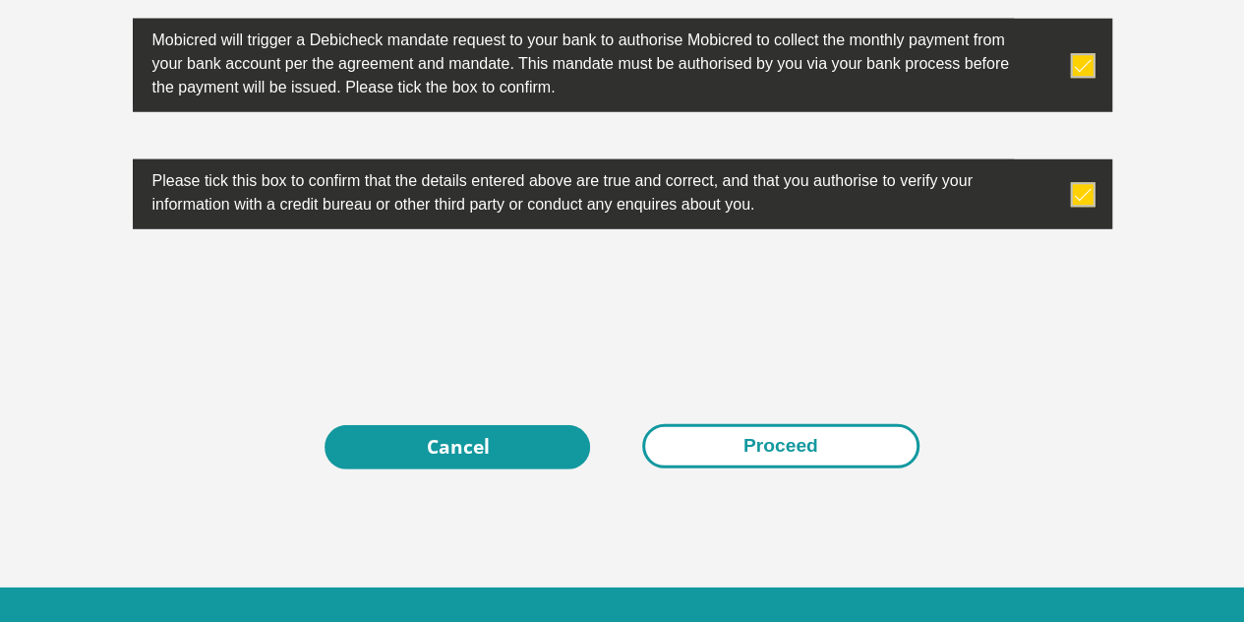
type input "652000"
click at [780, 424] on button "Proceed" at bounding box center [780, 446] width 277 height 44
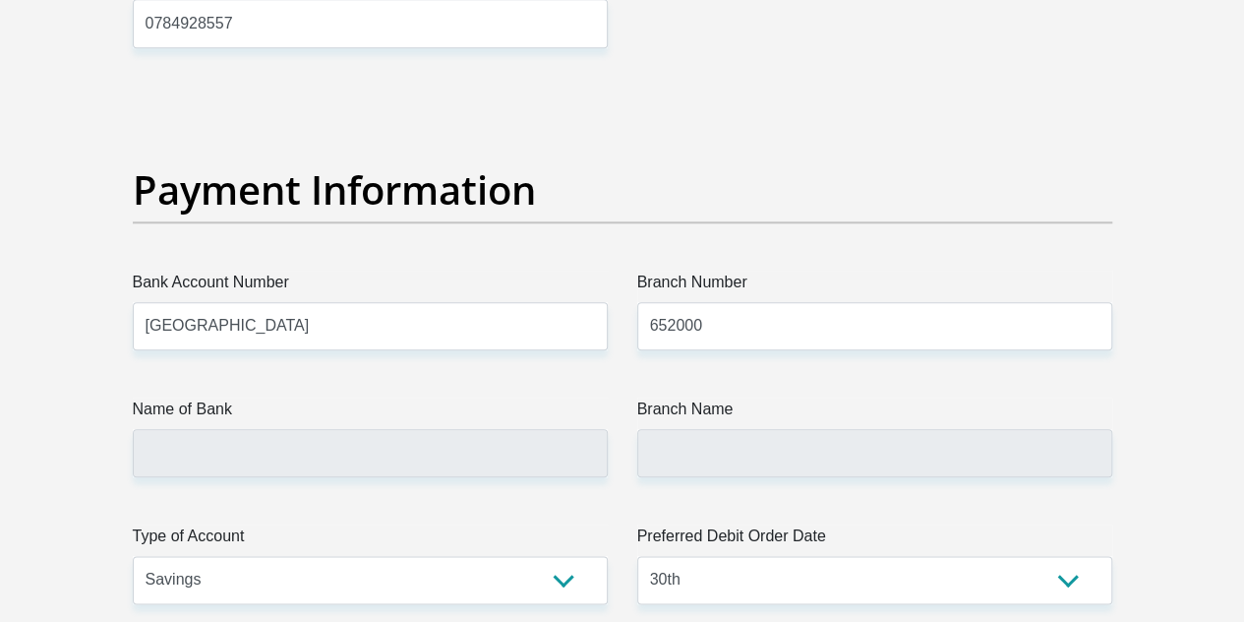
scroll to position [4623, 0]
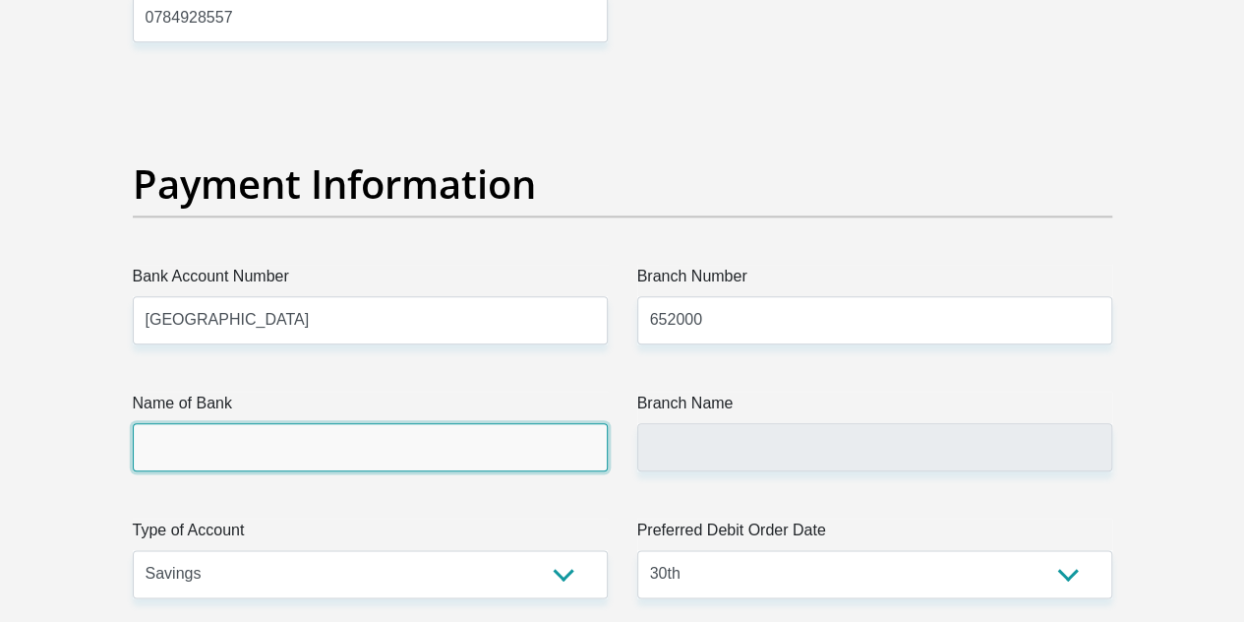
click at [257, 423] on input "Name of Bank" at bounding box center [370, 447] width 475 height 48
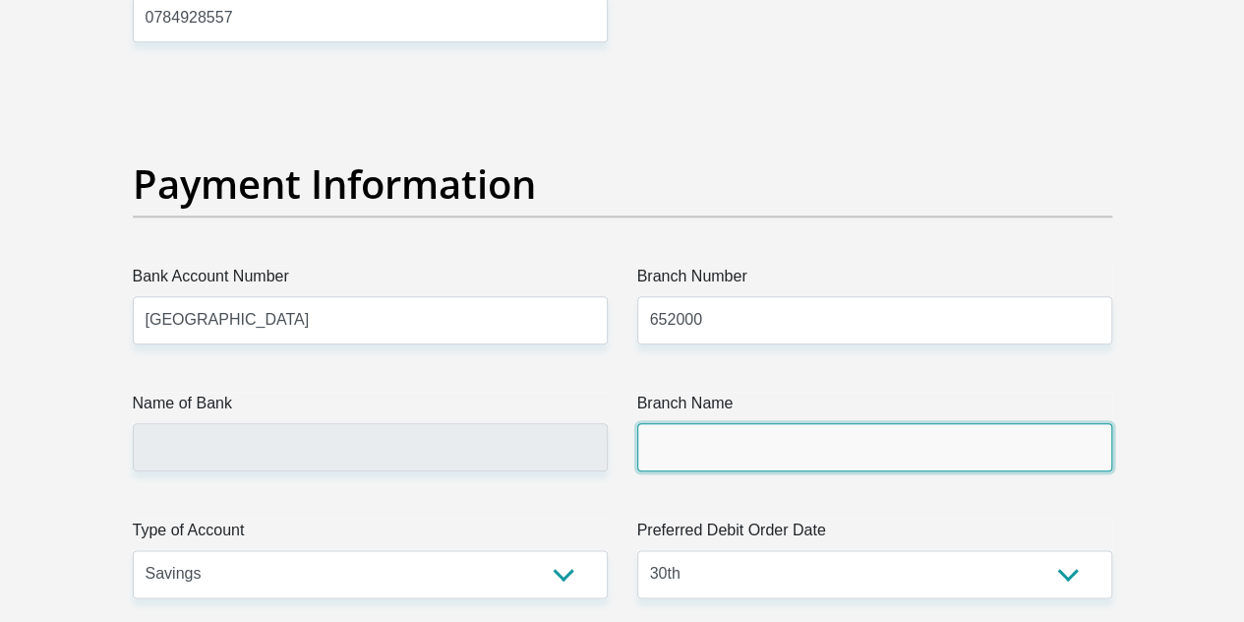
click at [746, 423] on input "Branch Name" at bounding box center [874, 447] width 475 height 48
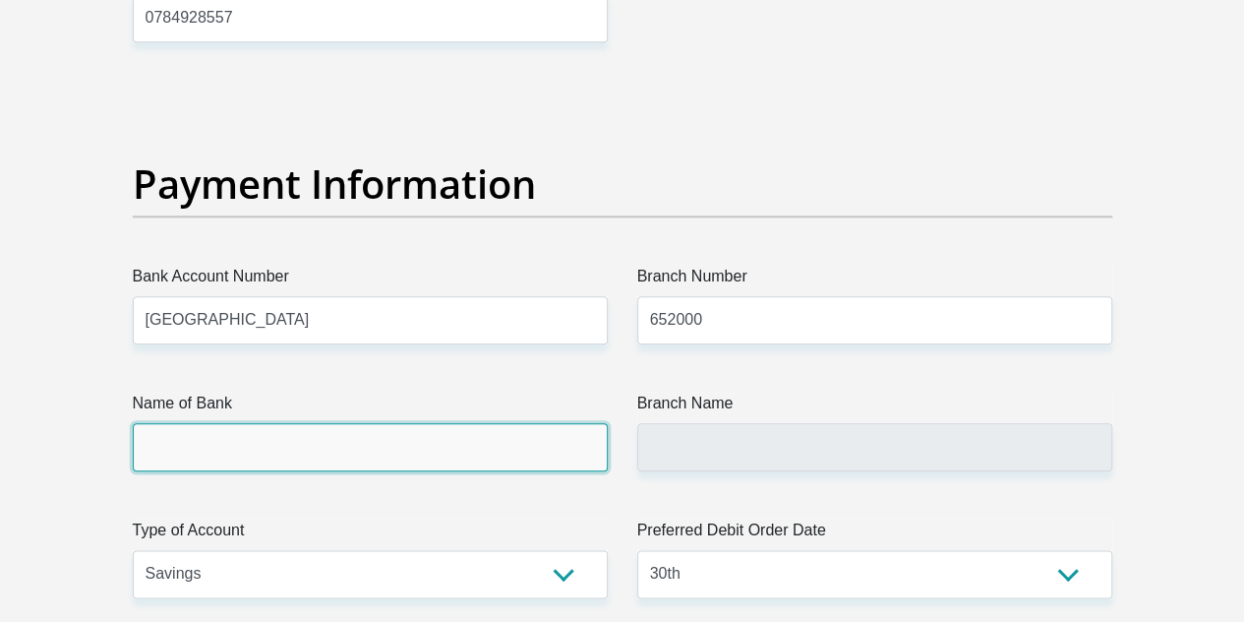
click at [315, 423] on input "Name of Bank" at bounding box center [370, 447] width 475 height 48
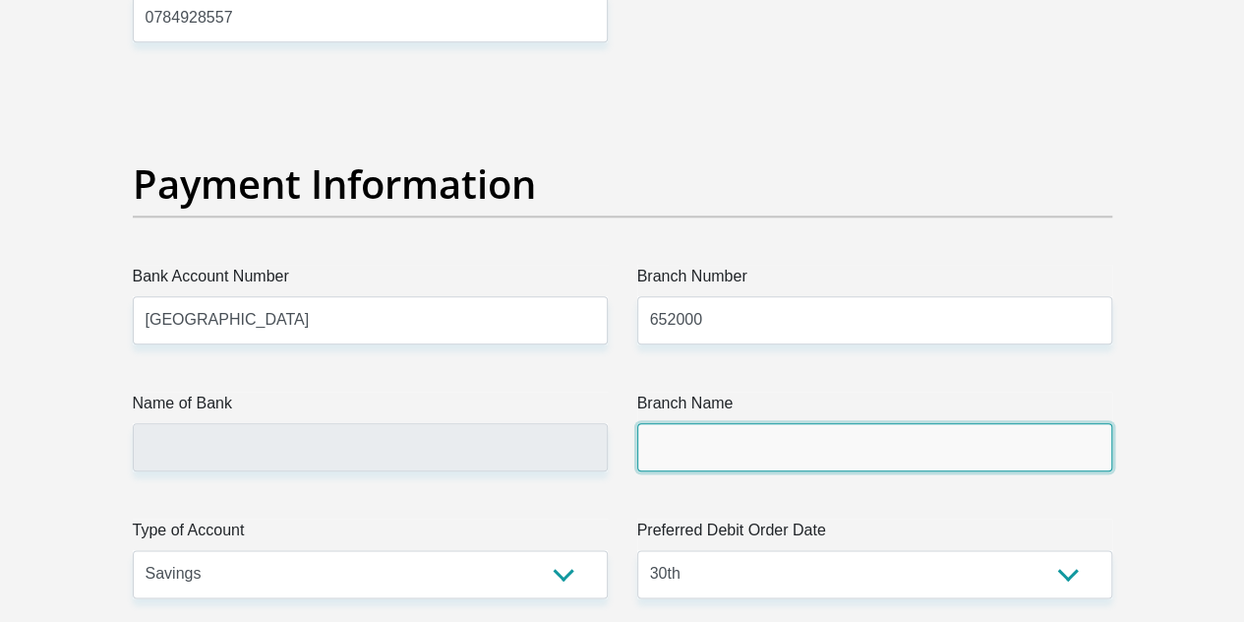
click at [701, 423] on input "Branch Name" at bounding box center [874, 447] width 475 height 48
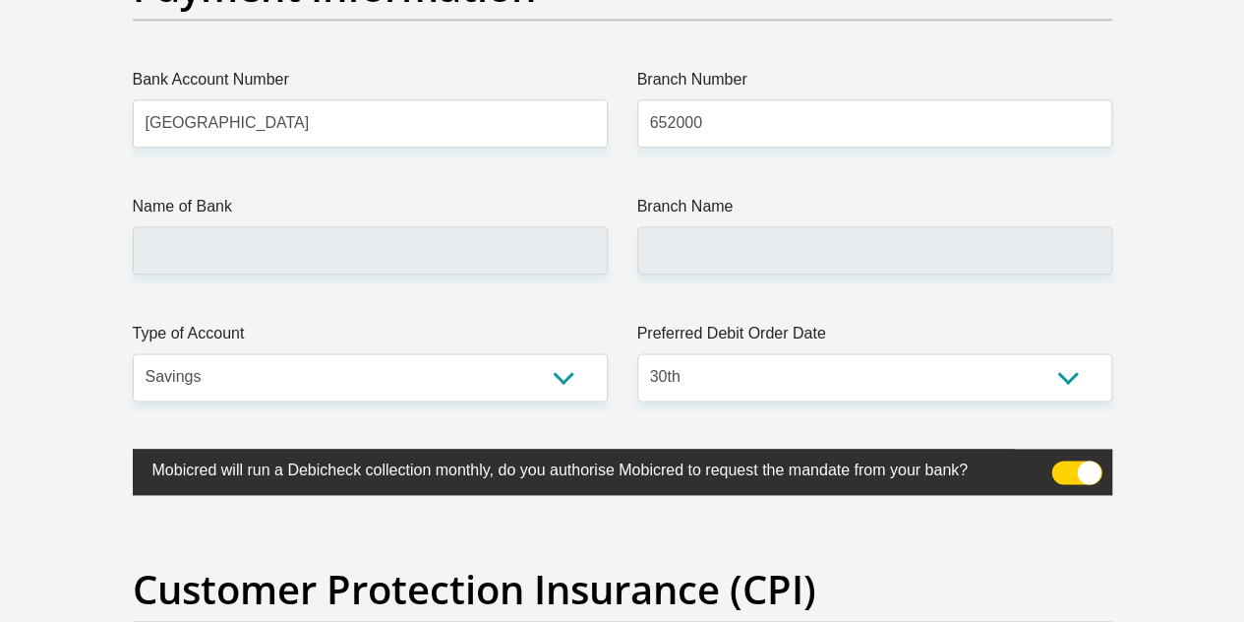
click at [1094, 460] on span at bounding box center [1076, 472] width 50 height 24
click at [1063, 465] on input "checkbox" at bounding box center [1063, 465] width 0 height 0
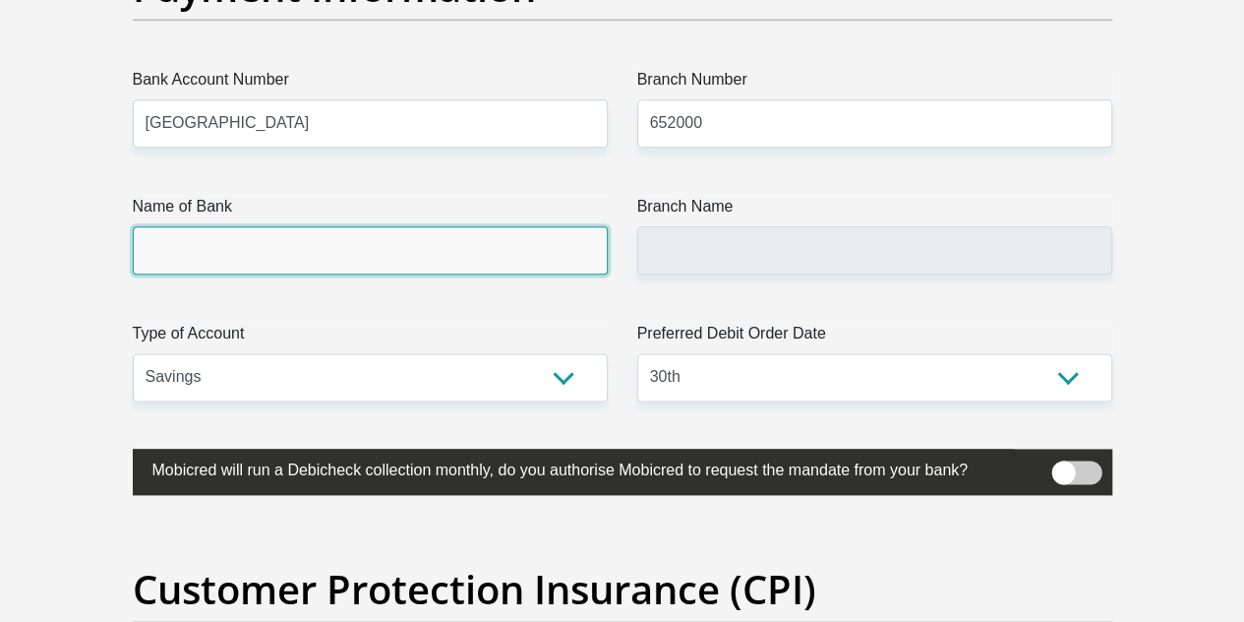
click at [289, 226] on input "Name of Bank" at bounding box center [370, 250] width 475 height 48
click at [334, 226] on input "Name of Bank" at bounding box center [370, 250] width 475 height 48
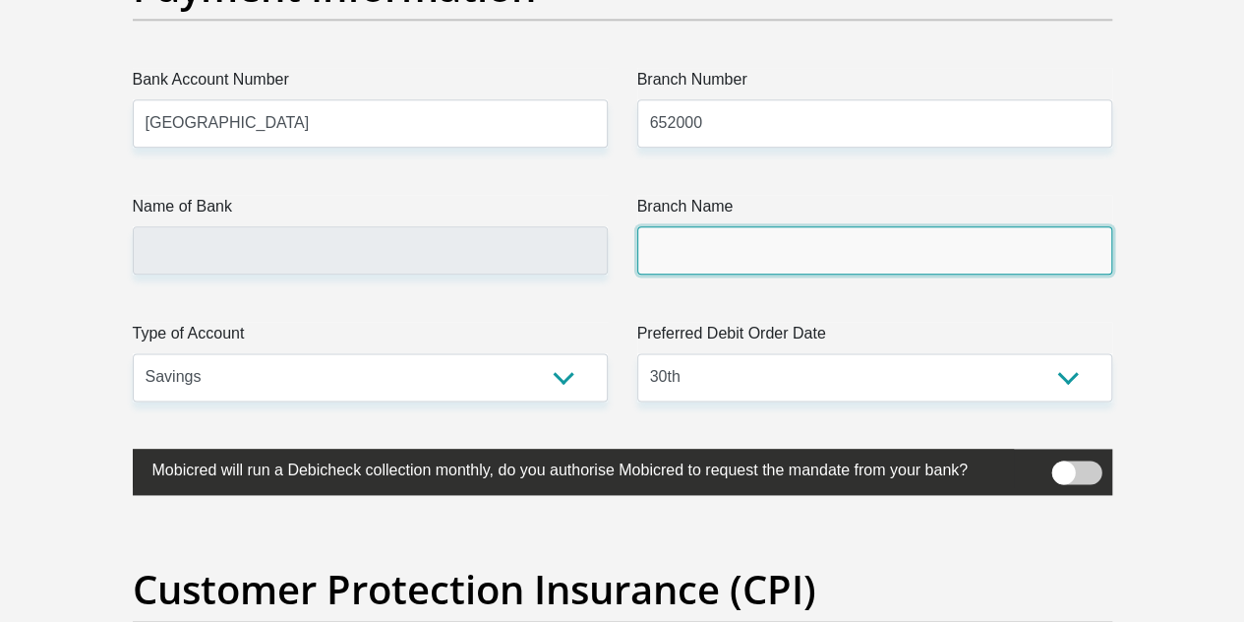
click at [678, 226] on input "Branch Name" at bounding box center [874, 250] width 475 height 48
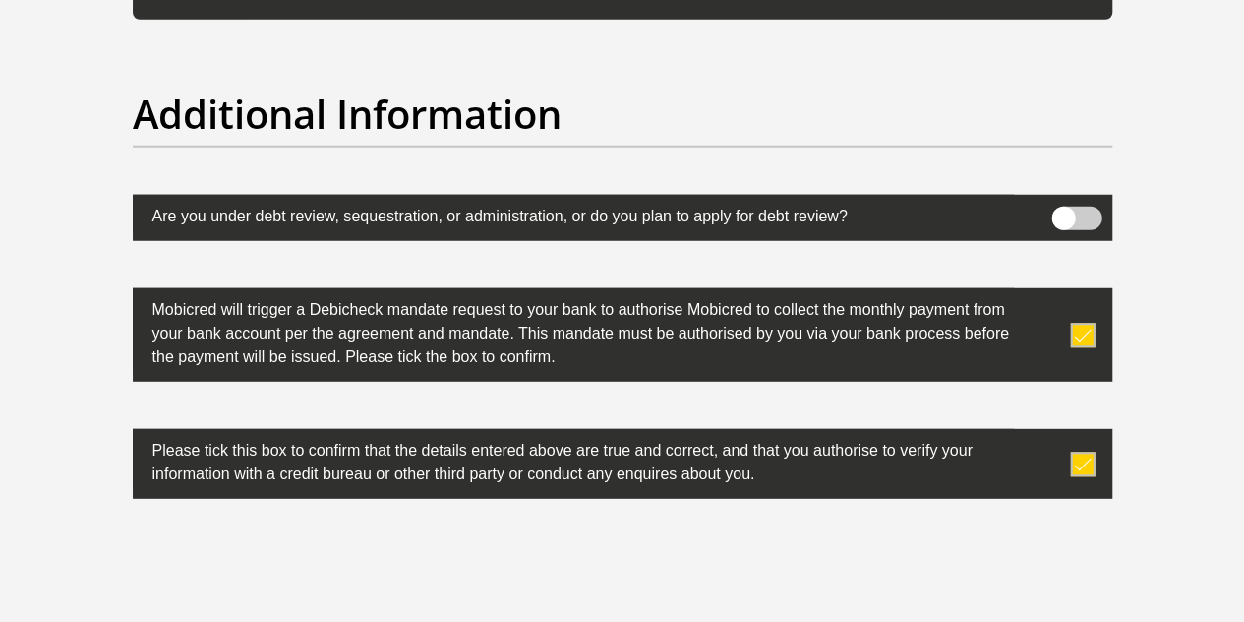
scroll to position [6565, 0]
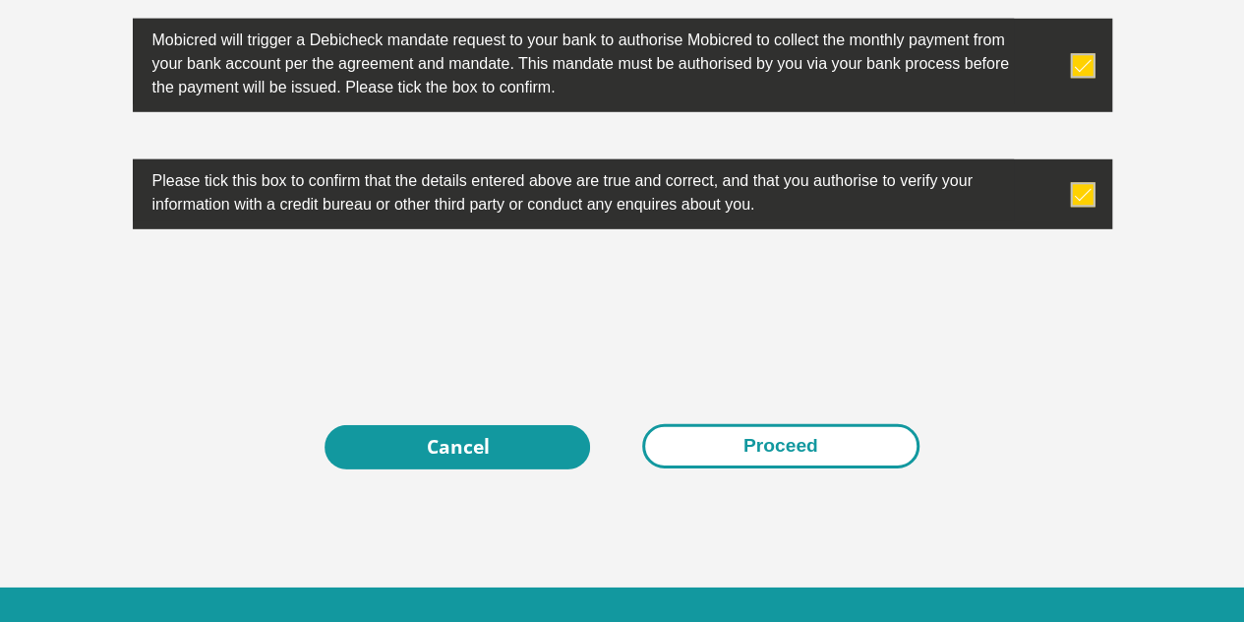
click at [768, 424] on button "Proceed" at bounding box center [780, 446] width 277 height 44
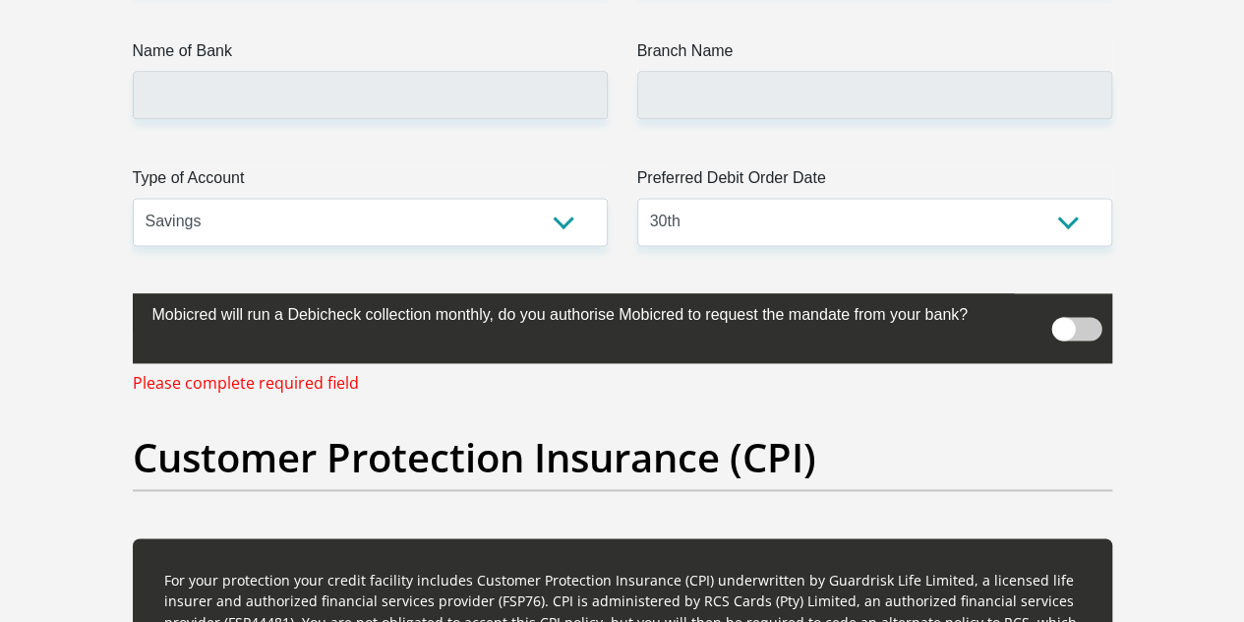
scroll to position [4972, 0]
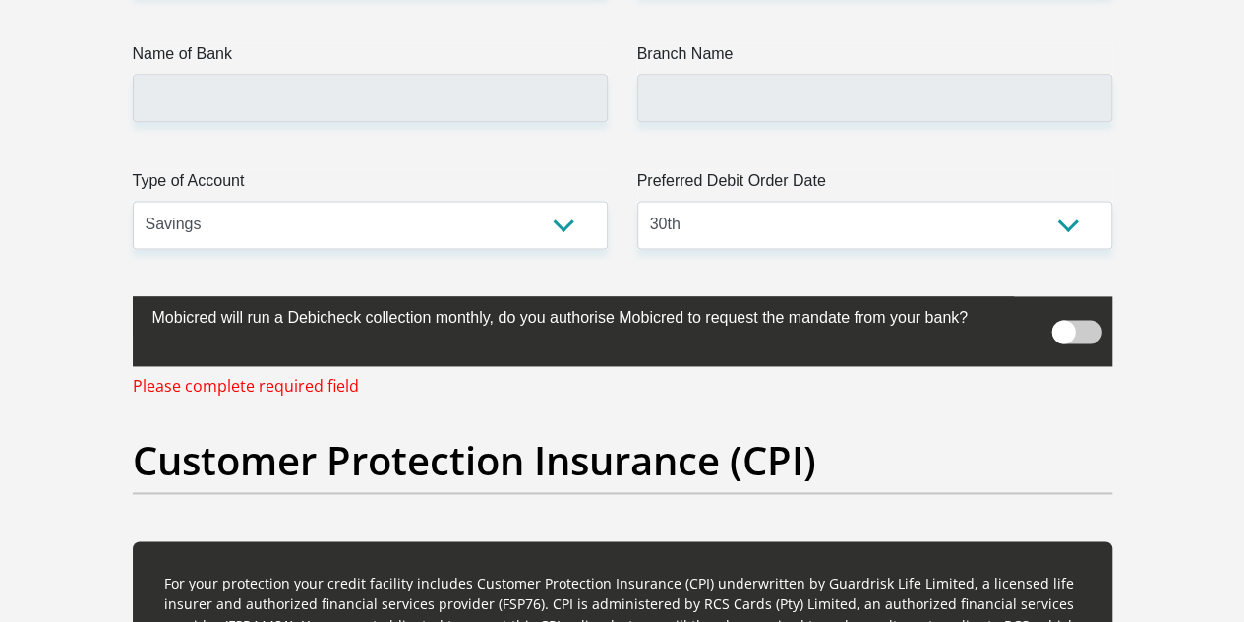
click at [1091, 320] on span at bounding box center [1076, 332] width 50 height 24
click at [1063, 313] on input "checkbox" at bounding box center [1063, 313] width 0 height 0
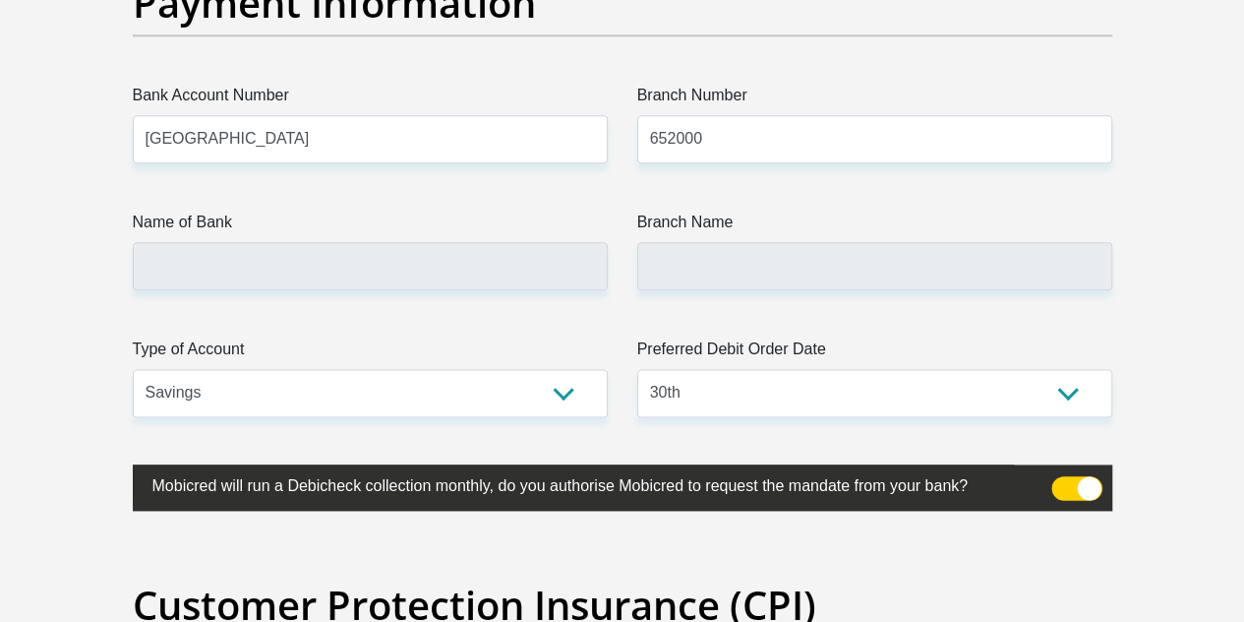
scroll to position [4677, 0]
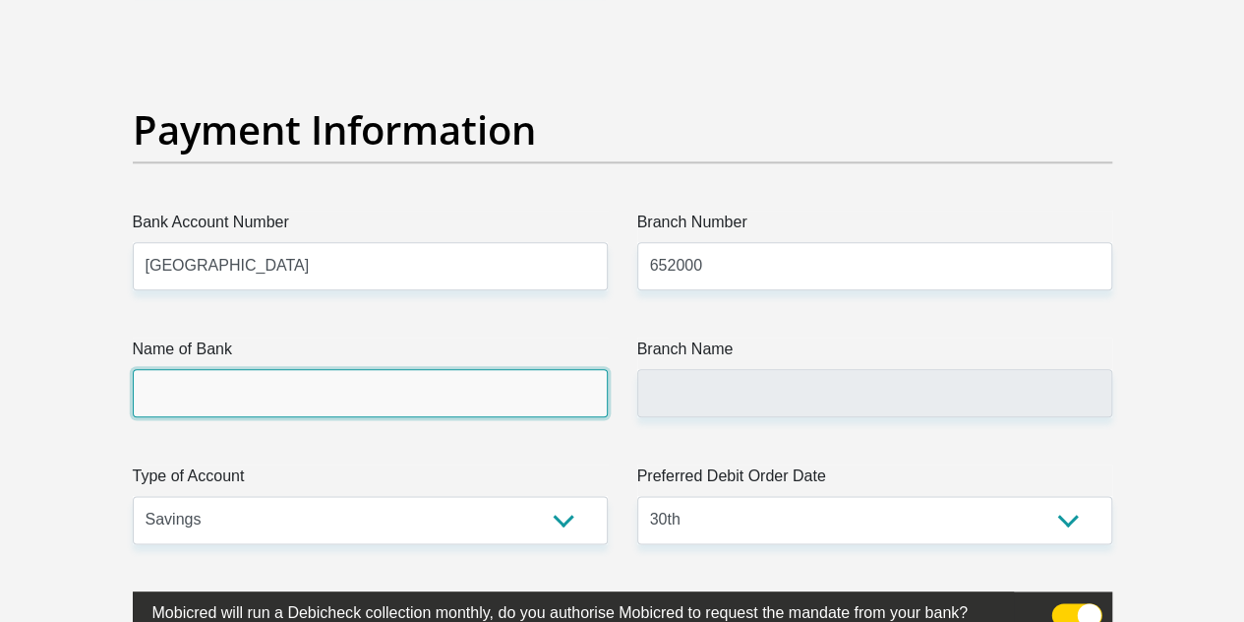
click at [198, 369] on input "Name of Bank" at bounding box center [370, 393] width 475 height 48
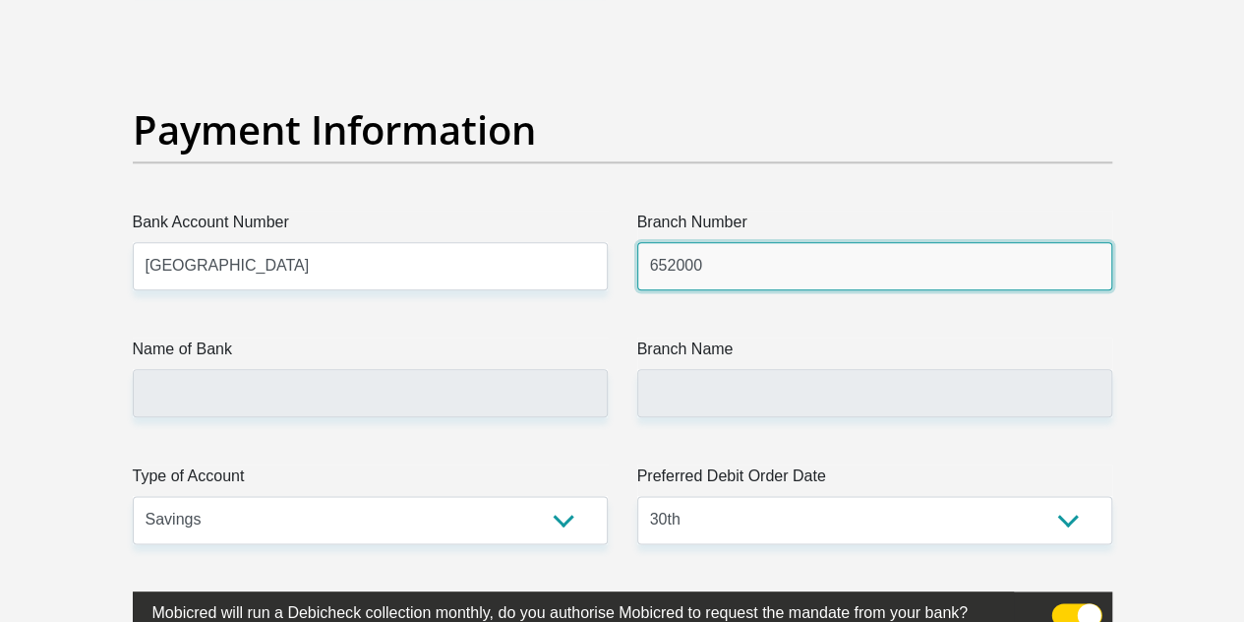
click at [743, 242] on input "652000" at bounding box center [874, 266] width 475 height 48
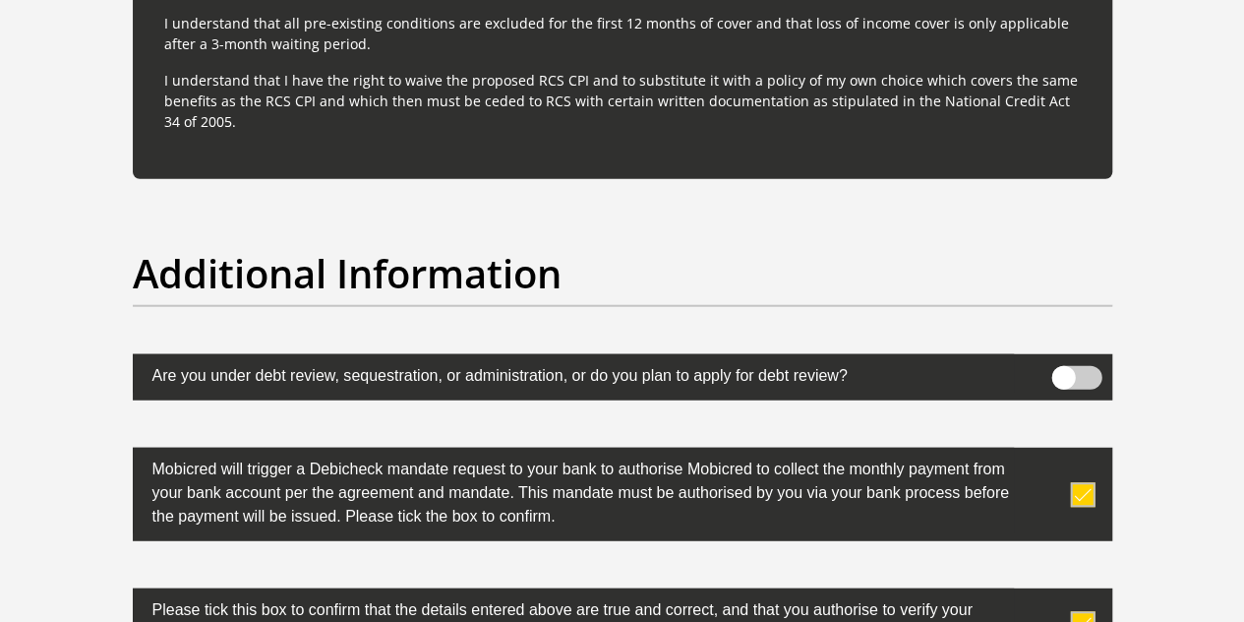
scroll to position [6447, 0]
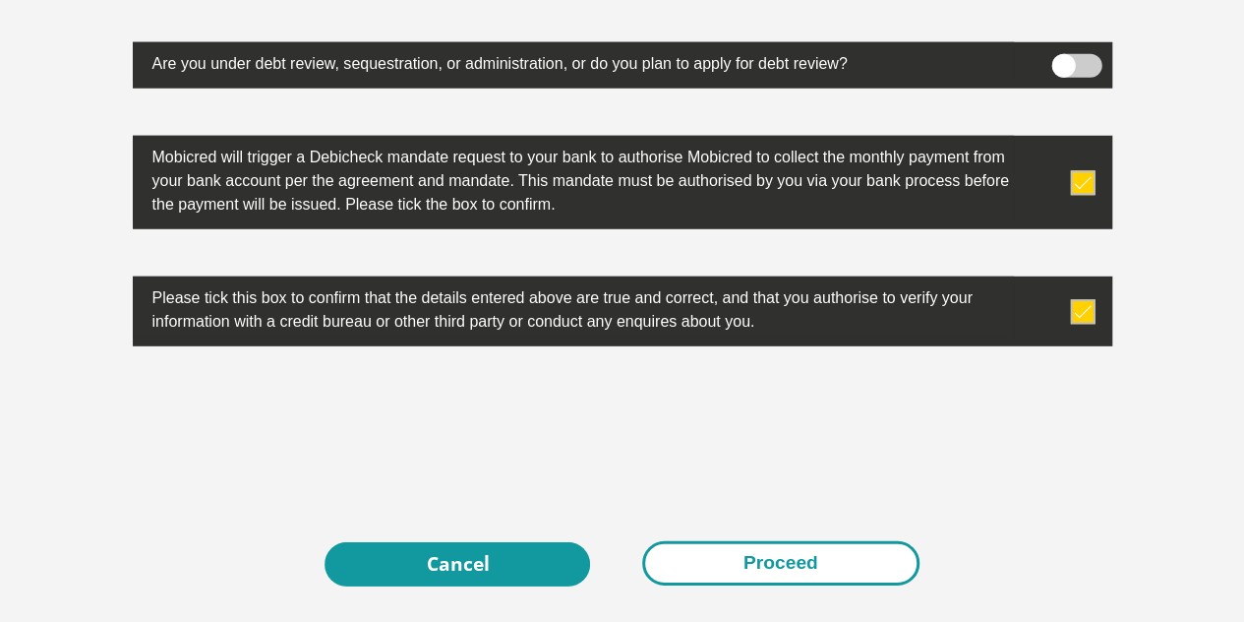
type input "652250"
click at [755, 541] on button "Proceed" at bounding box center [780, 563] width 277 height 44
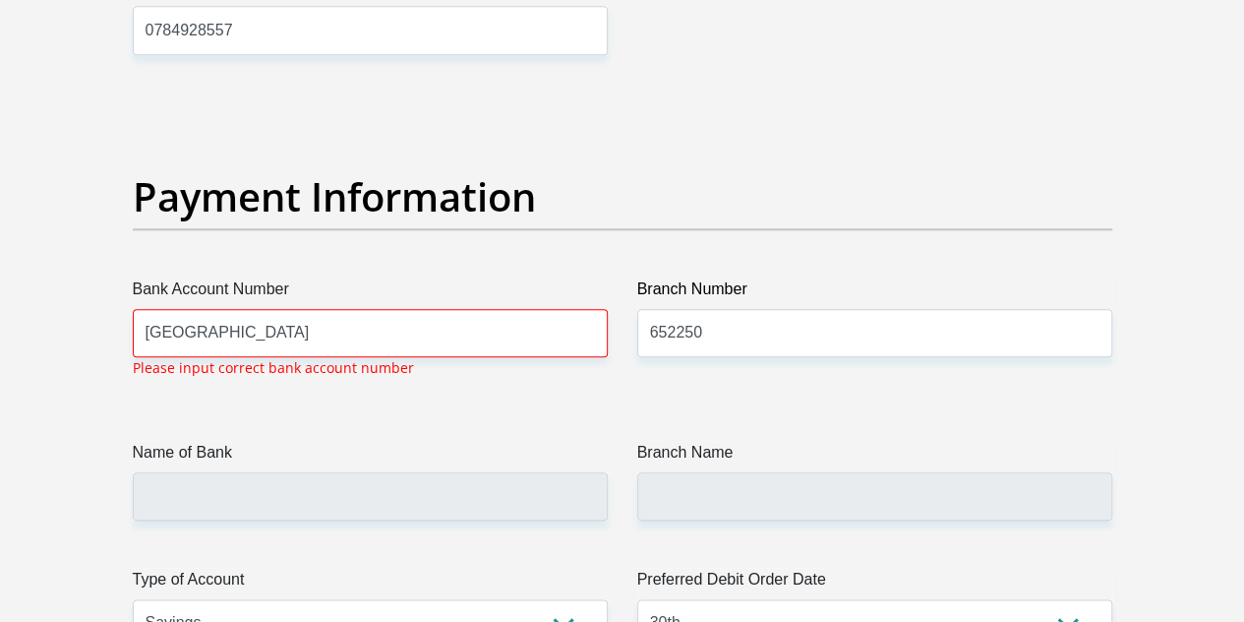
scroll to position [4593, 0]
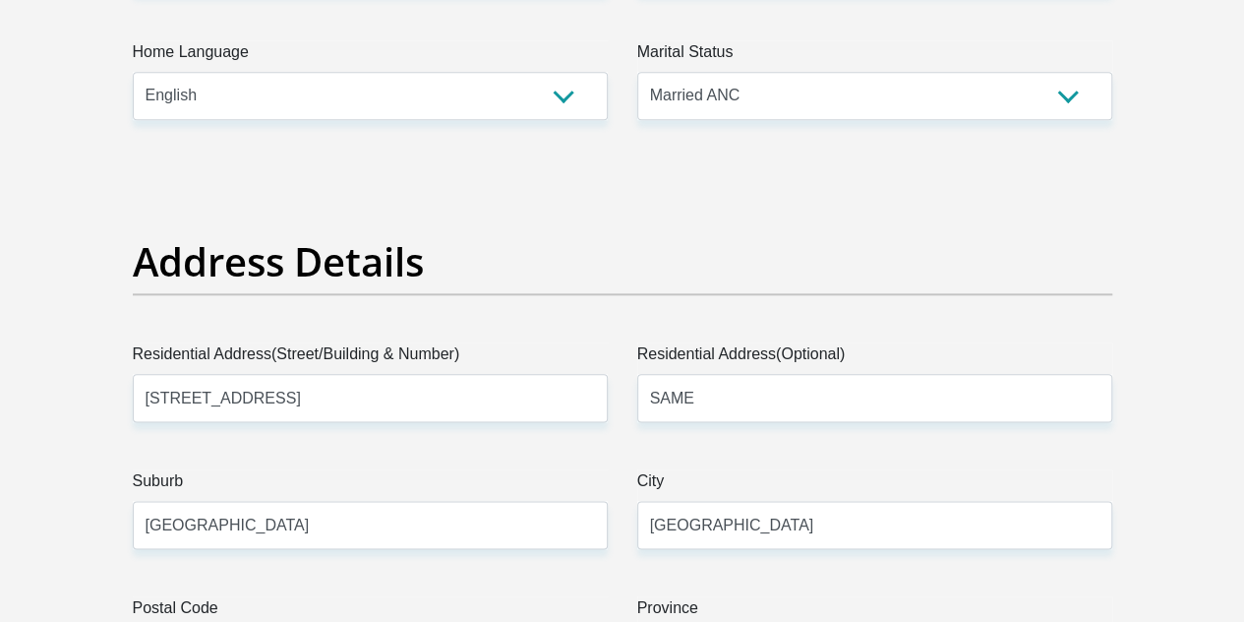
scroll to position [1377, 0]
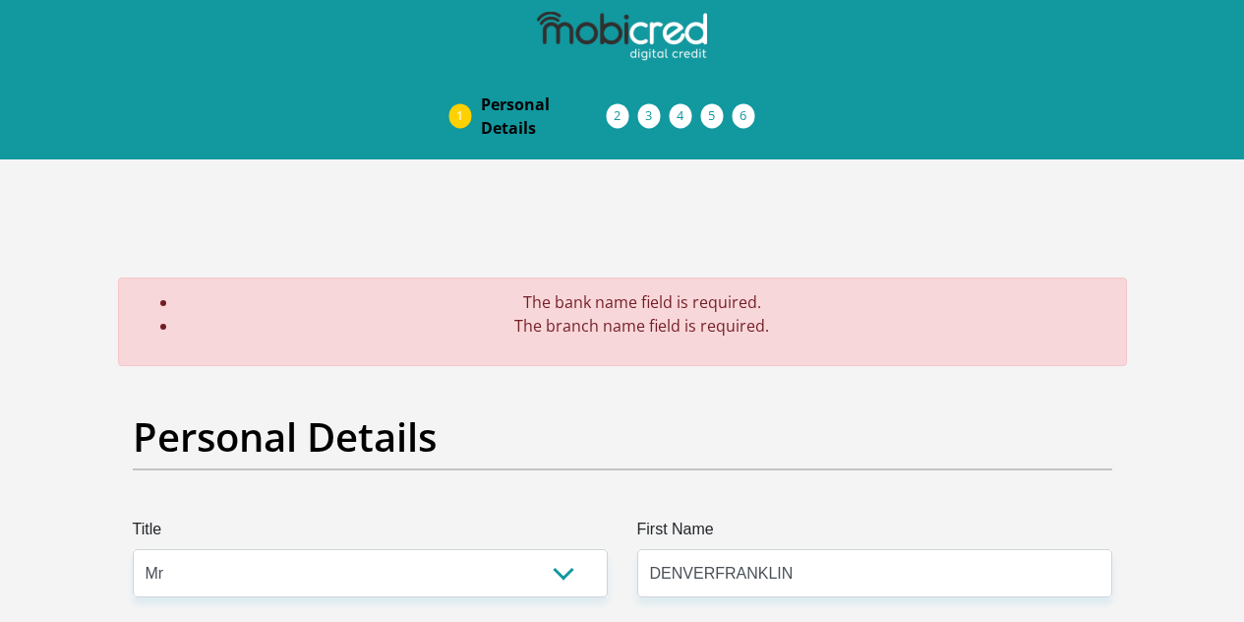
scroll to position [4593, 0]
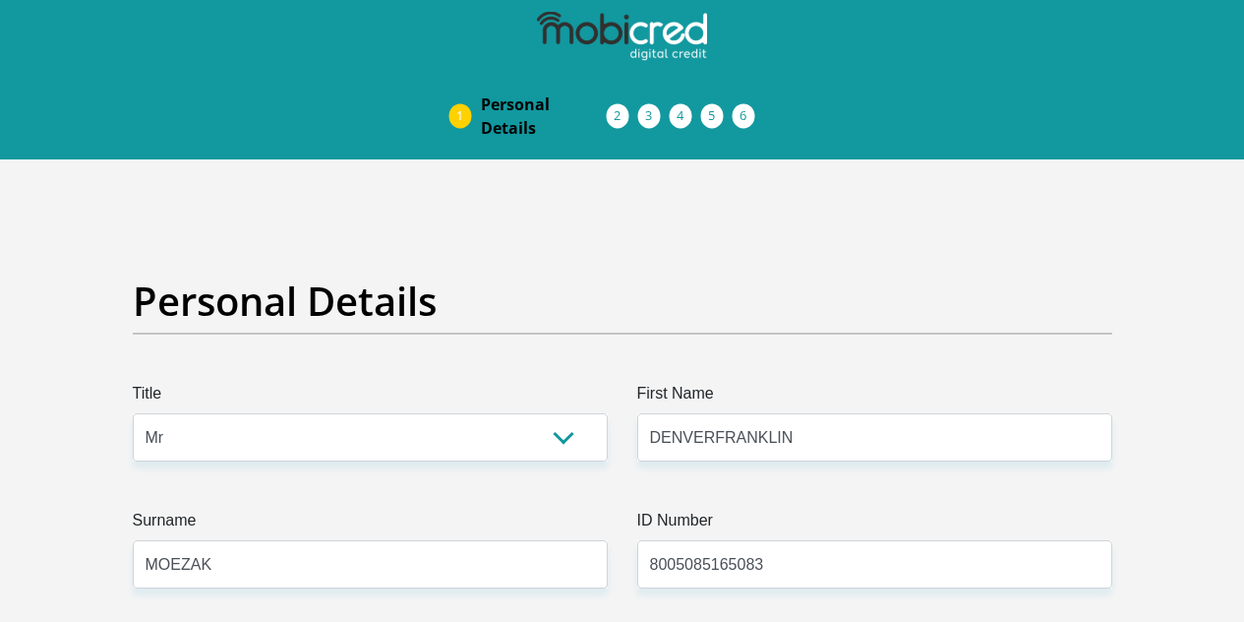
select select "Mr"
select select "2"
select select "ZAF"
select select "eng"
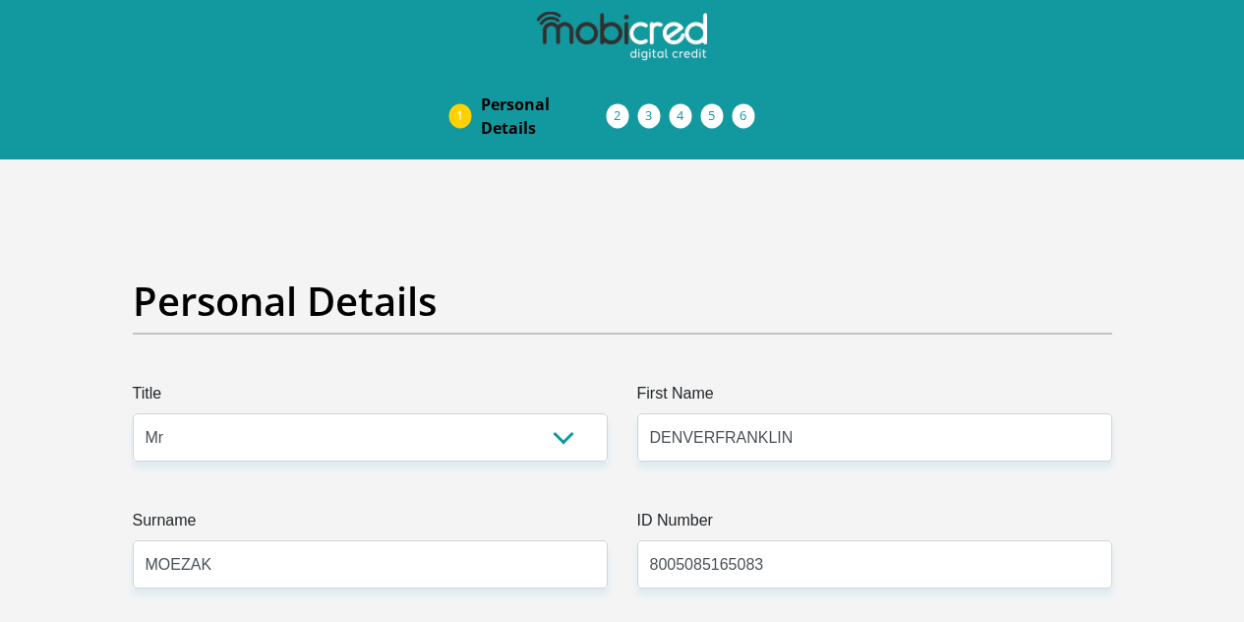
select select "1"
select select "Western Cape"
select select "4"
select select "Rented"
select select "14"
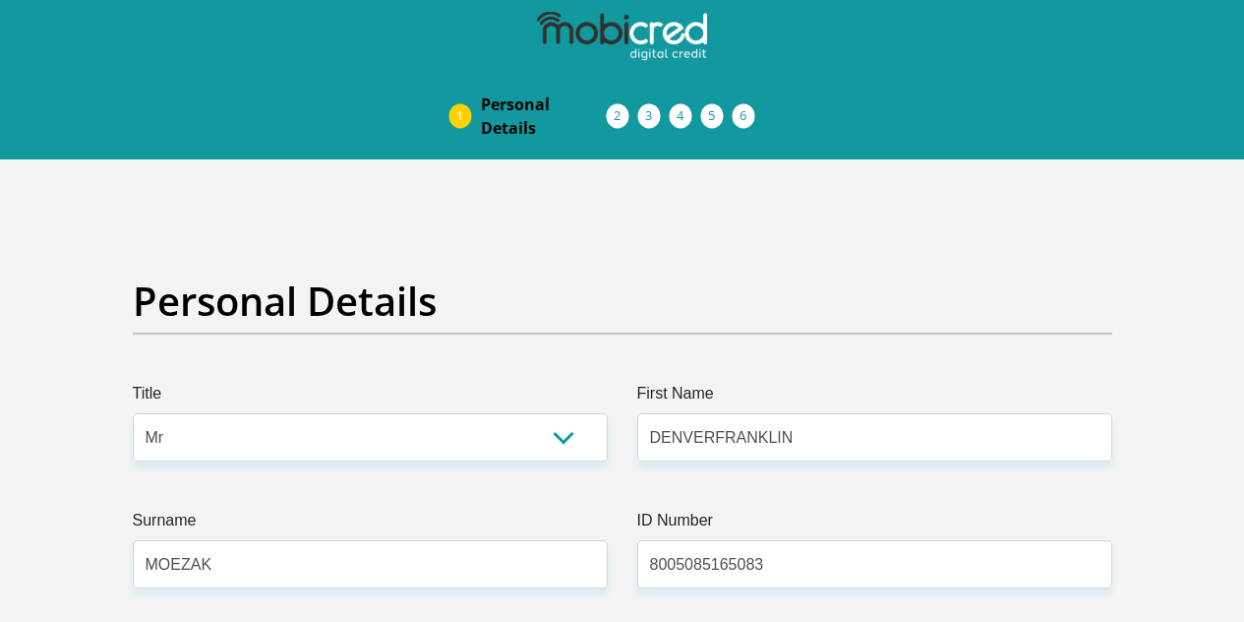
select select "Office Staff/Clerk"
select select "48"
select select "1"
select select "SAV"
select select "30"
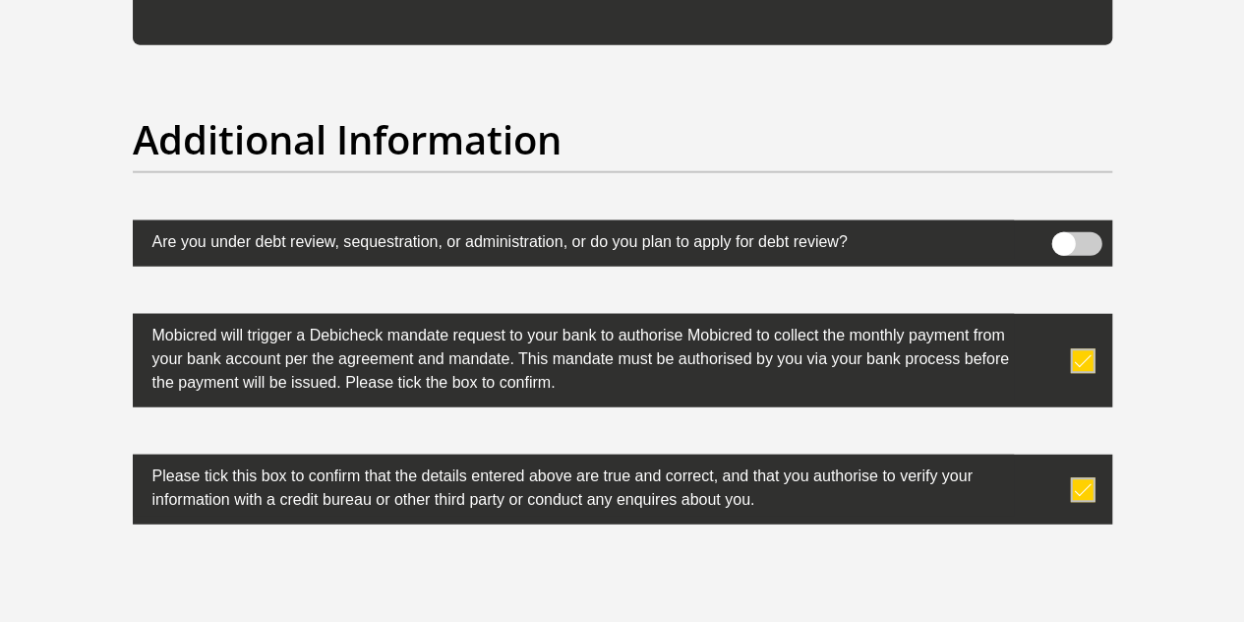
scroll to position [5839, 0]
